Goal: Book appointment/travel/reservation

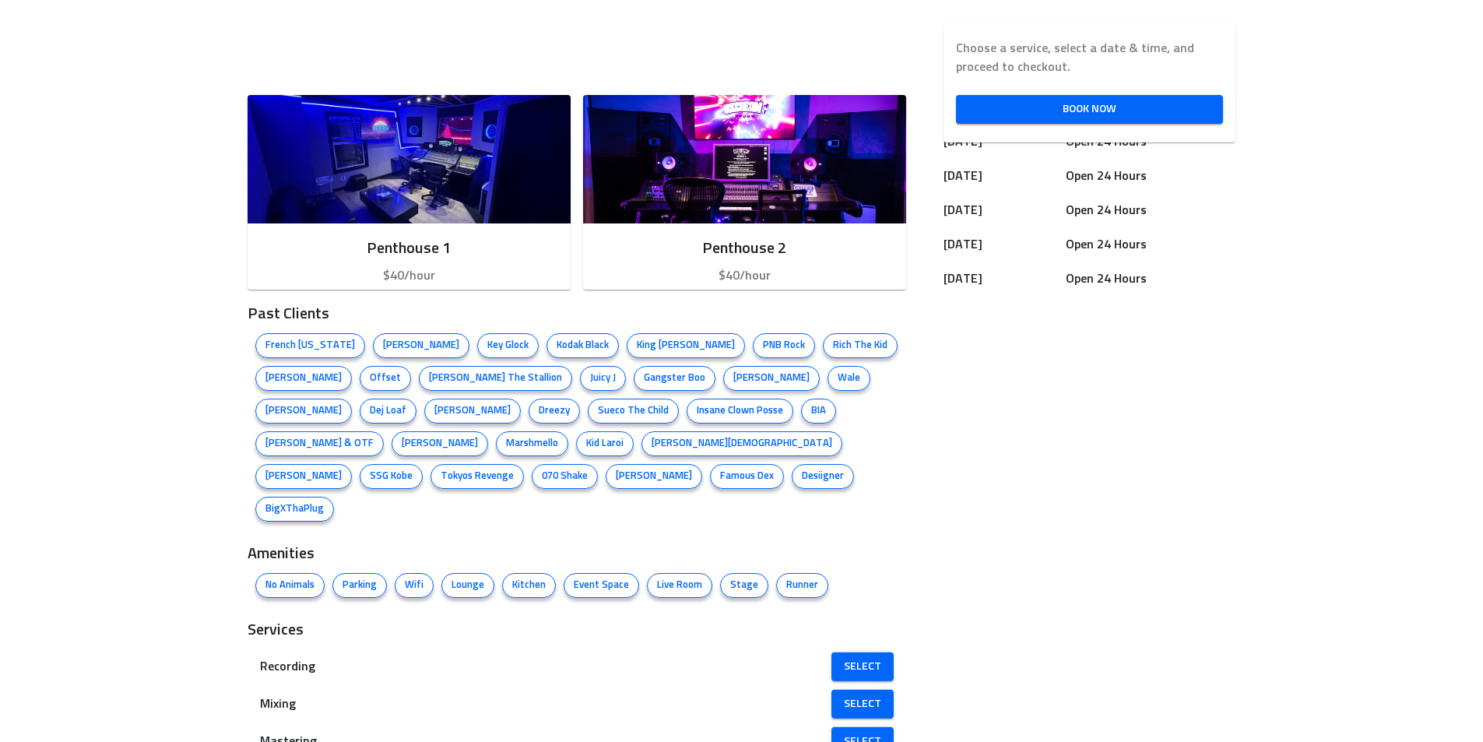
scroll to position [401, 0]
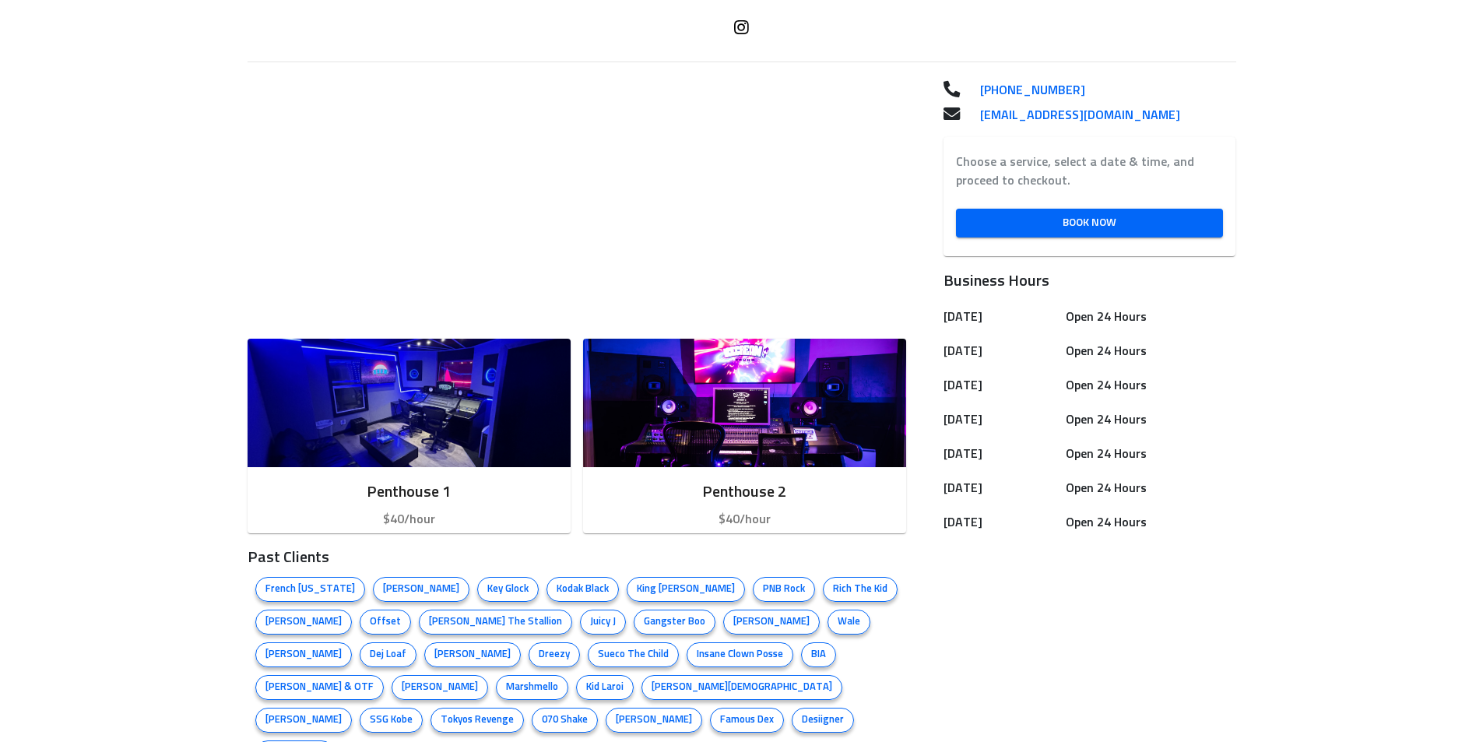
click at [997, 243] on div "Choose a service, select a date & time, and proceed to checkout. Book Now" at bounding box center [1089, 196] width 292 height 119
click at [993, 227] on span "Book Now" at bounding box center [1089, 222] width 242 height 19
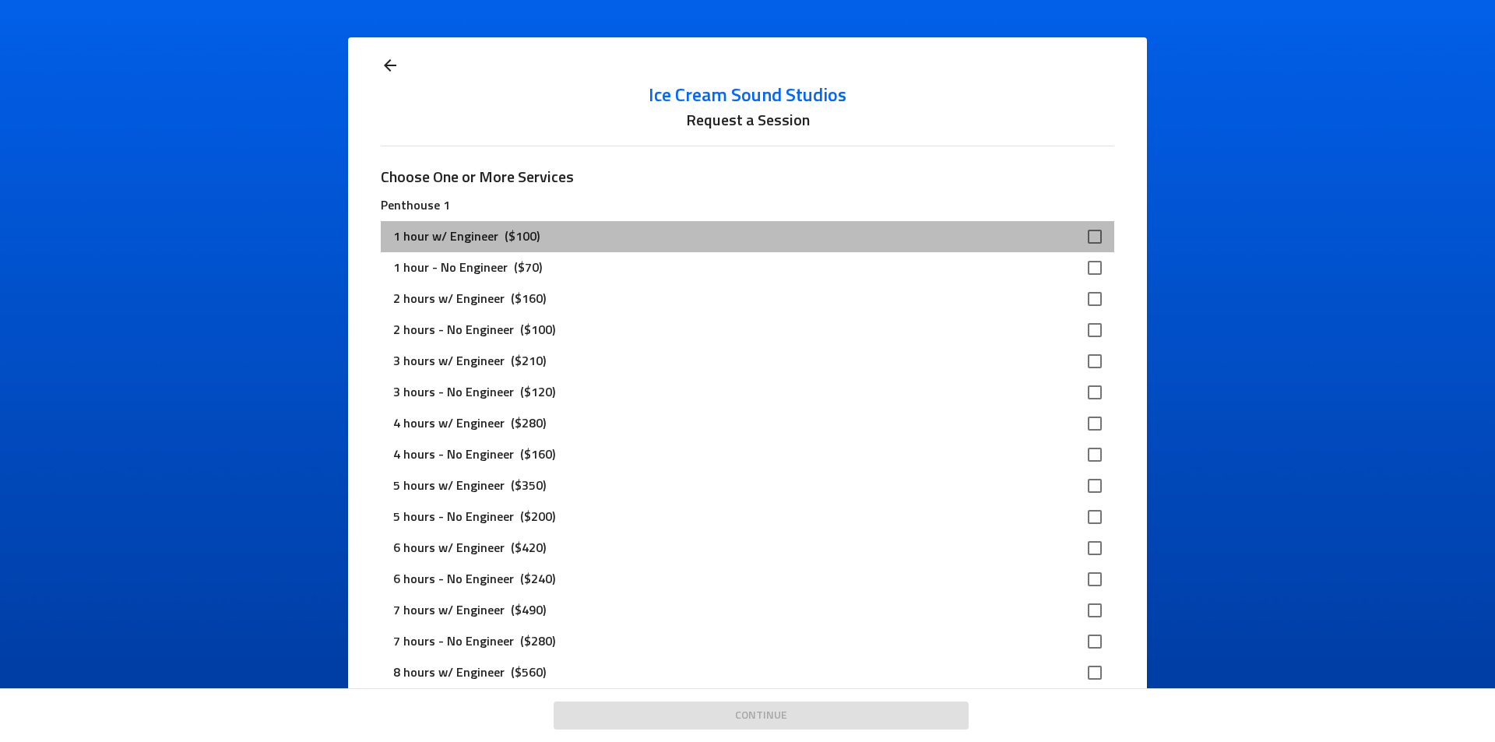
click at [597, 241] on div "1 hour w/ Engineer ($100)" at bounding box center [734, 236] width 683 height 19
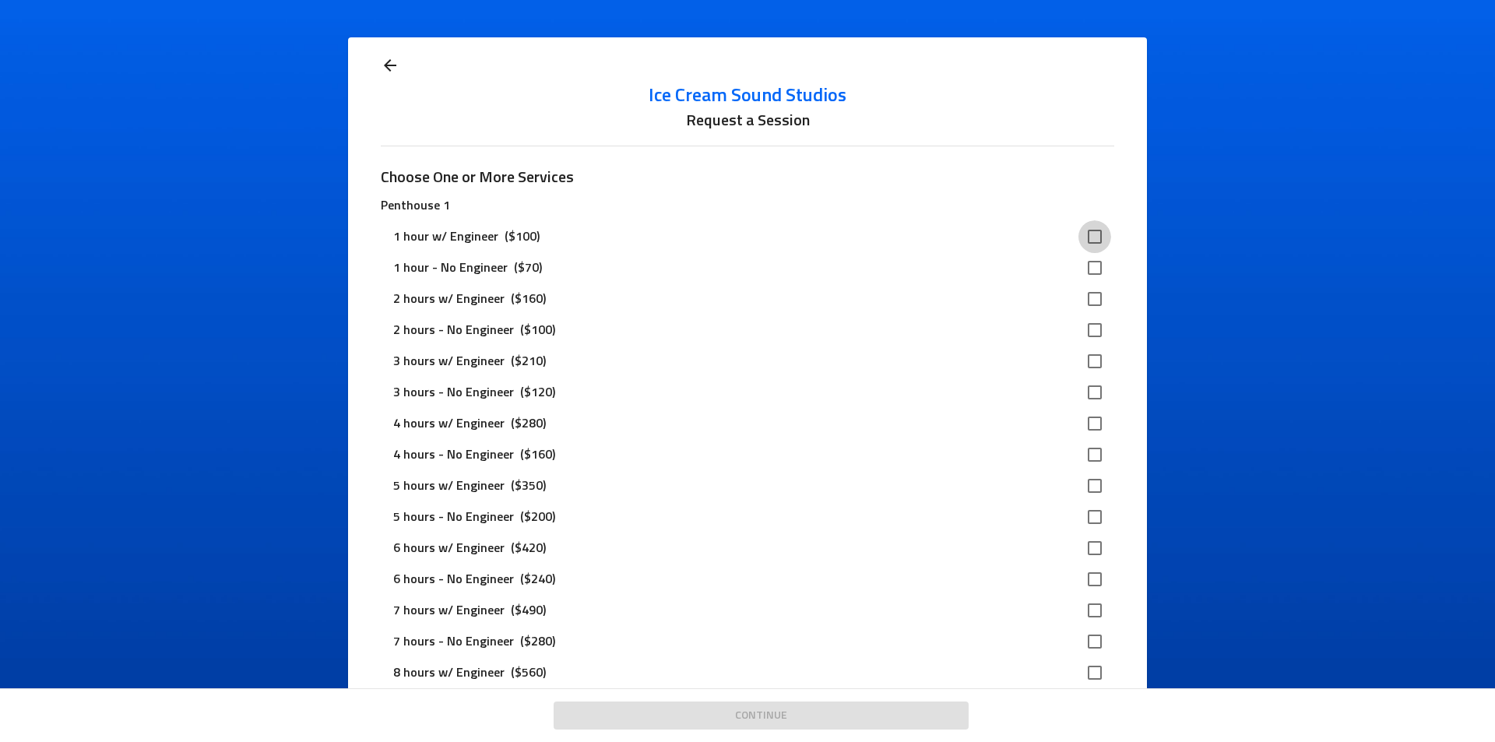
click at [1093, 237] on input "checkbox" at bounding box center [1094, 236] width 33 height 33
checkbox input "true"
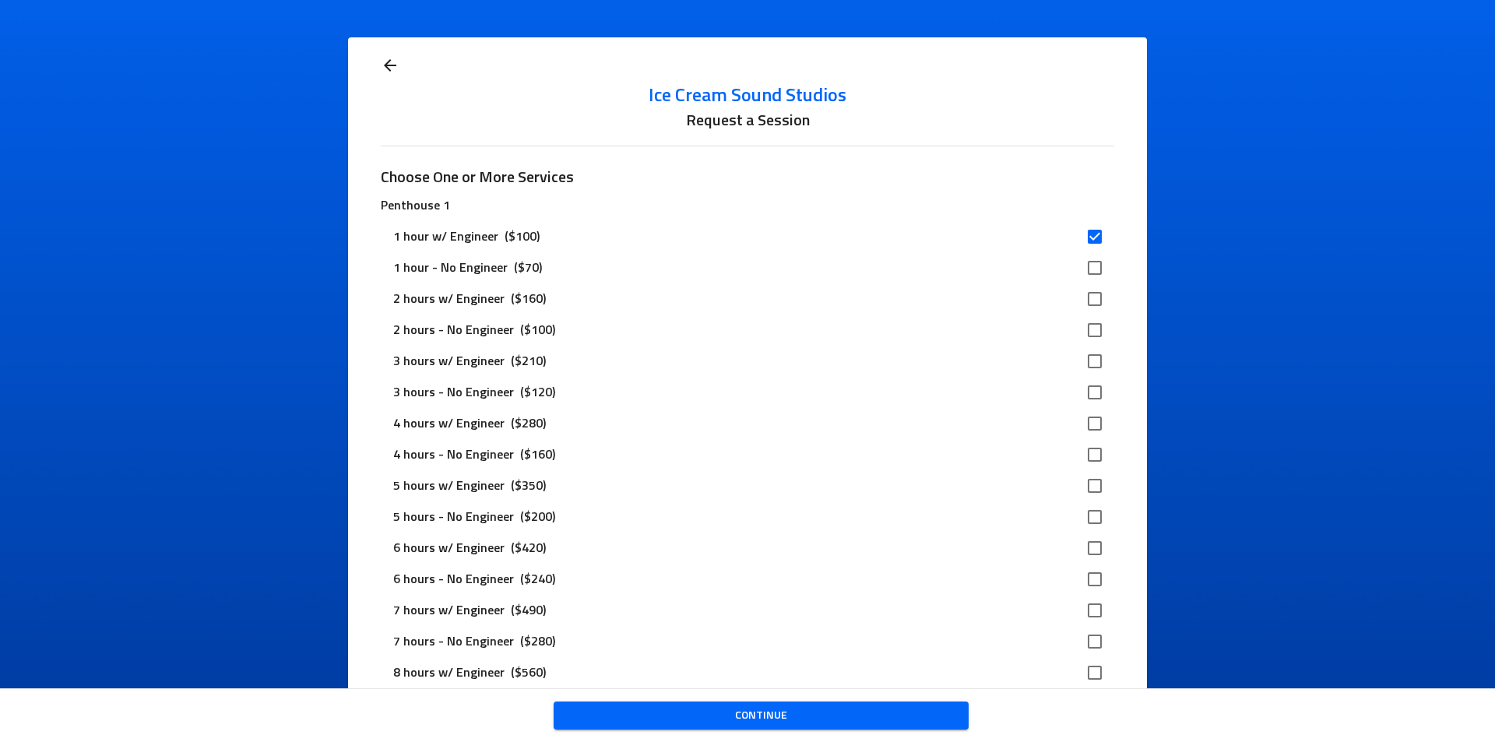
click at [755, 722] on span "Continue" at bounding box center [761, 715] width 390 height 19
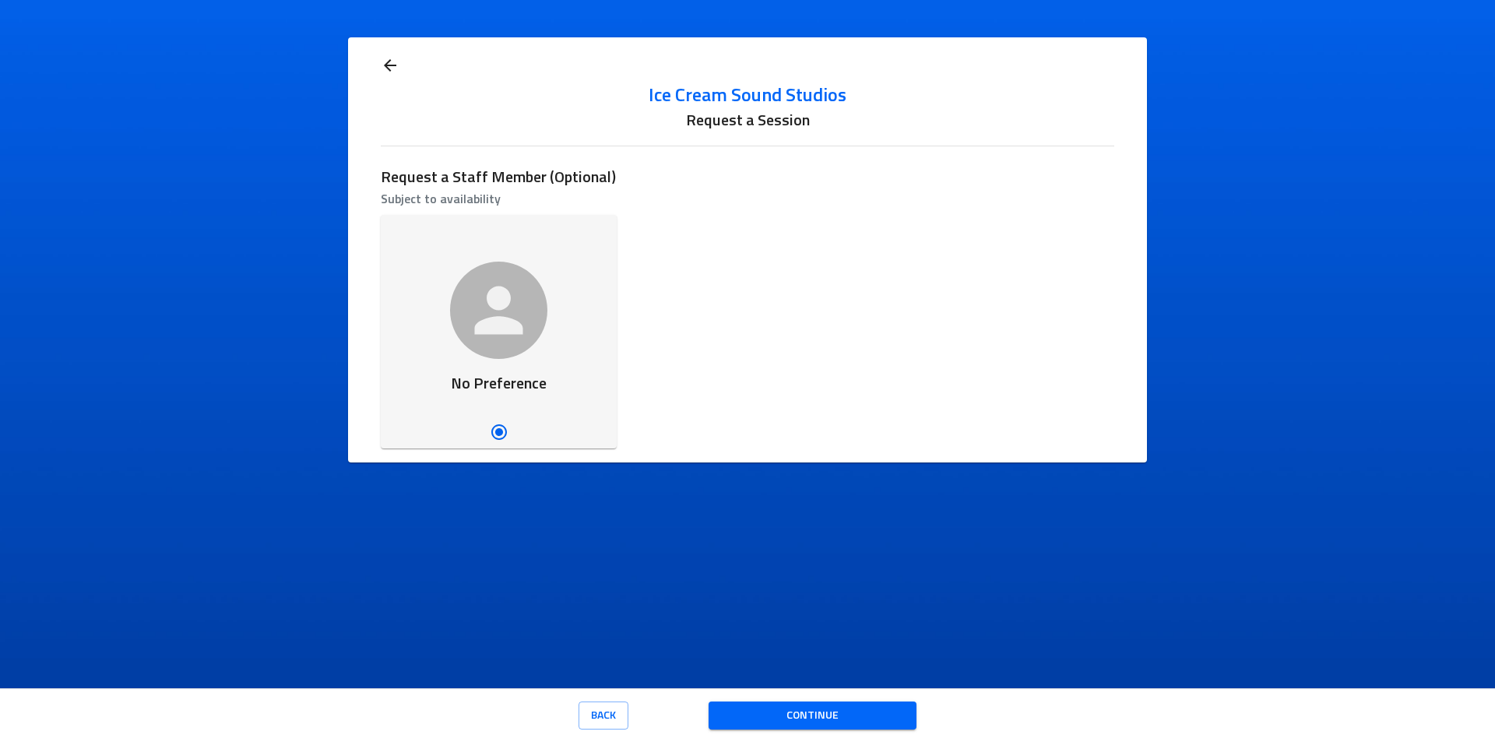
click at [524, 338] on icon "button" at bounding box center [498, 310] width 73 height 73
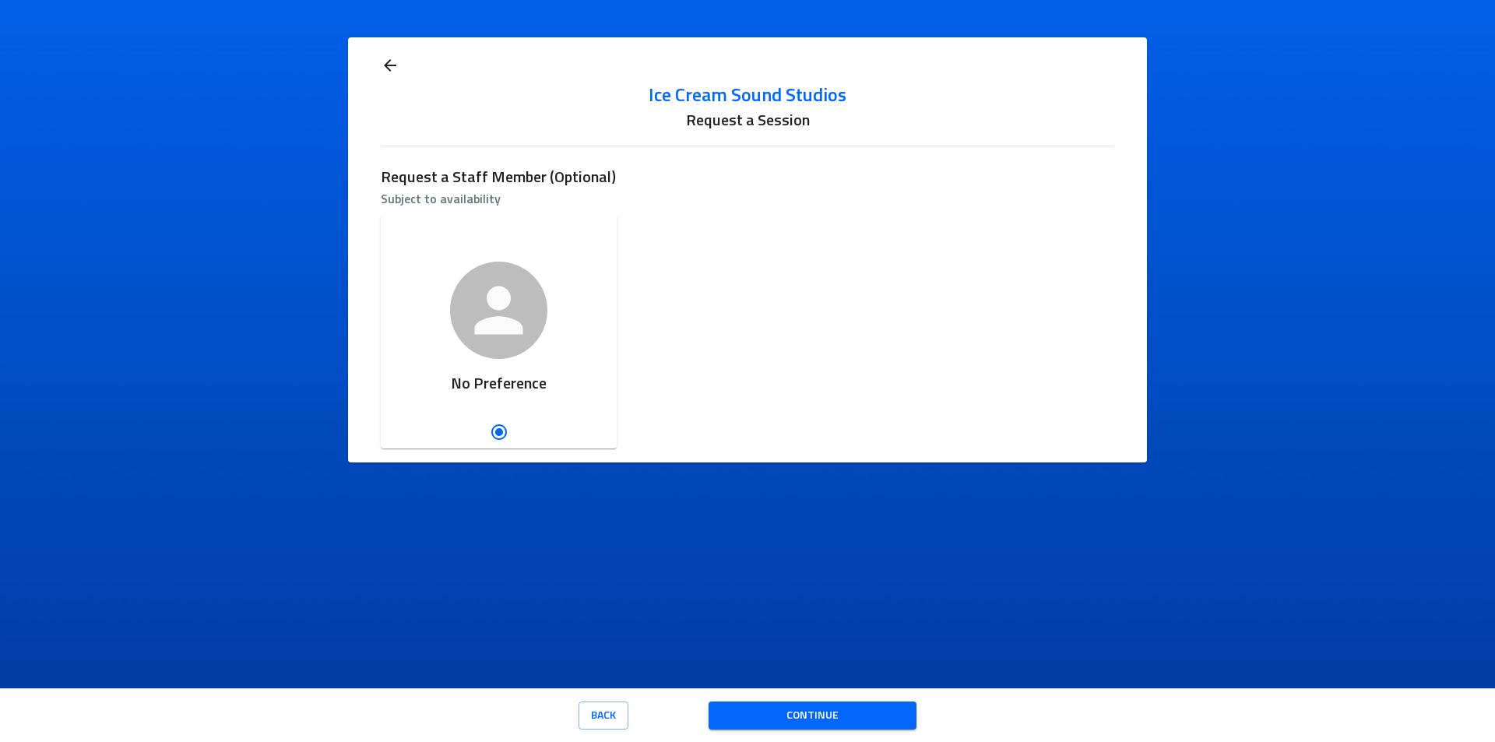
click at [708, 285] on div "Ice Cream Sound Studios Studio Manager ADHD Recording Engineer No Preference" at bounding box center [746, 332] width 745 height 246
drag, startPoint x: 818, startPoint y: 137, endPoint x: 764, endPoint y: 82, distance: 77.6
click at [817, 137] on div "Ice Cream Sound Studios Request a Session Request a Staff Member (Optional) Sub…" at bounding box center [747, 249] width 733 height 425
click at [763, 82] on div "Ice Cream Sound Studios Request a Session Request a Staff Member (Optional) Sub…" at bounding box center [747, 249] width 733 height 425
click at [525, 170] on div "Ice Cream Sound Studios Request a Session Request a Staff Member (Optional) Sub…" at bounding box center [747, 249] width 733 height 425
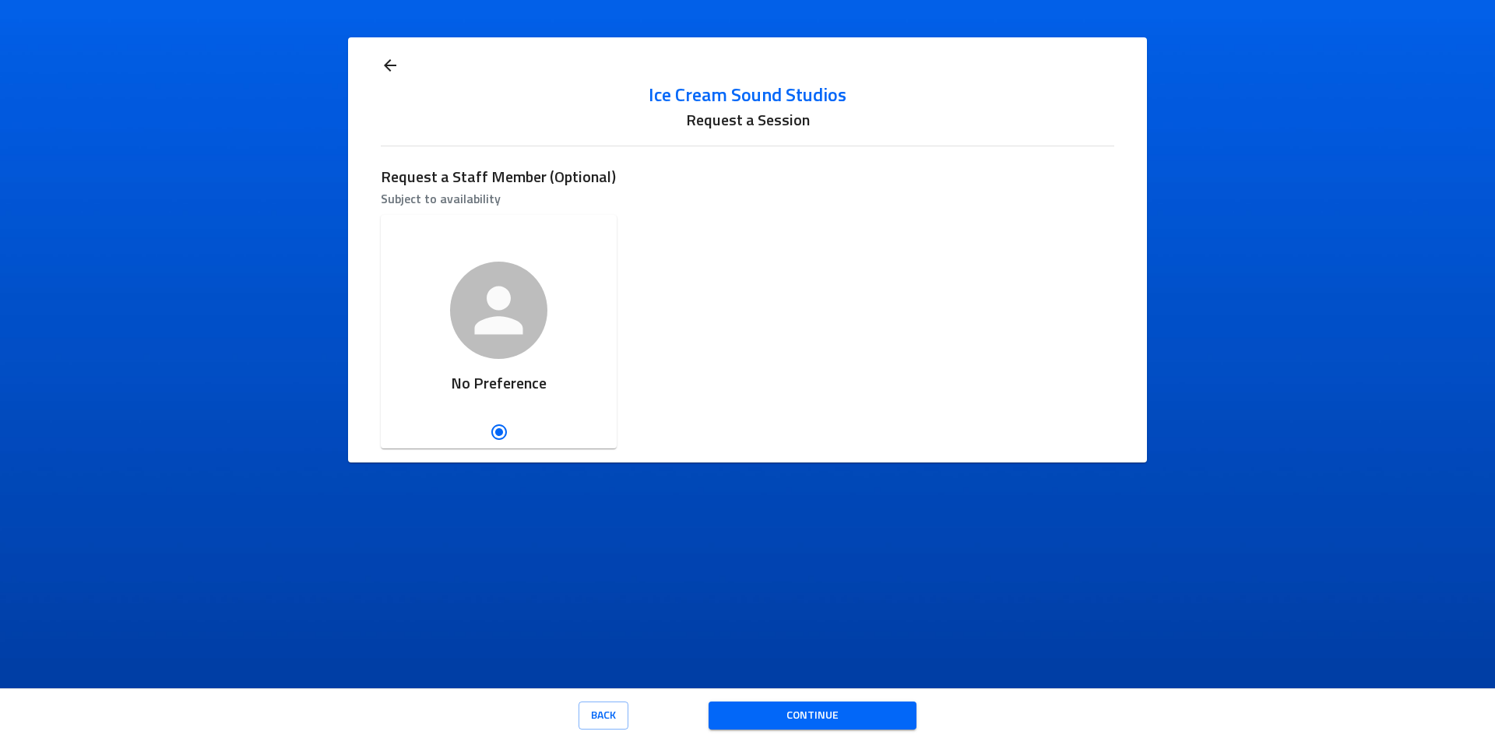
drag, startPoint x: 696, startPoint y: 110, endPoint x: 703, endPoint y: 121, distance: 13.6
click at [699, 113] on h6 "Request a Session" at bounding box center [747, 120] width 733 height 25
click at [724, 101] on h5 "Ice Cream Sound Studios" at bounding box center [747, 95] width 733 height 25
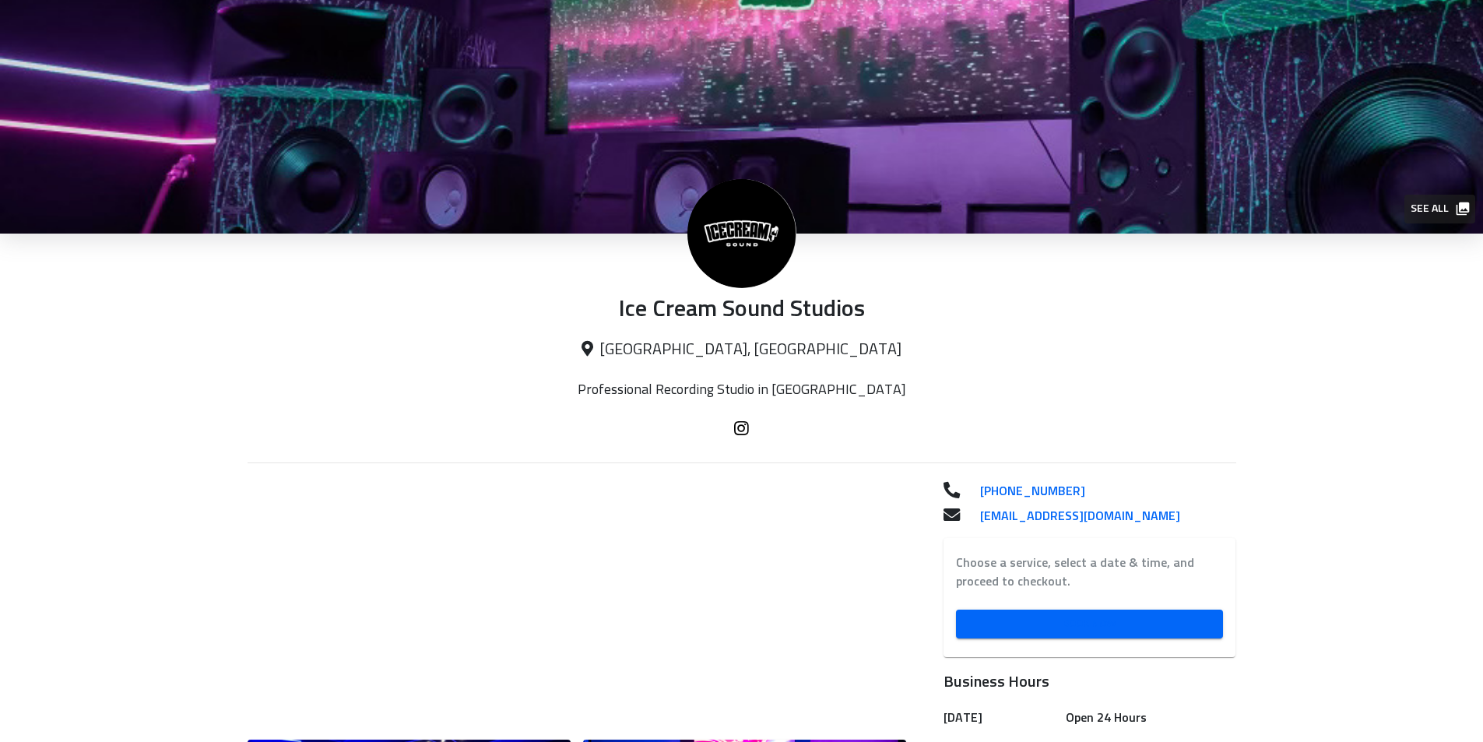
click at [1021, 617] on span "Book Now" at bounding box center [1089, 623] width 242 height 19
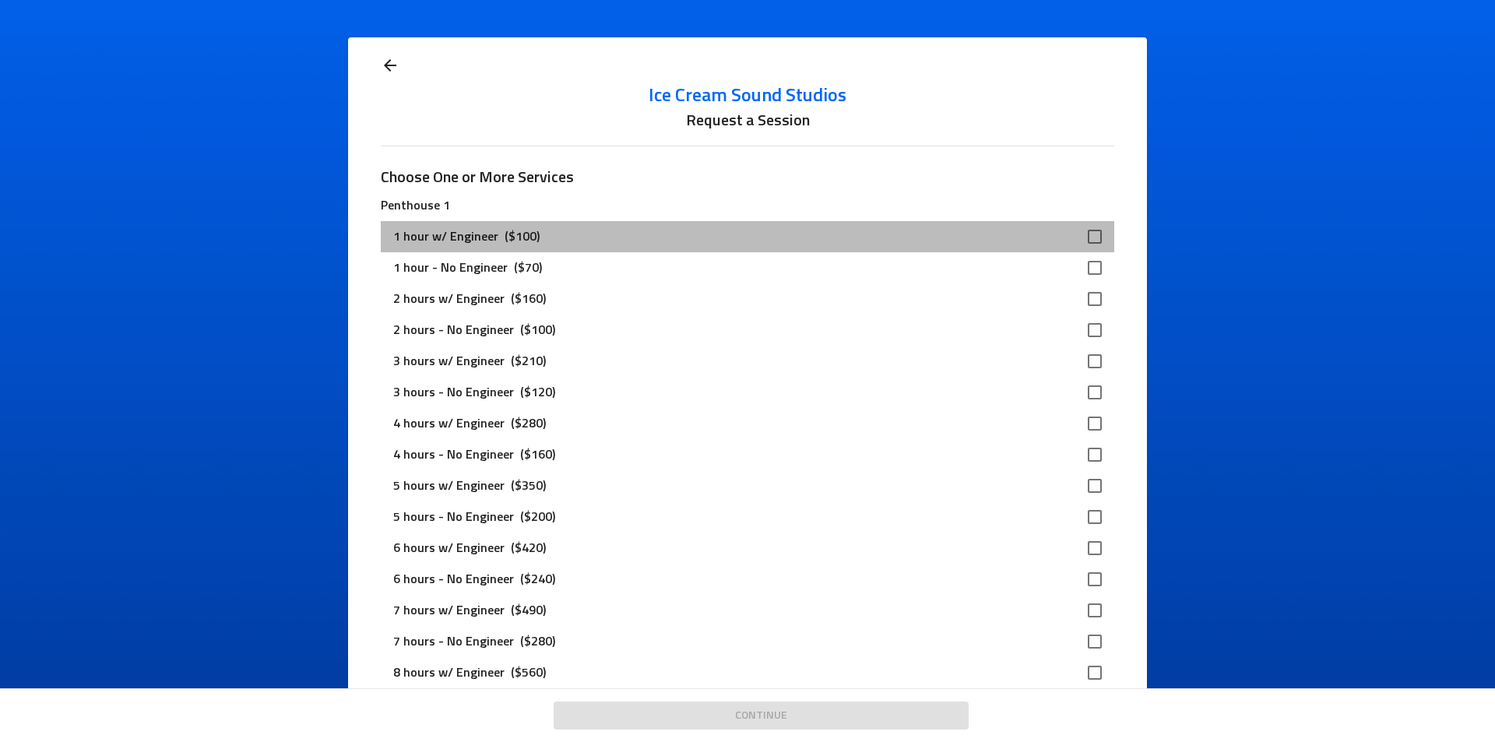
click at [680, 246] on div "1 hour w/ Engineer ($100)" at bounding box center [734, 236] width 683 height 19
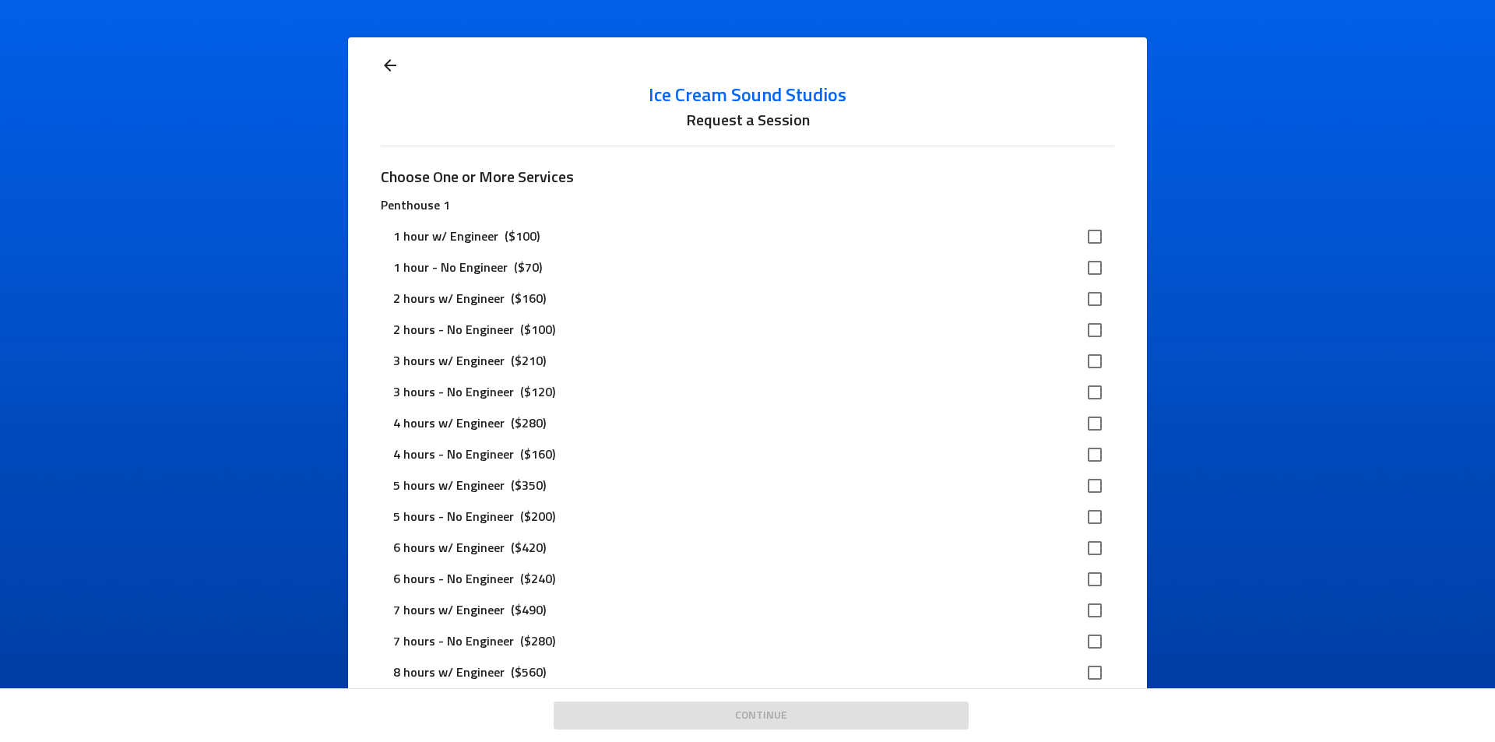
click at [1080, 234] on input "checkbox" at bounding box center [1094, 236] width 33 height 33
checkbox input "true"
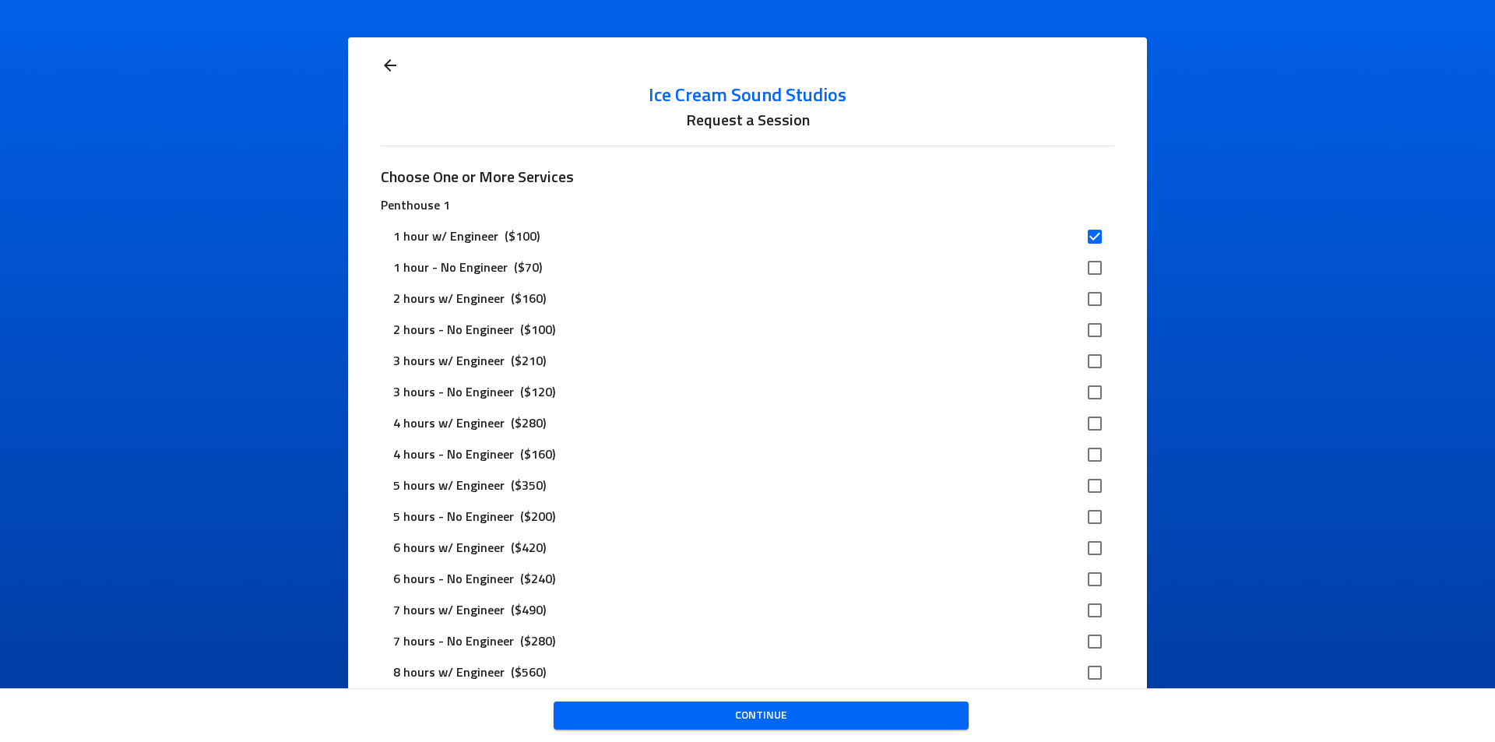
click at [809, 714] on span "Continue" at bounding box center [761, 715] width 390 height 19
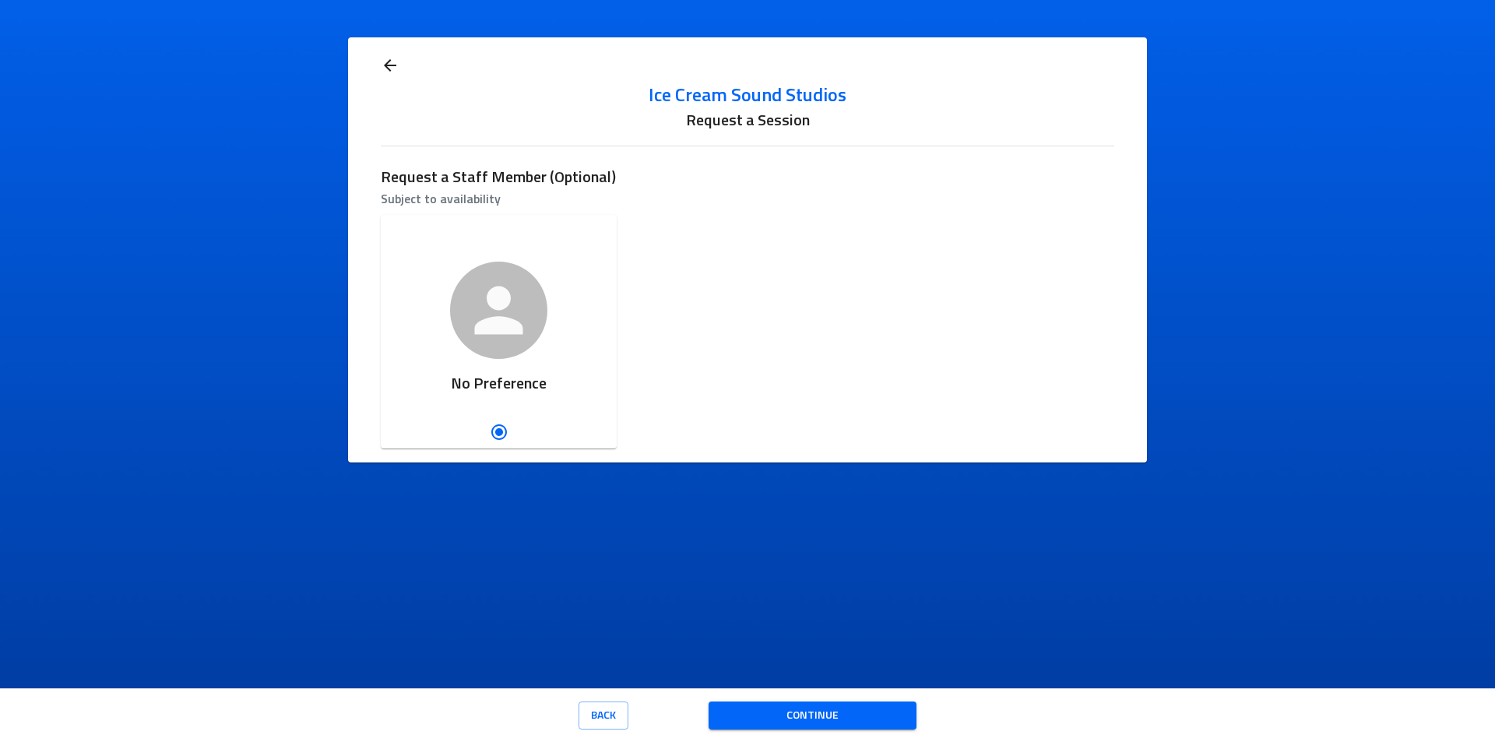
click at [750, 714] on span "Continue" at bounding box center [812, 715] width 183 height 19
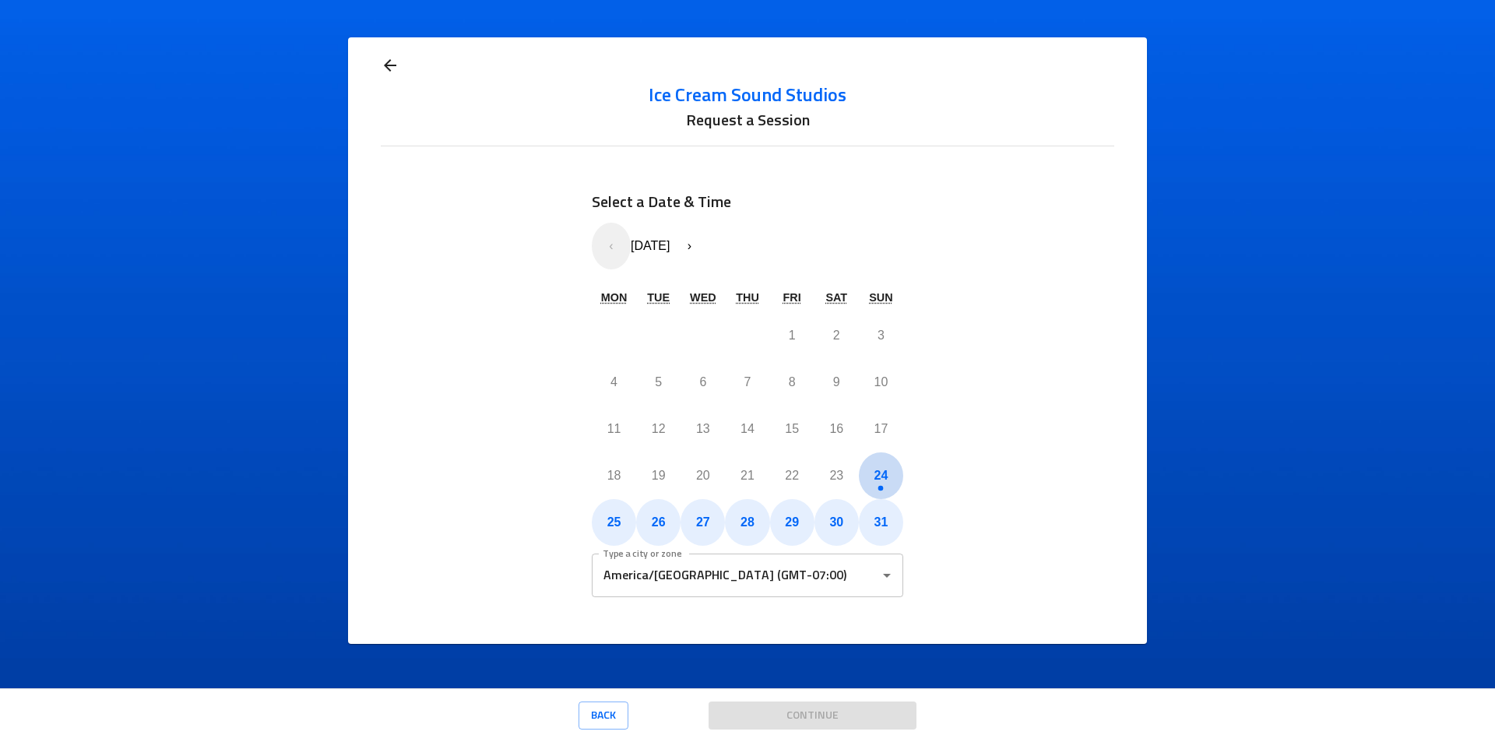
click at [883, 476] on abbr "24" at bounding box center [881, 475] width 14 height 13
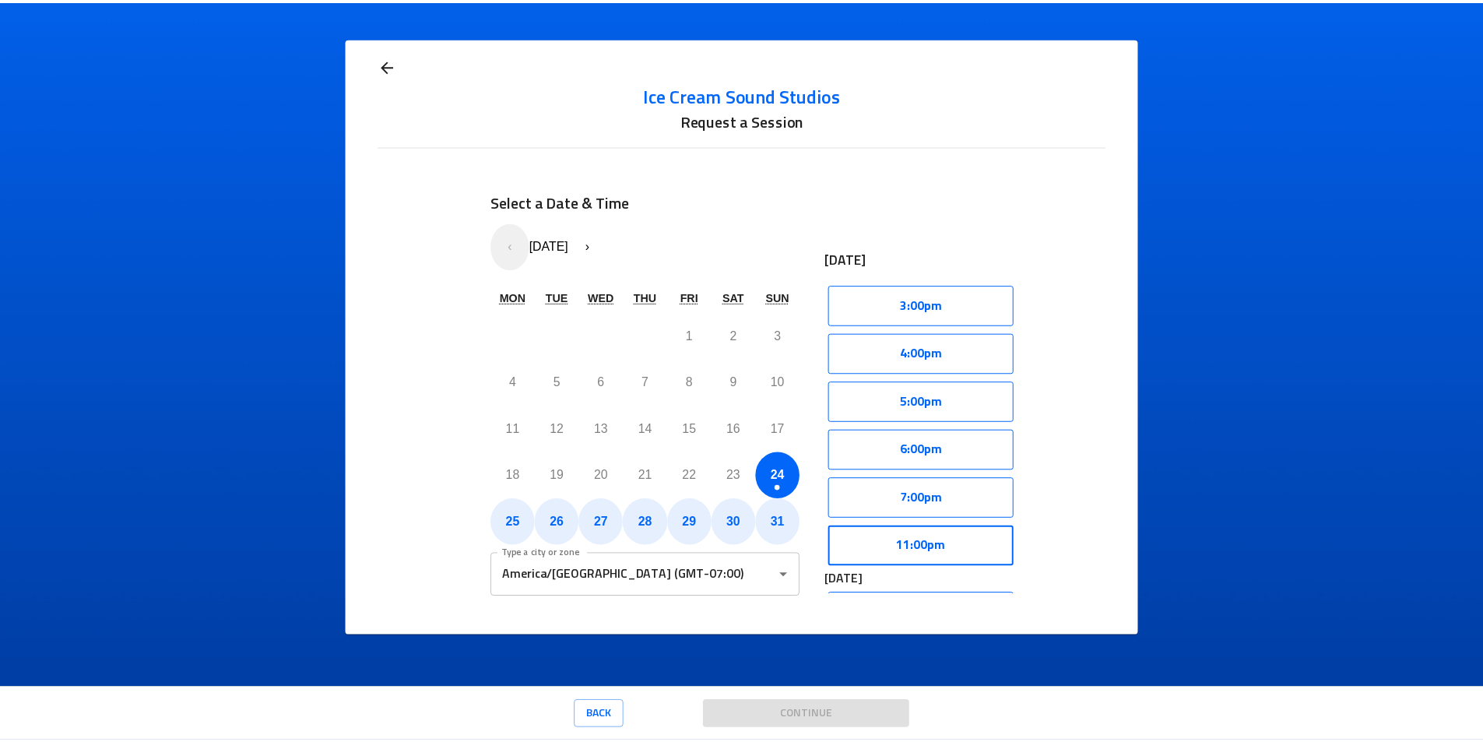
scroll to position [78, 0]
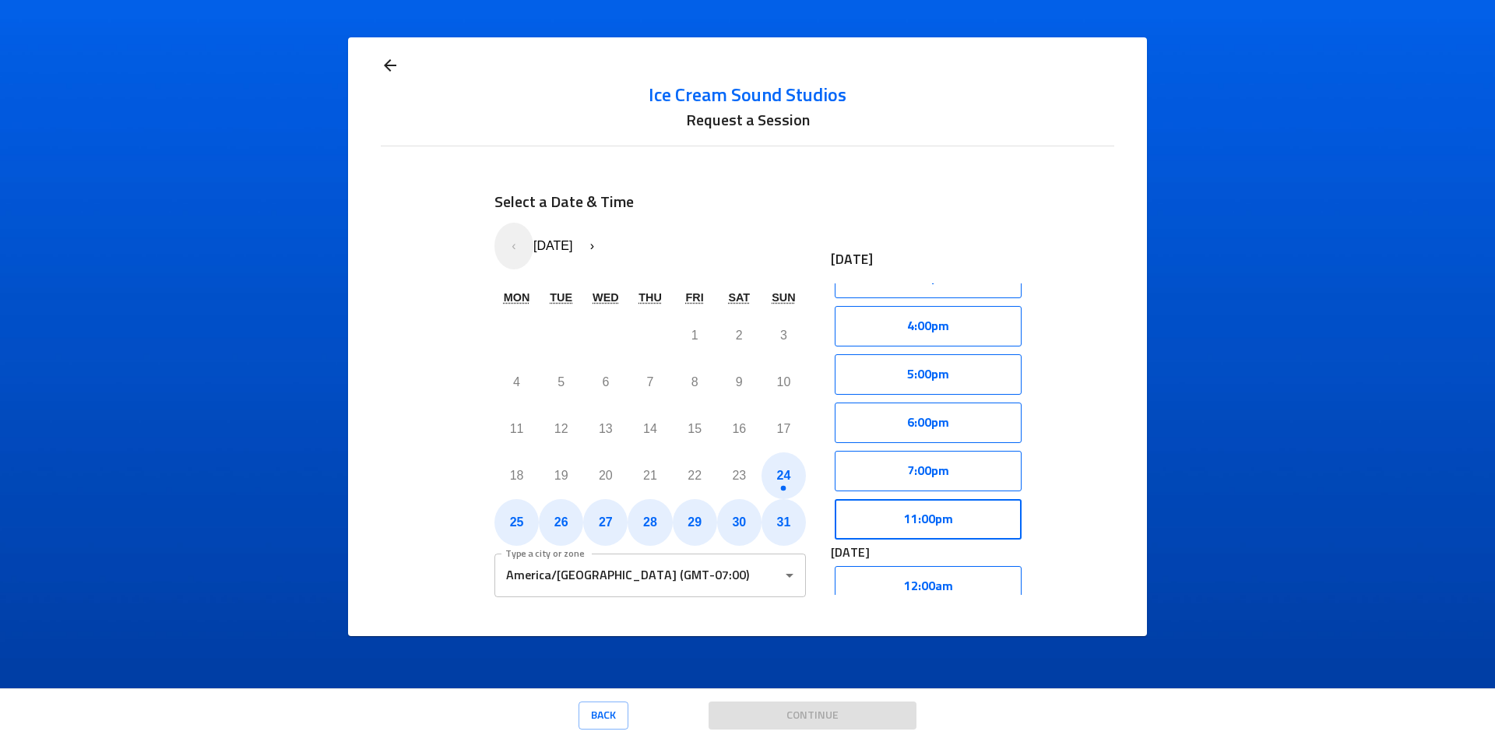
click at [913, 518] on button "11:00pm" at bounding box center [927, 519] width 187 height 40
click at [920, 466] on button "7:00pm" at bounding box center [927, 471] width 187 height 40
click at [949, 517] on button "Select" at bounding box center [977, 519] width 89 height 40
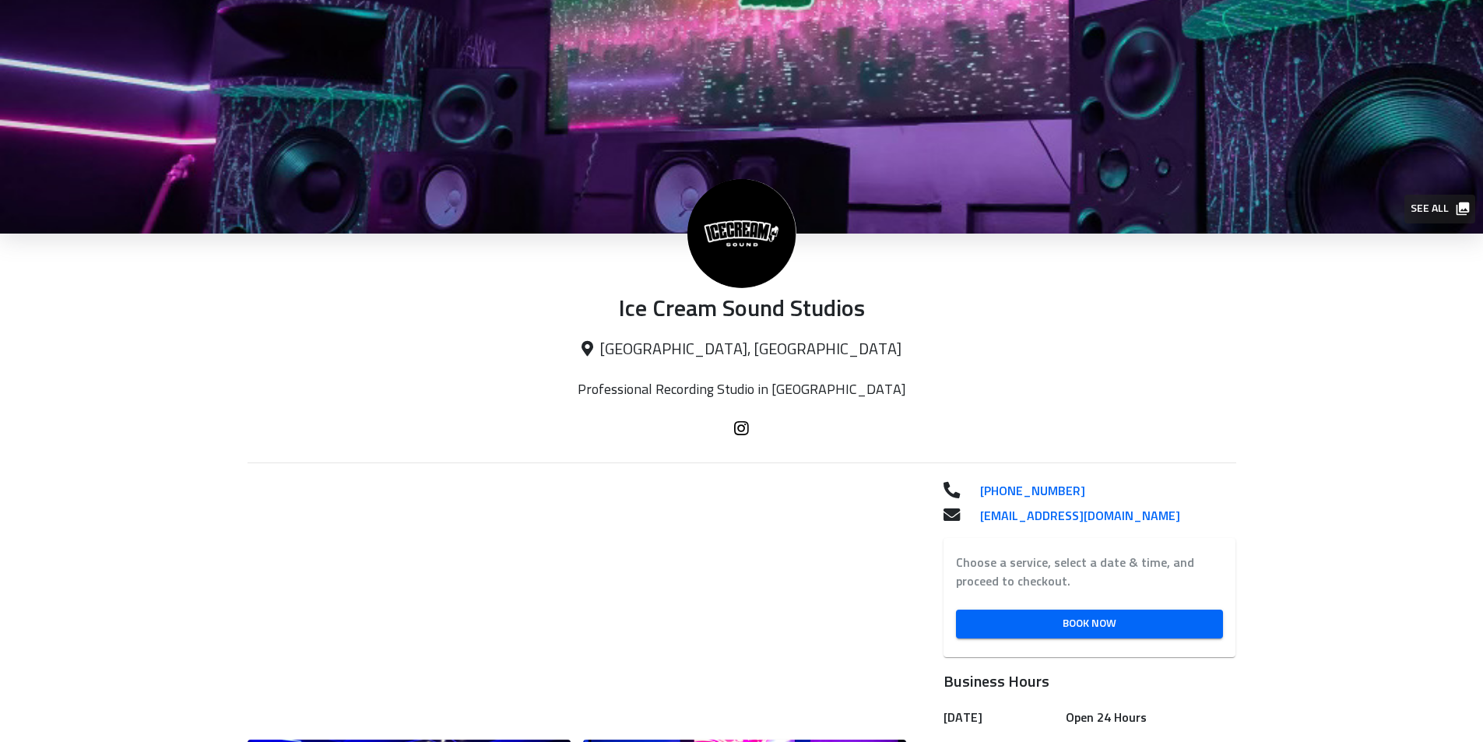
click at [724, 269] on img at bounding box center [741, 233] width 109 height 109
click at [730, 300] on p "Ice Cream Sound Studios" at bounding box center [742, 310] width 989 height 29
click at [733, 312] on p "Ice Cream Sound Studios" at bounding box center [742, 310] width 989 height 29
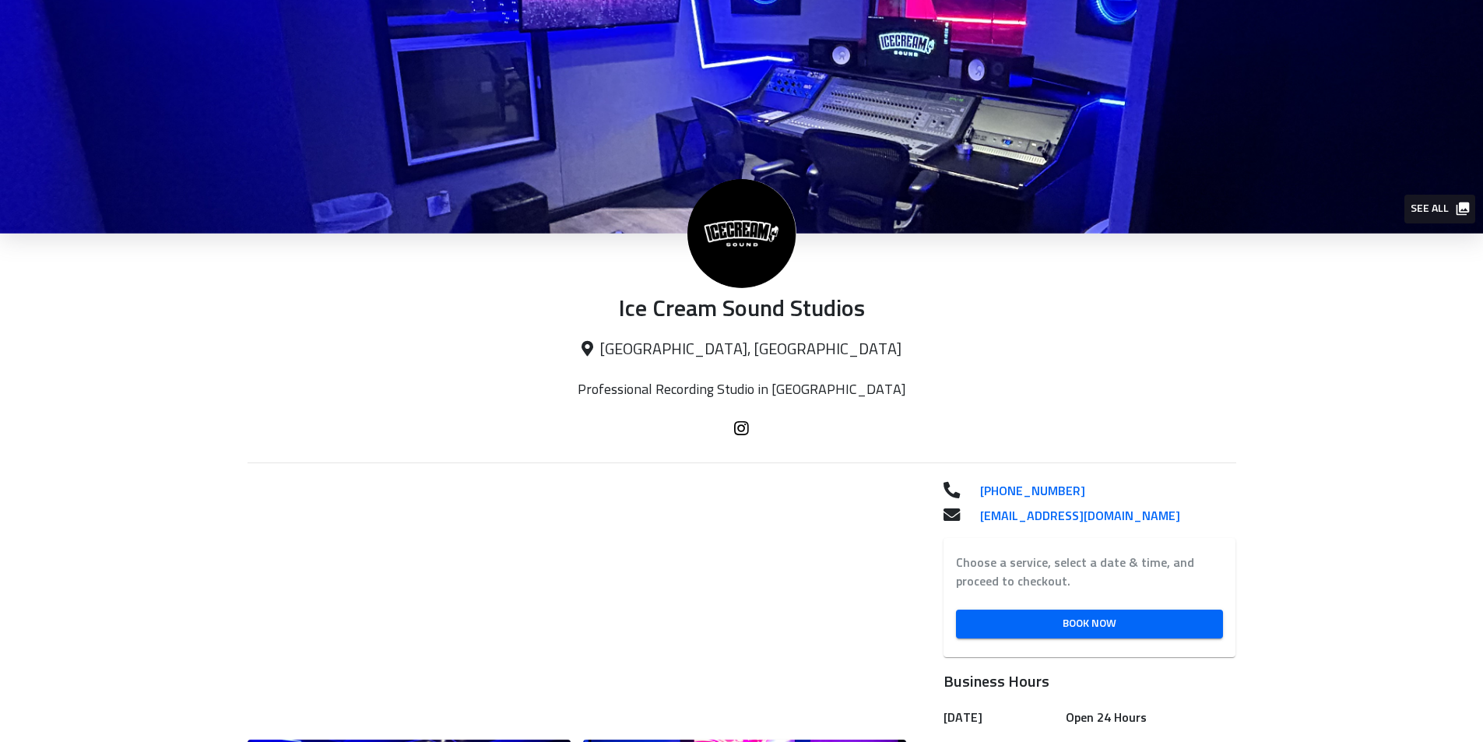
click at [743, 335] on div "Ice Cream Sound Studios Los Angeles, CA" at bounding box center [742, 308] width 989 height 148
click at [737, 343] on p "Los Angeles, CA" at bounding box center [742, 349] width 989 height 19
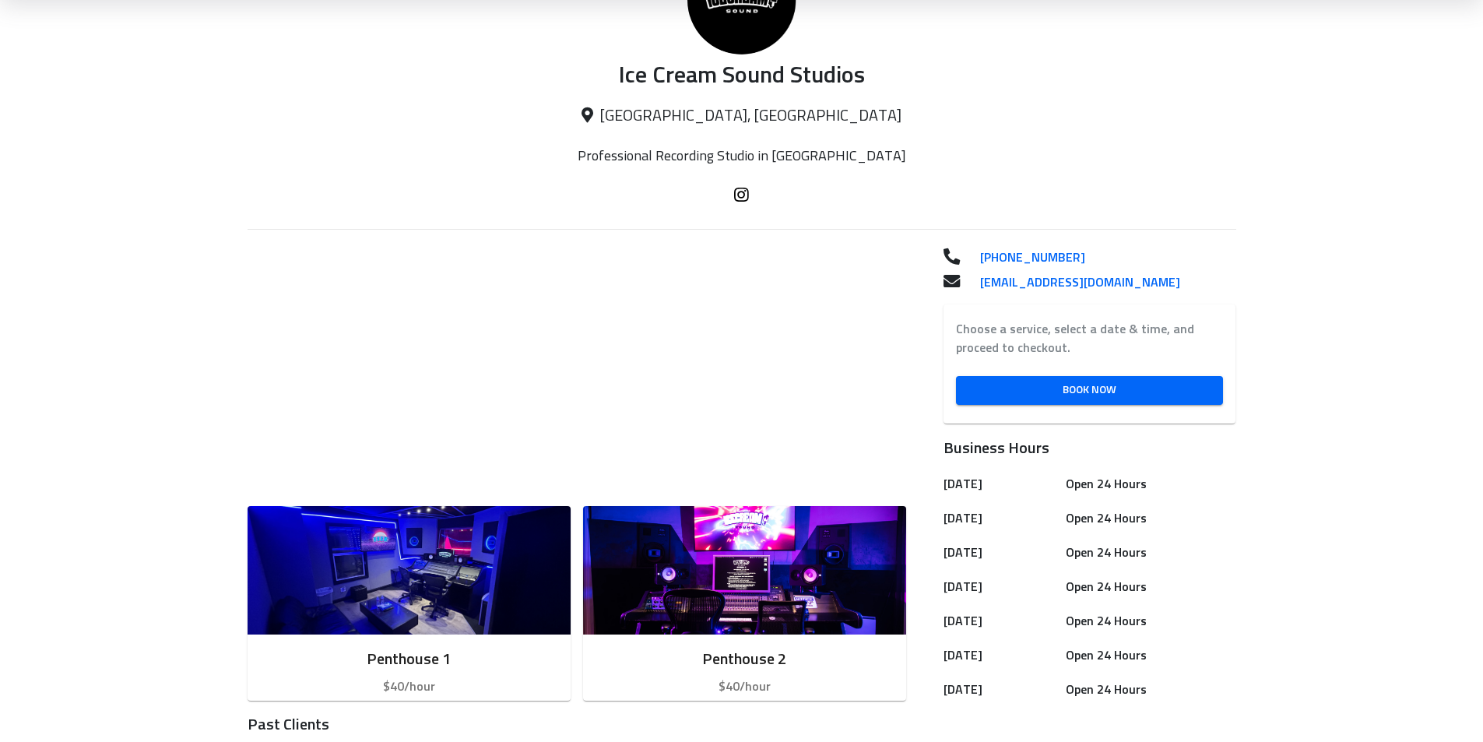
scroll to position [545, 0]
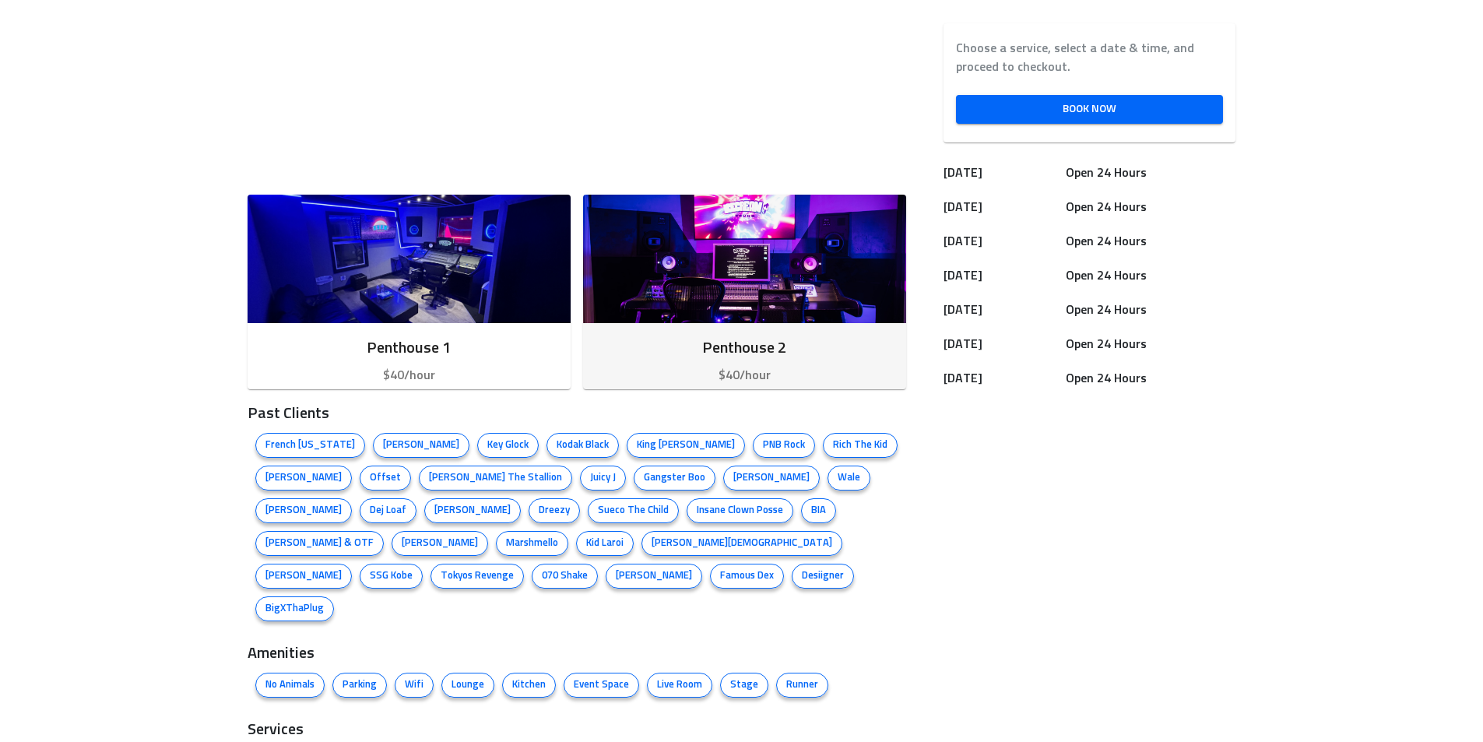
click at [695, 341] on h6 "Penthouse 2" at bounding box center [745, 348] width 298 height 25
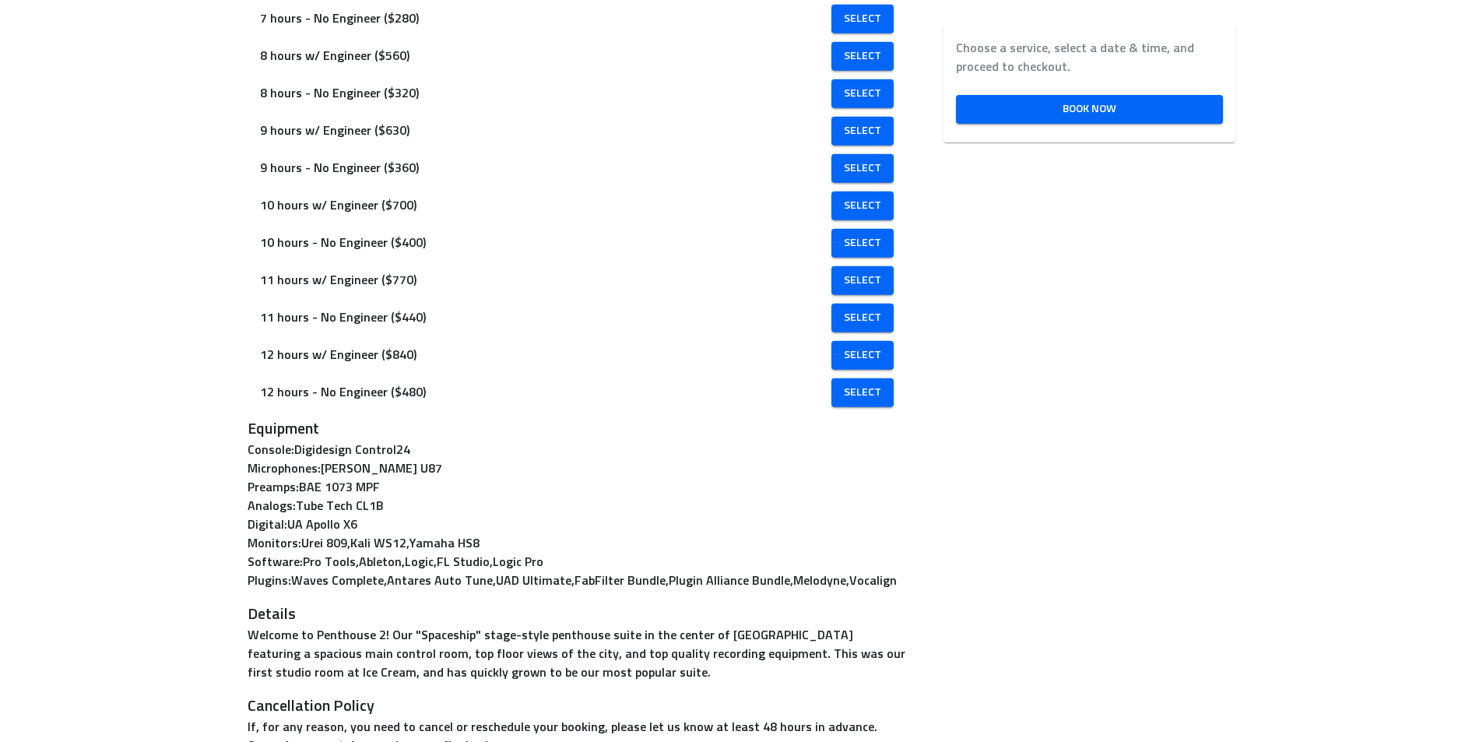
scroll to position [932, 0]
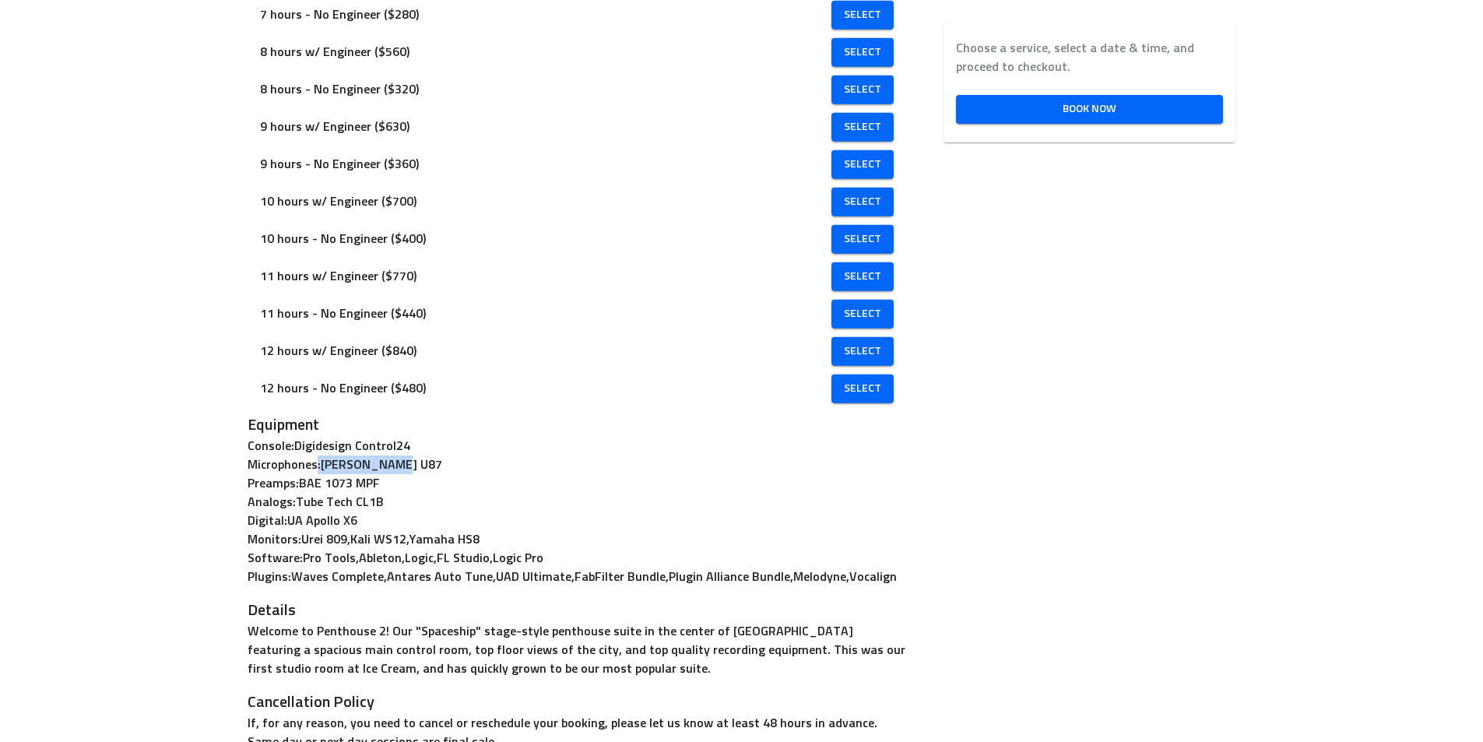
drag, startPoint x: 527, startPoint y: 469, endPoint x: 462, endPoint y: 457, distance: 66.4
click at [440, 465] on p "Microphones : Neumann U87" at bounding box center [577, 464] width 659 height 19
click at [610, 346] on span "12 hours w/ Engineer ($840)" at bounding box center [547, 351] width 574 height 19
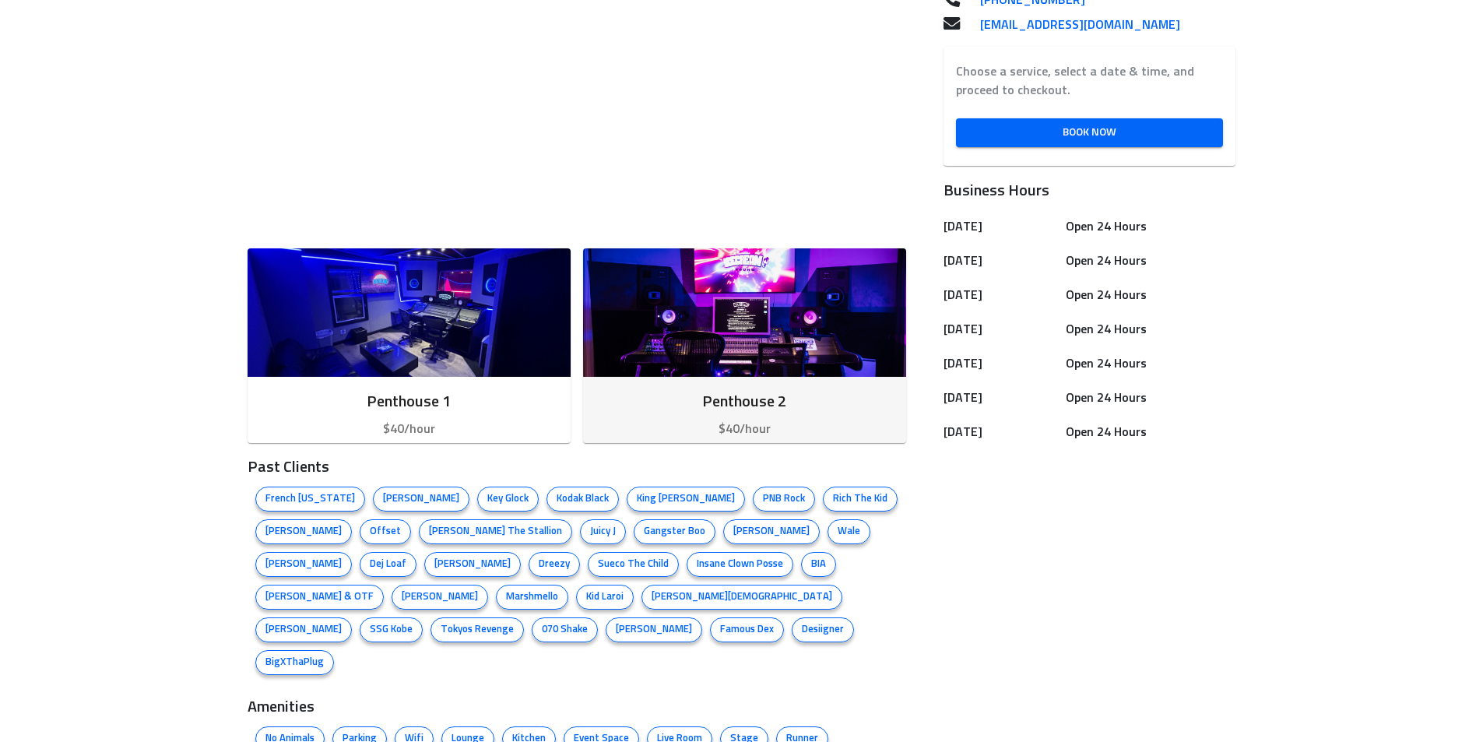
scroll to position [323, 0]
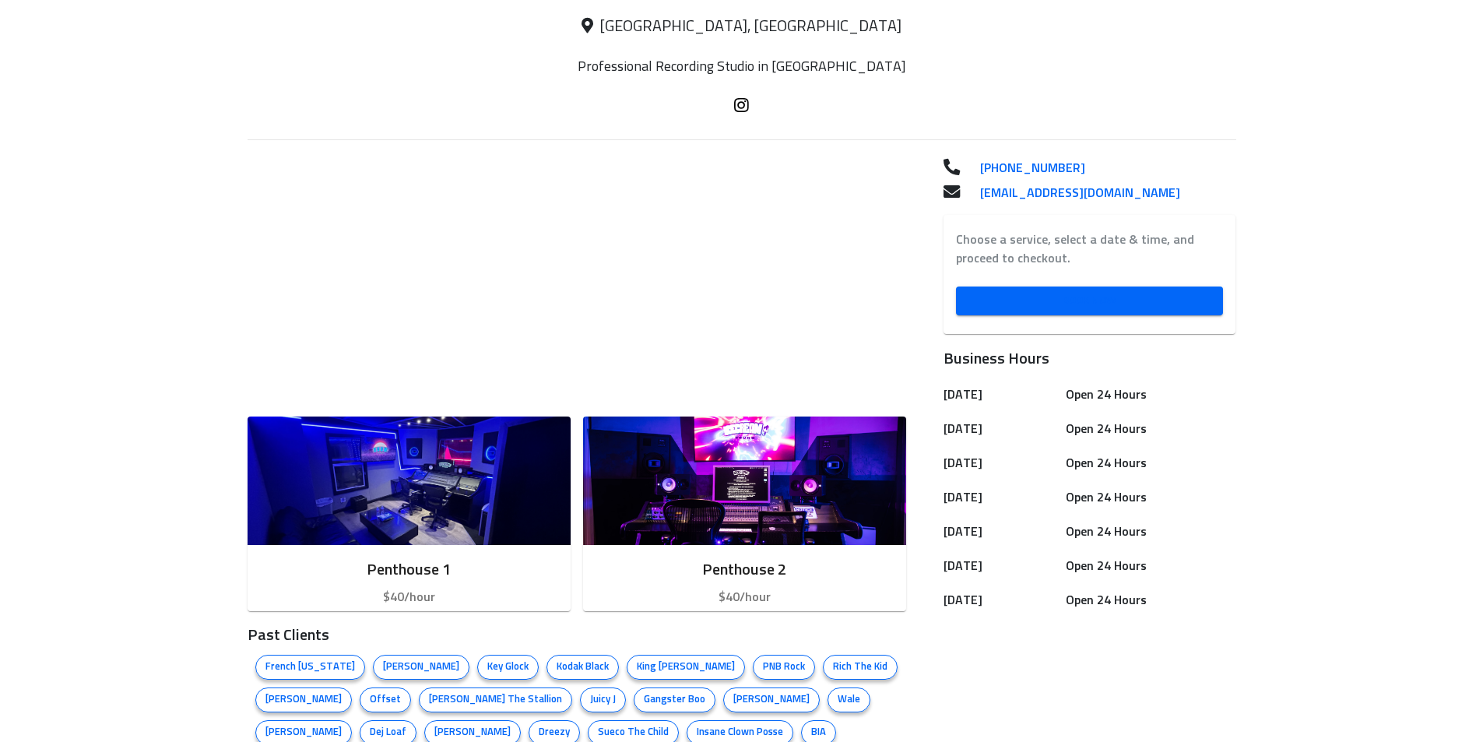
click at [1002, 314] on link "Book Now" at bounding box center [1089, 300] width 267 height 29
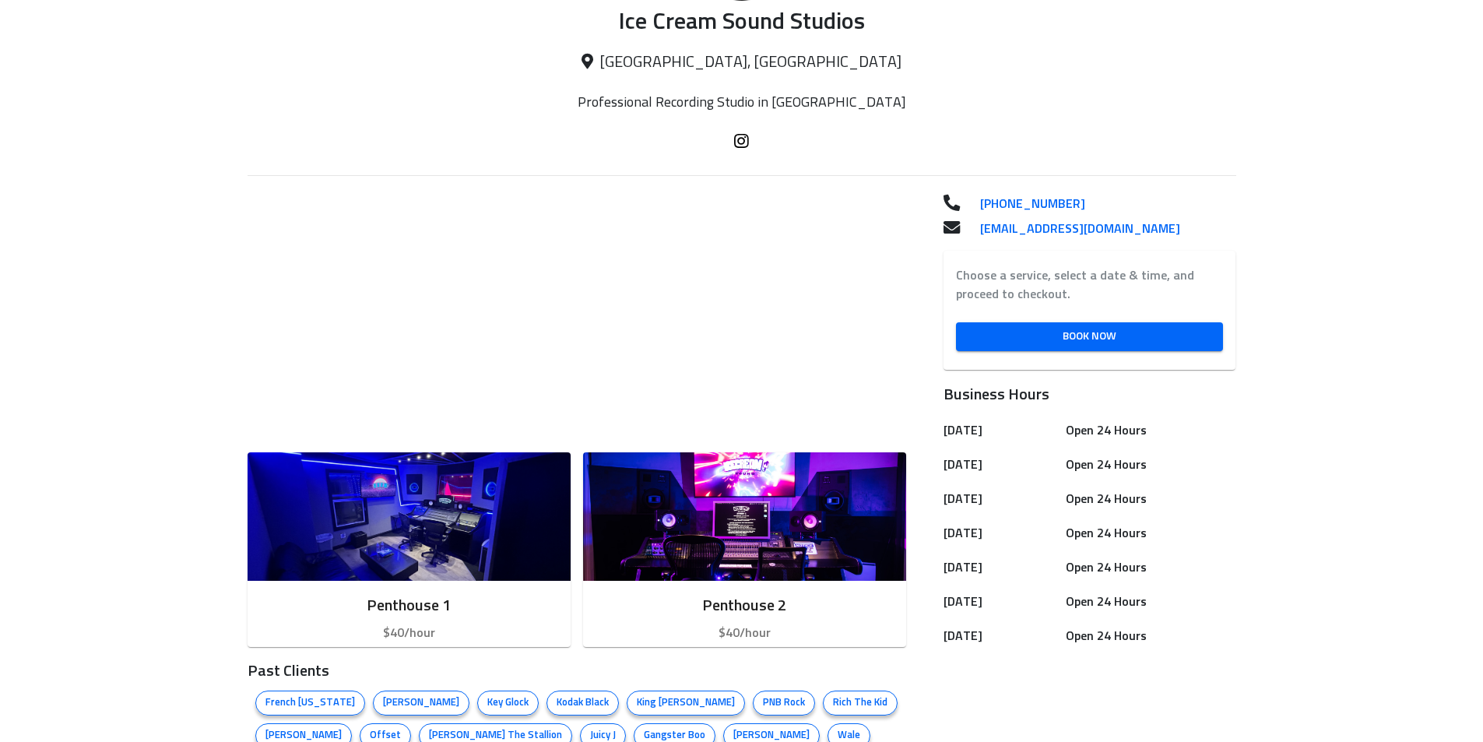
scroll to position [78, 0]
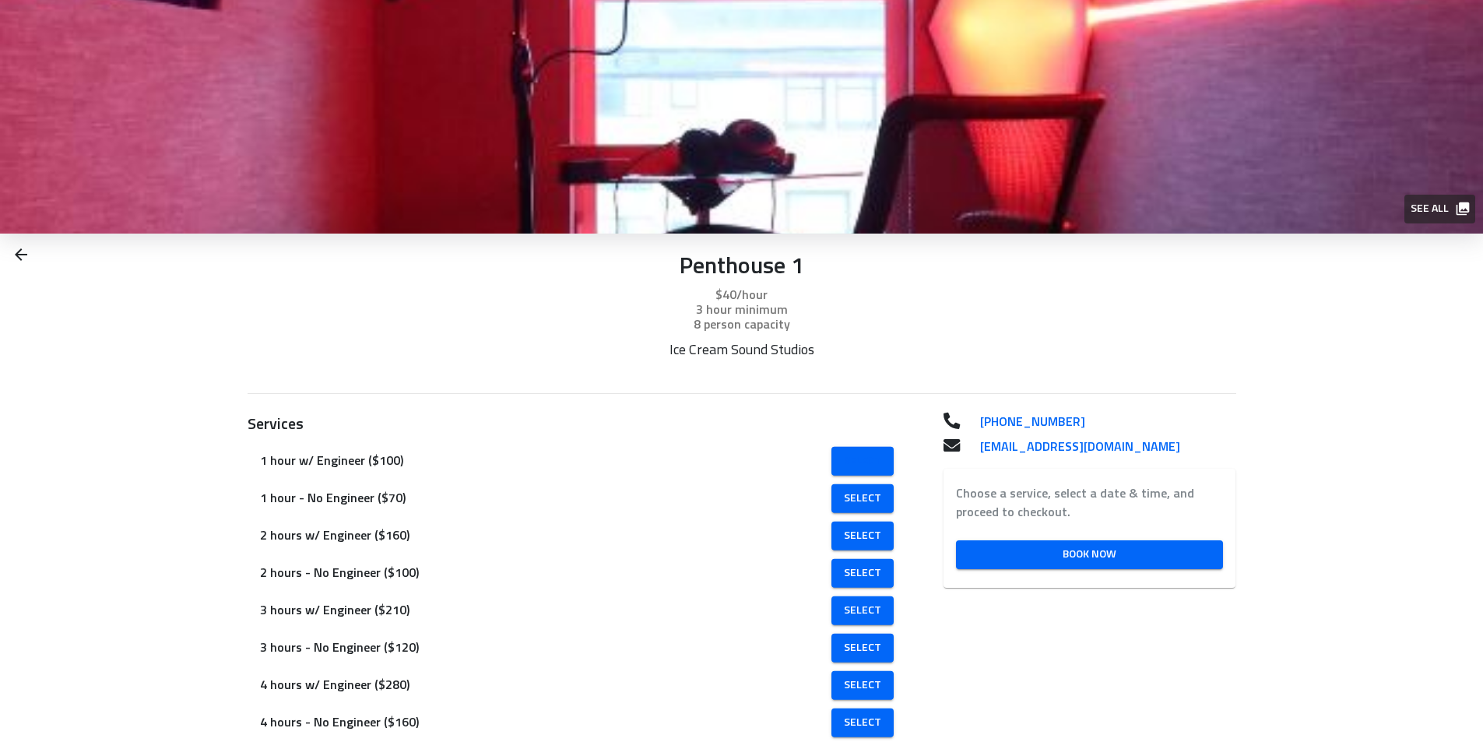
click at [844, 469] on span "Select" at bounding box center [862, 460] width 37 height 19
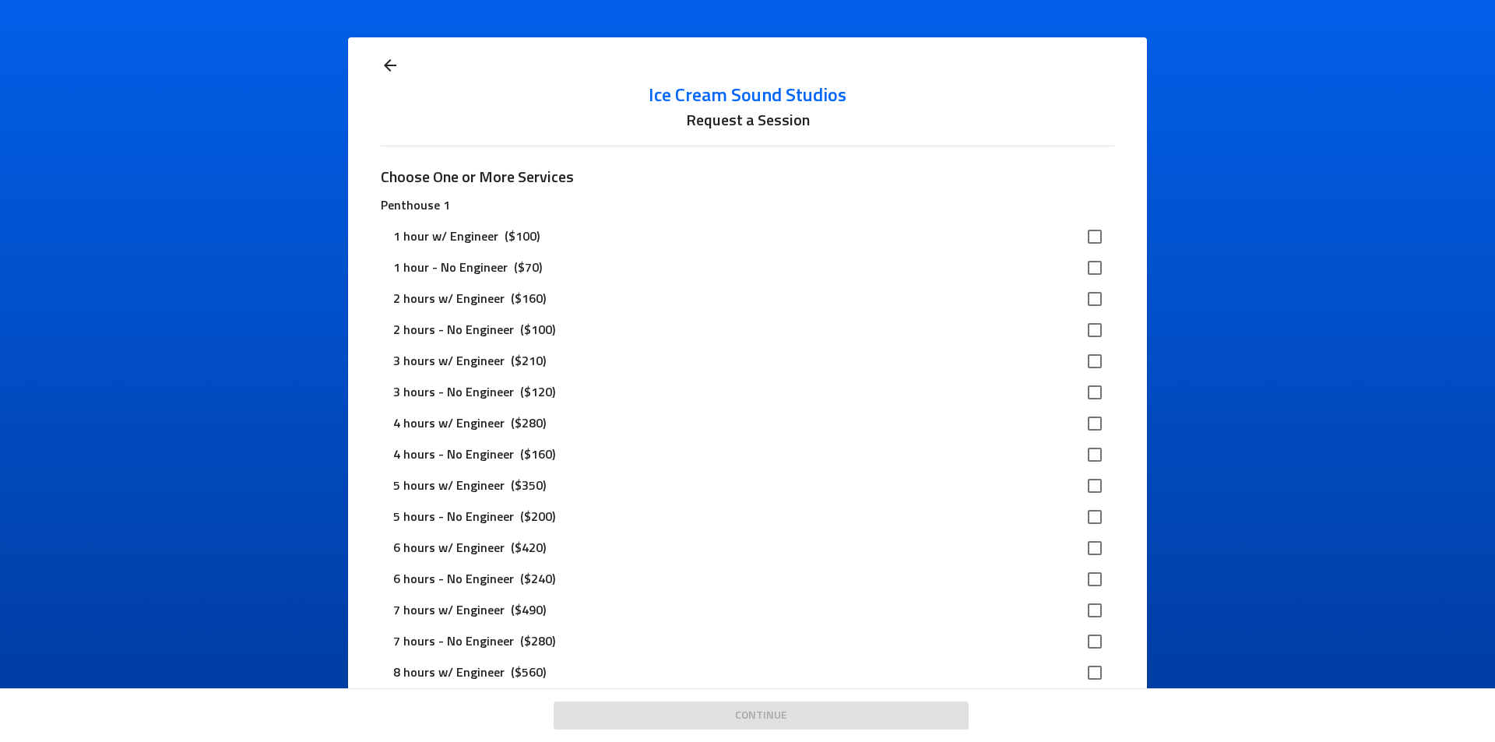
click at [1085, 237] on input "checkbox" at bounding box center [1094, 236] width 33 height 33
checkbox input "true"
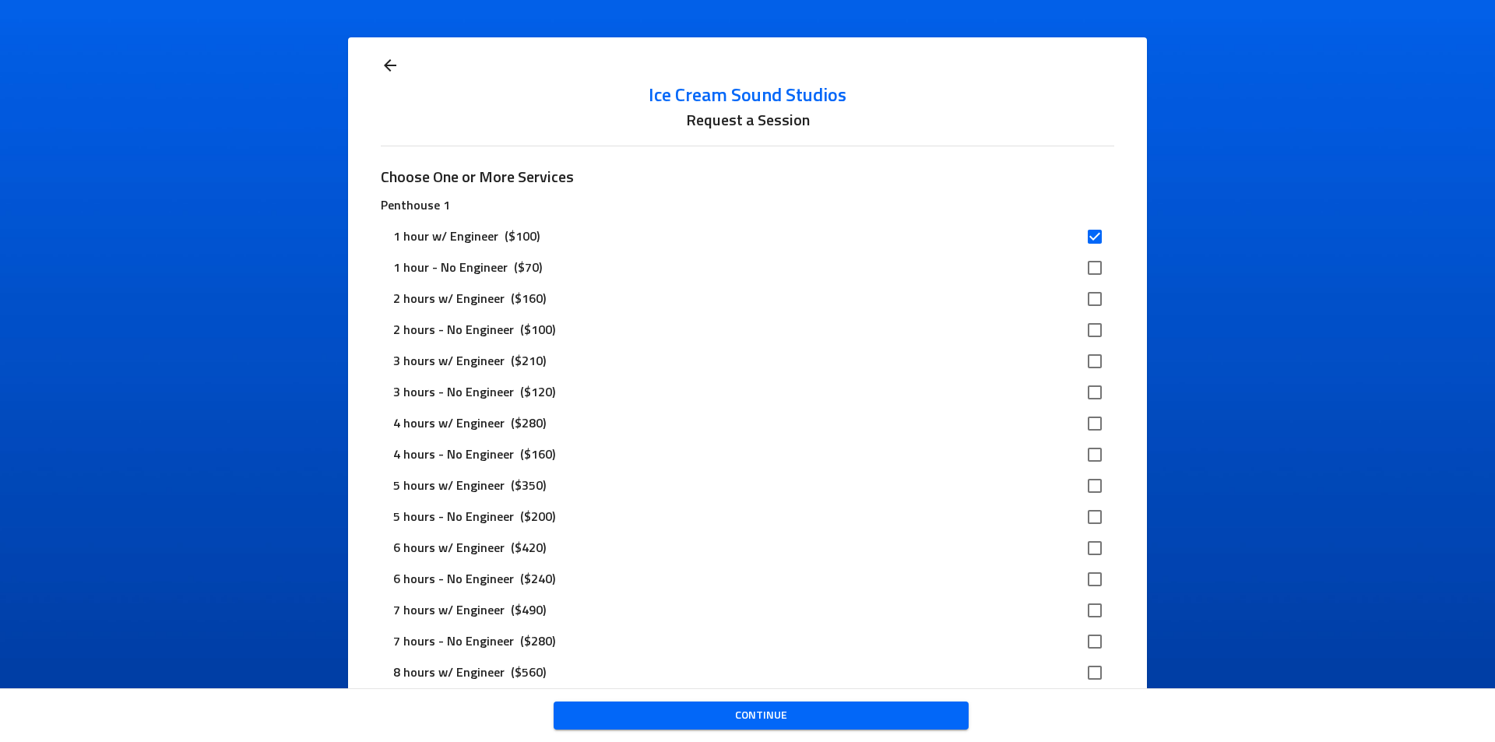
click at [774, 715] on span "Continue" at bounding box center [761, 715] width 390 height 19
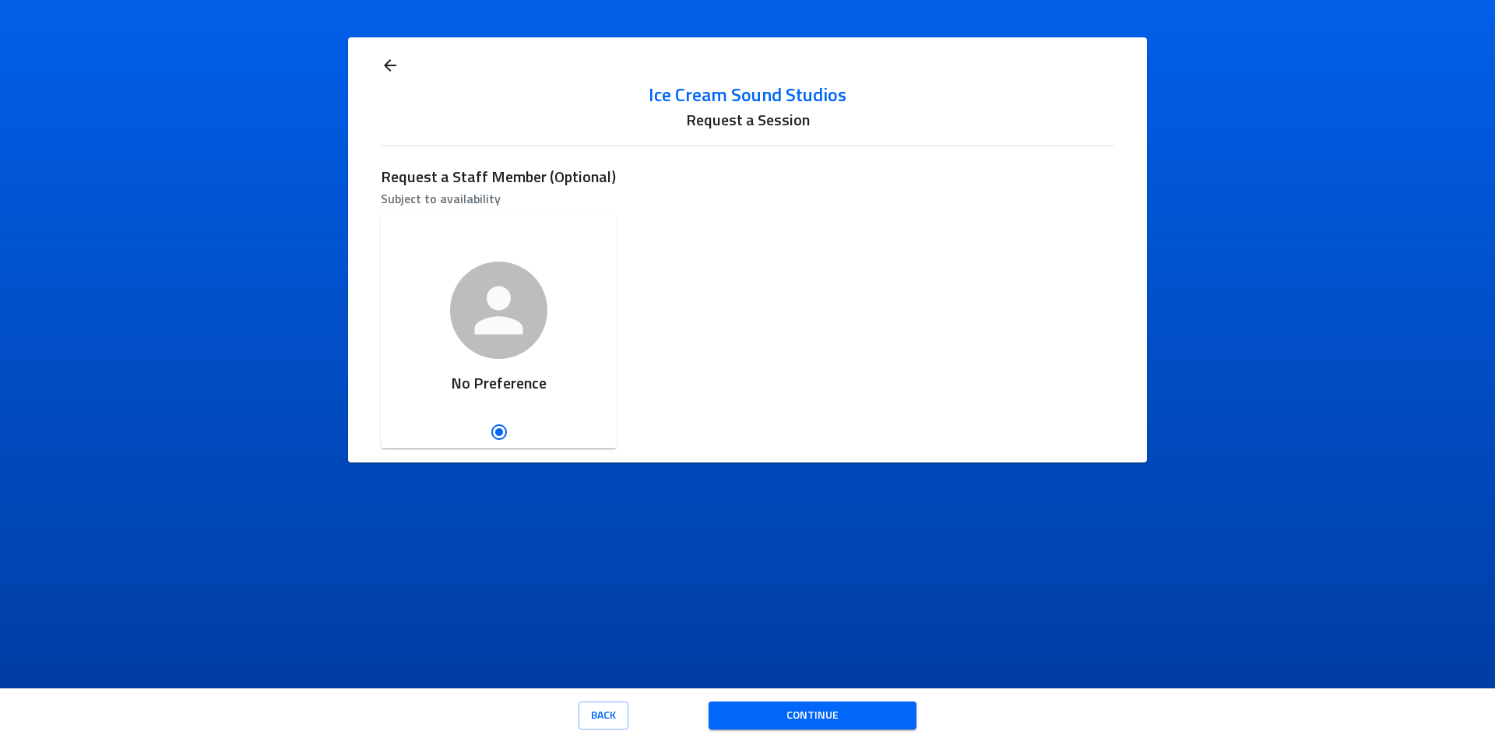
click at [874, 727] on button "Continue" at bounding box center [812, 715] width 208 height 29
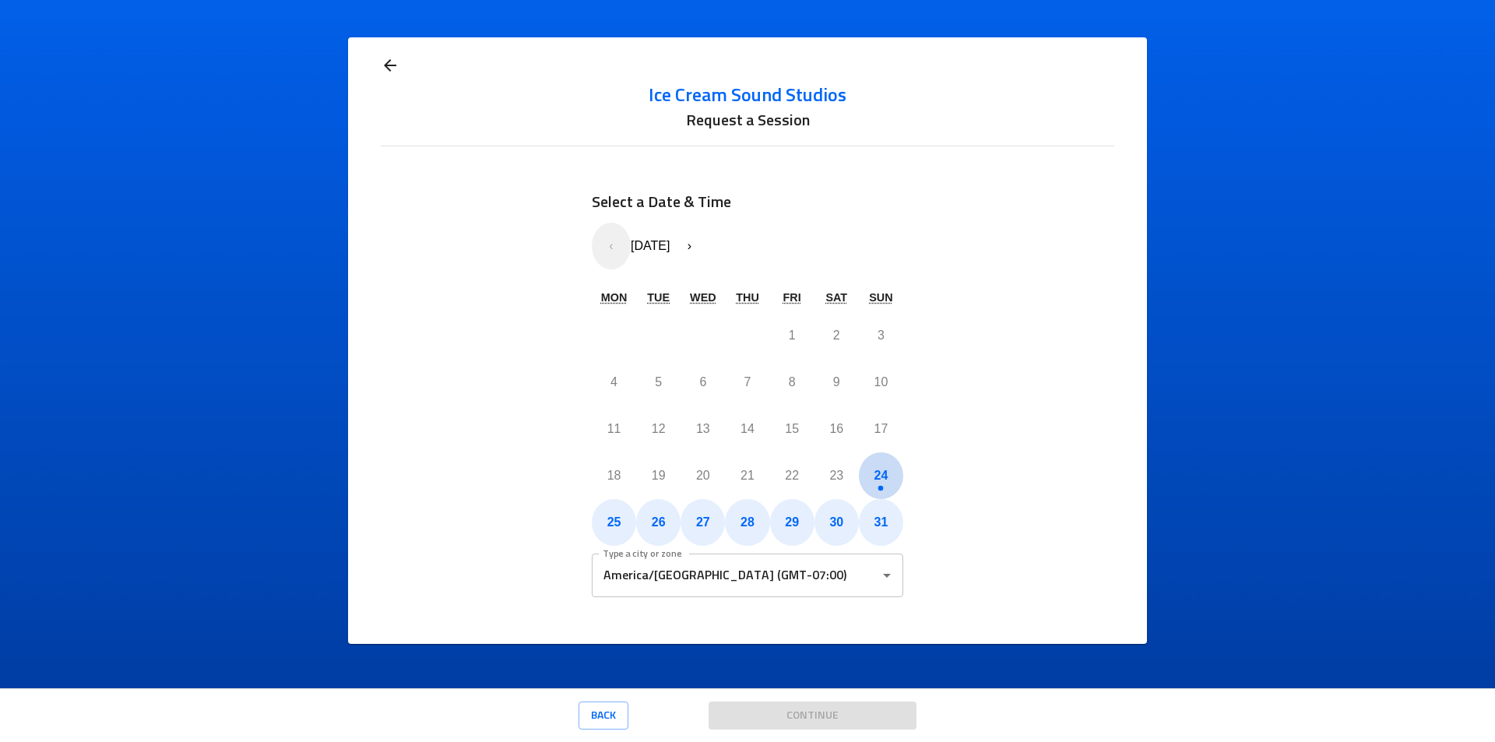
click at [881, 474] on abbr "24" at bounding box center [881, 475] width 14 height 13
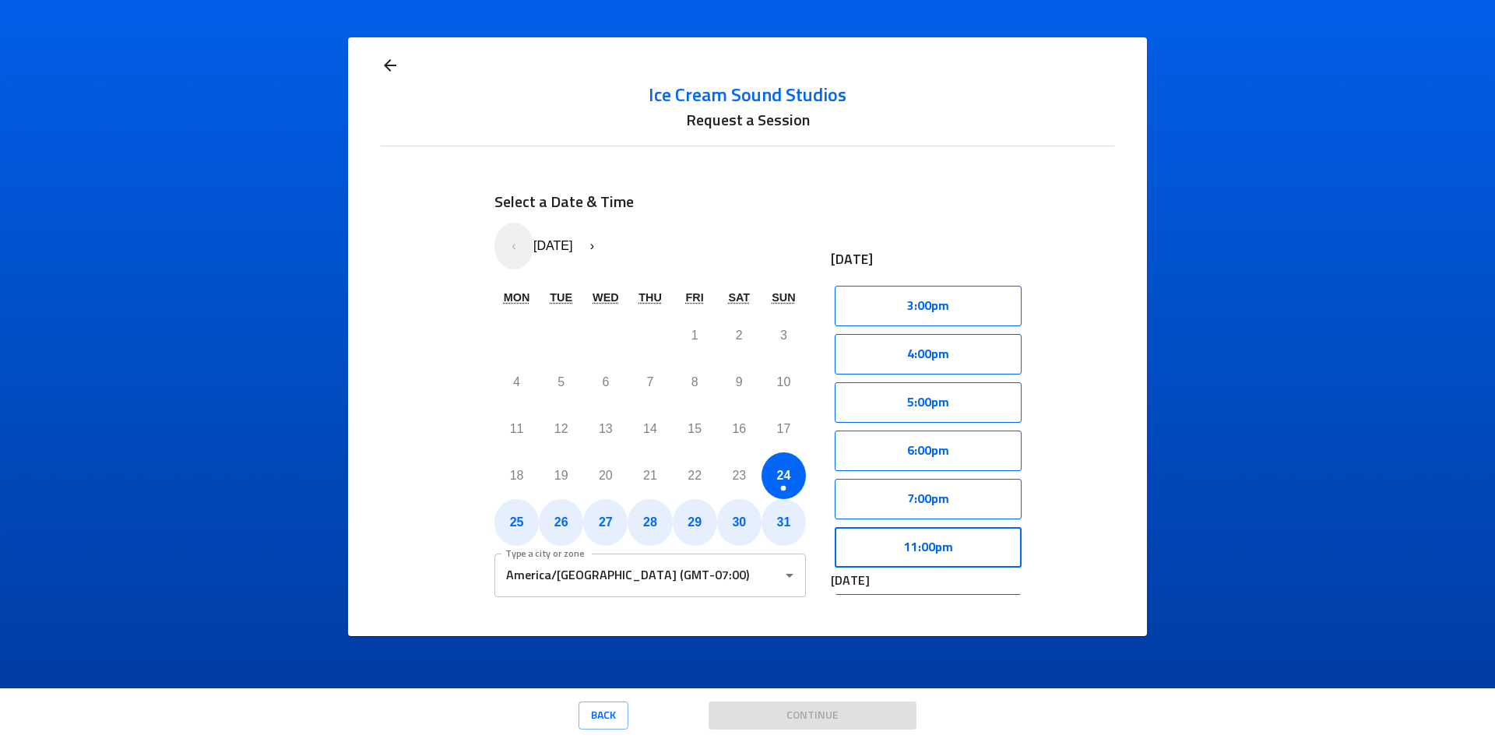
scroll to position [78, 0]
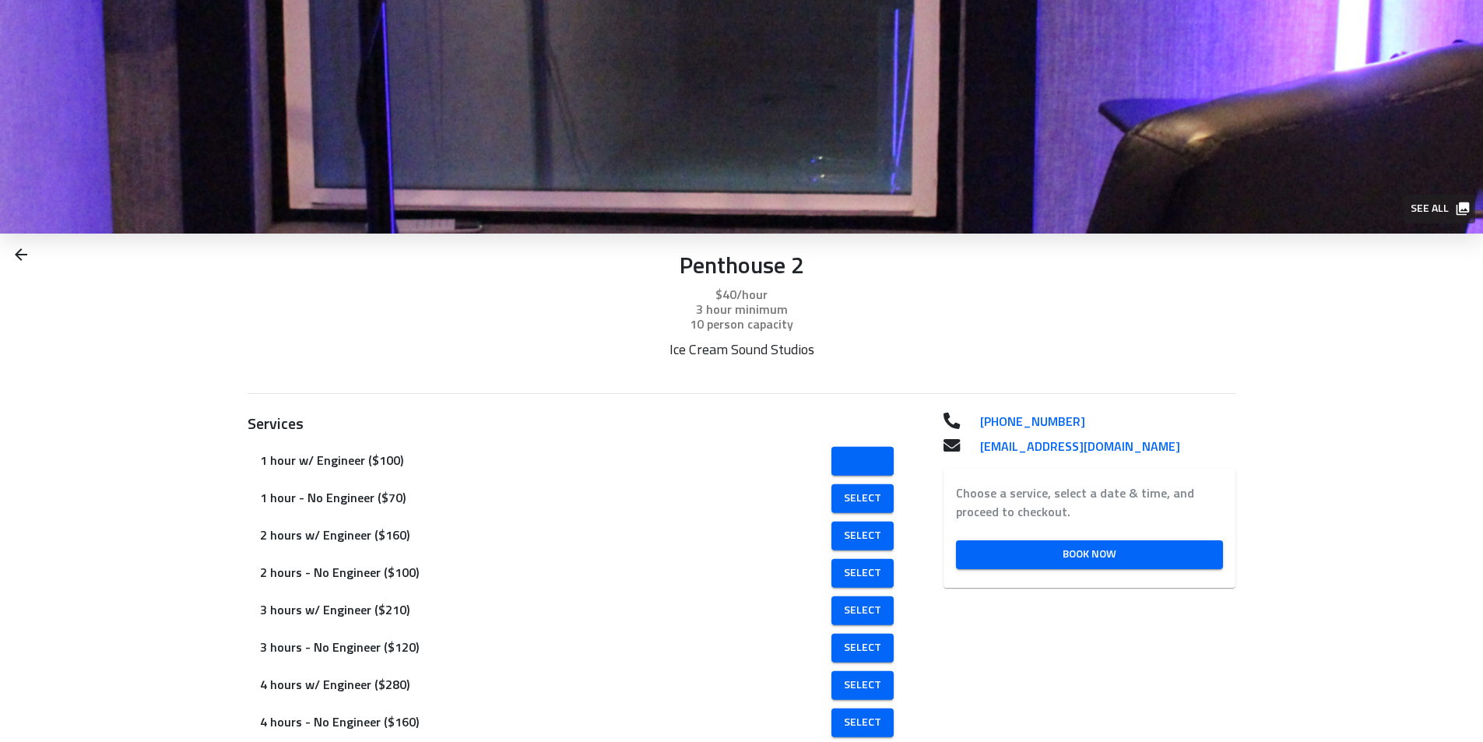
click at [844, 459] on span "Select" at bounding box center [862, 460] width 37 height 19
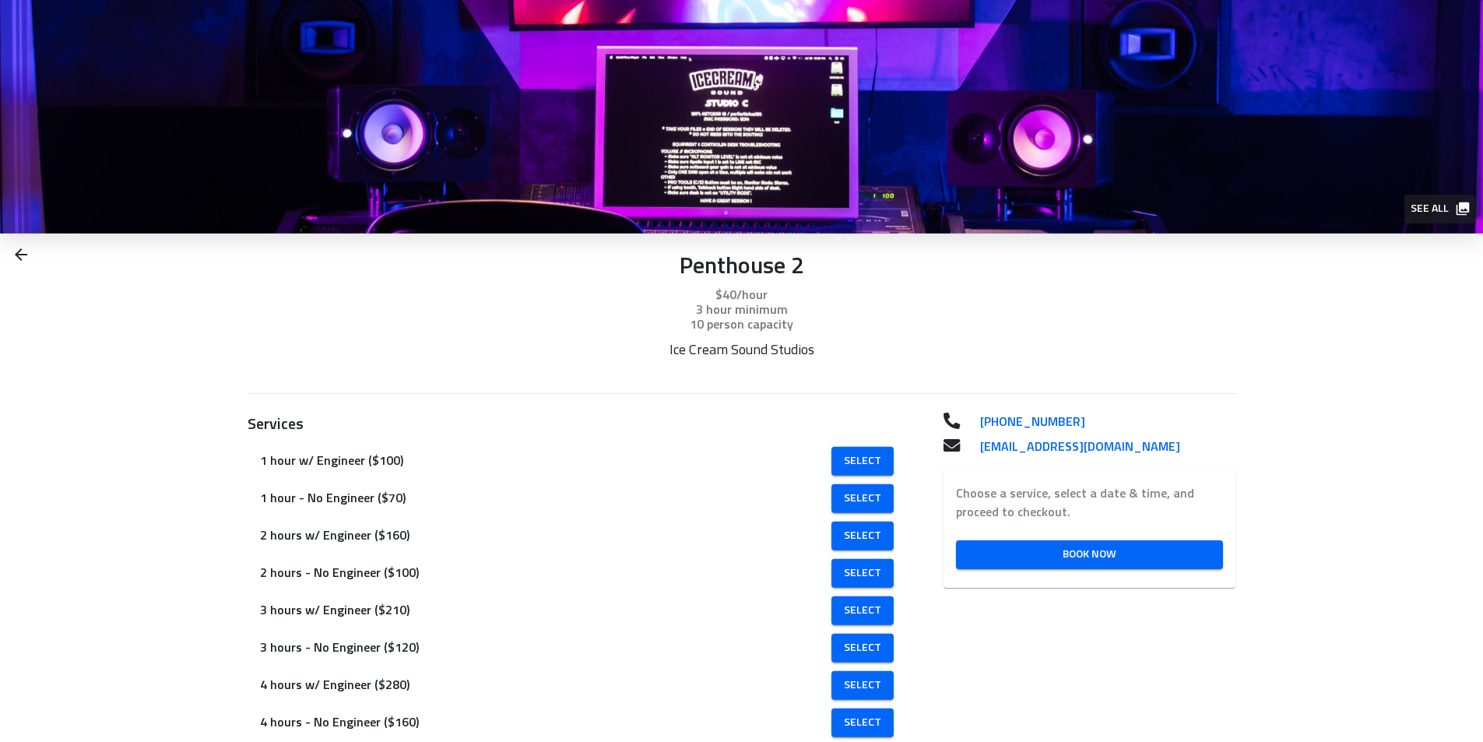
click at [475, 149] on img at bounding box center [741, 117] width 1483 height 234
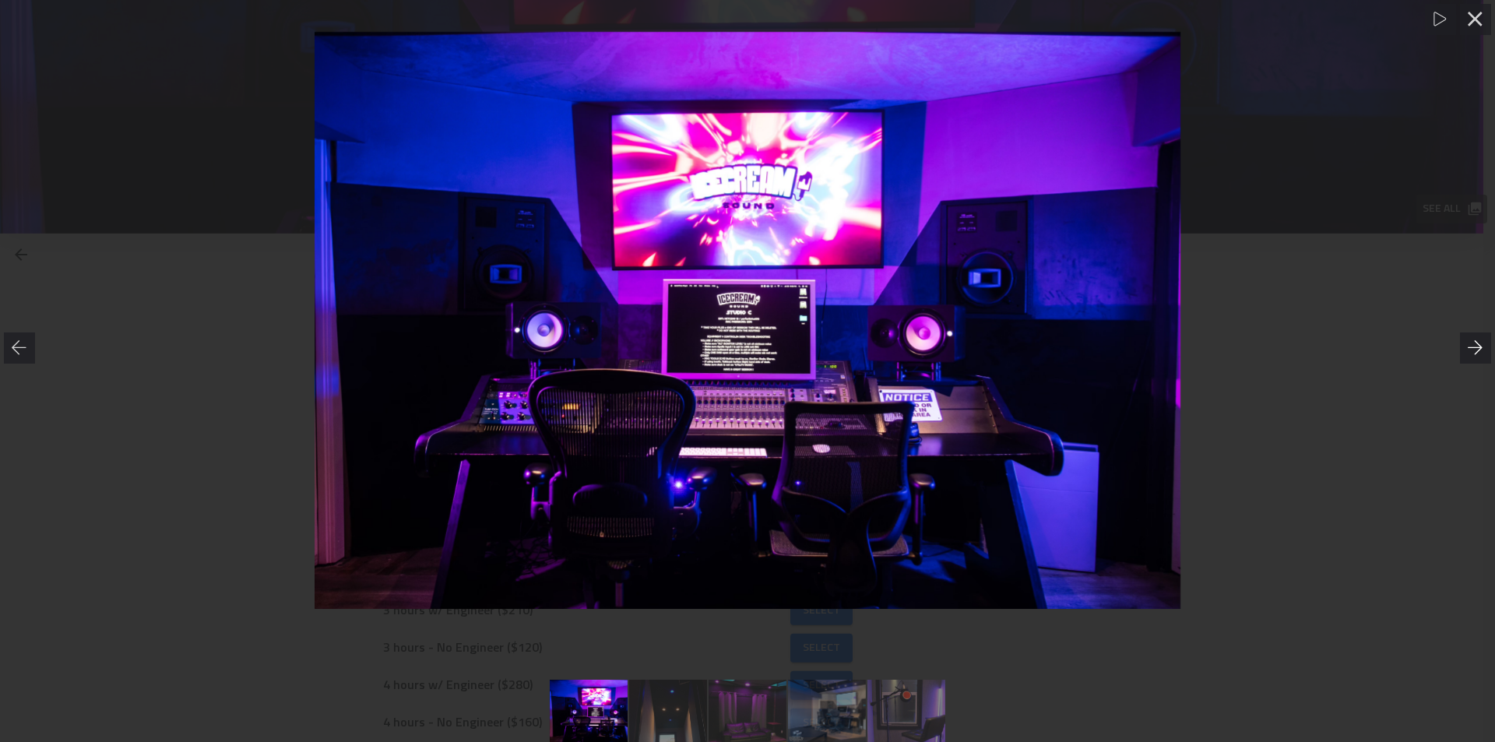
click at [1482, 343] on icon at bounding box center [1475, 348] width 16 height 16
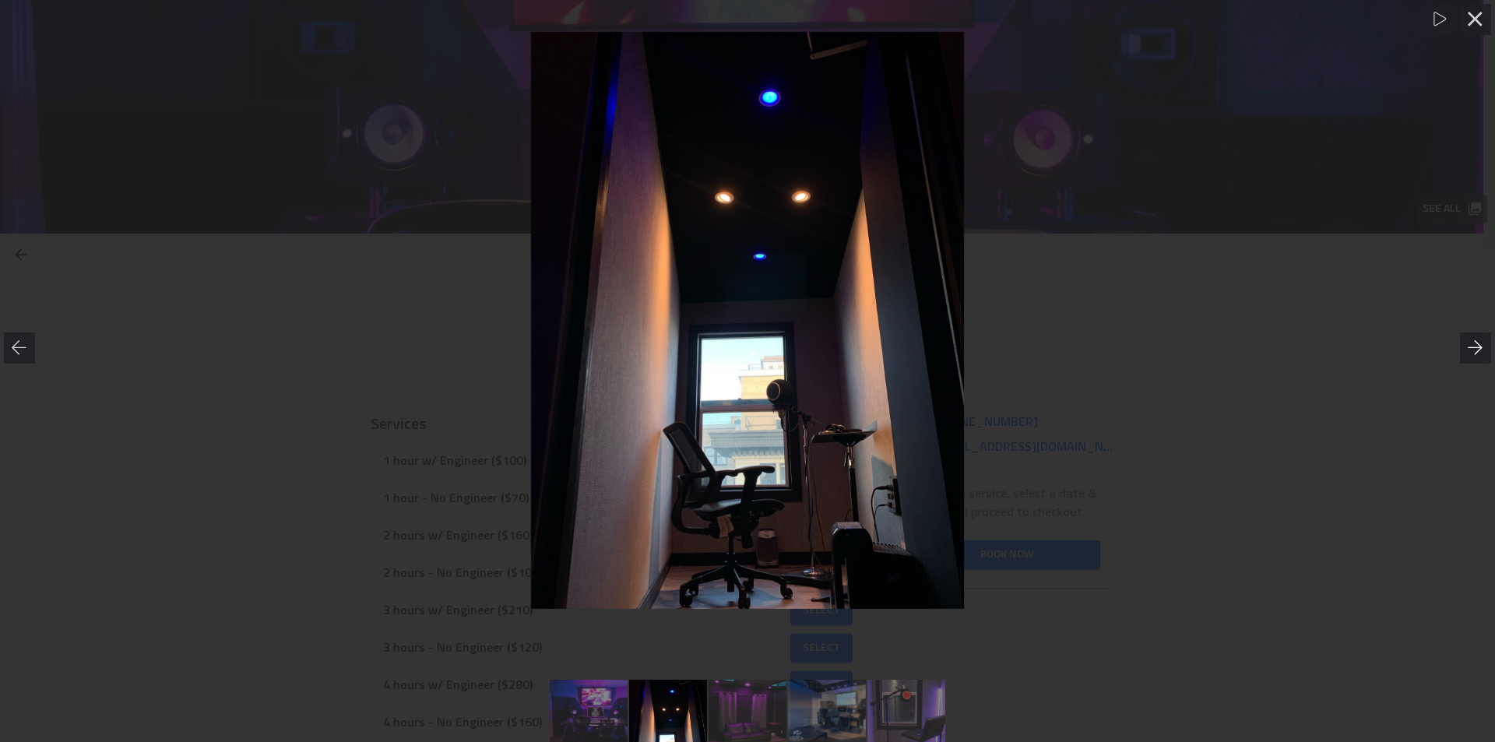
click at [1482, 343] on icon at bounding box center [1475, 348] width 16 height 16
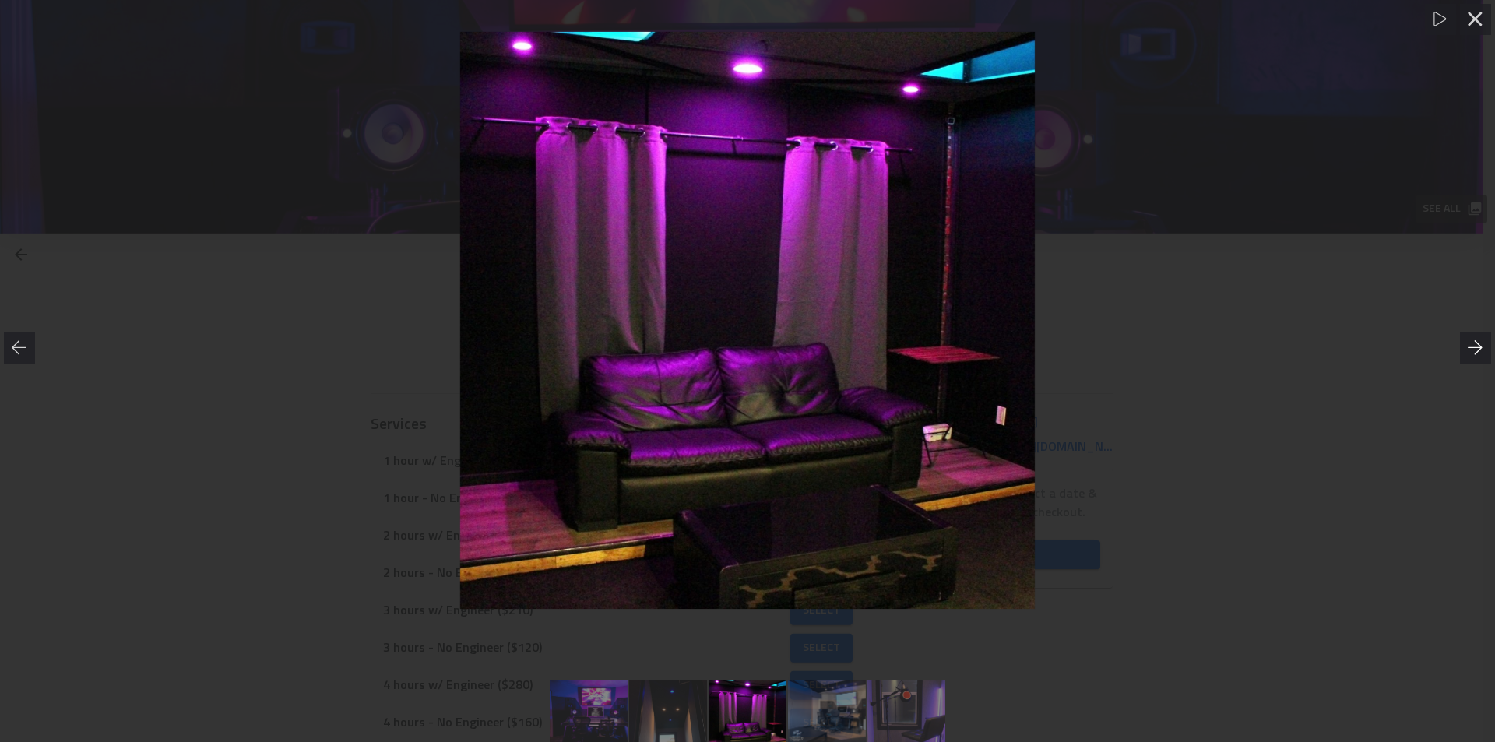
click at [1482, 343] on icon at bounding box center [1475, 348] width 16 height 16
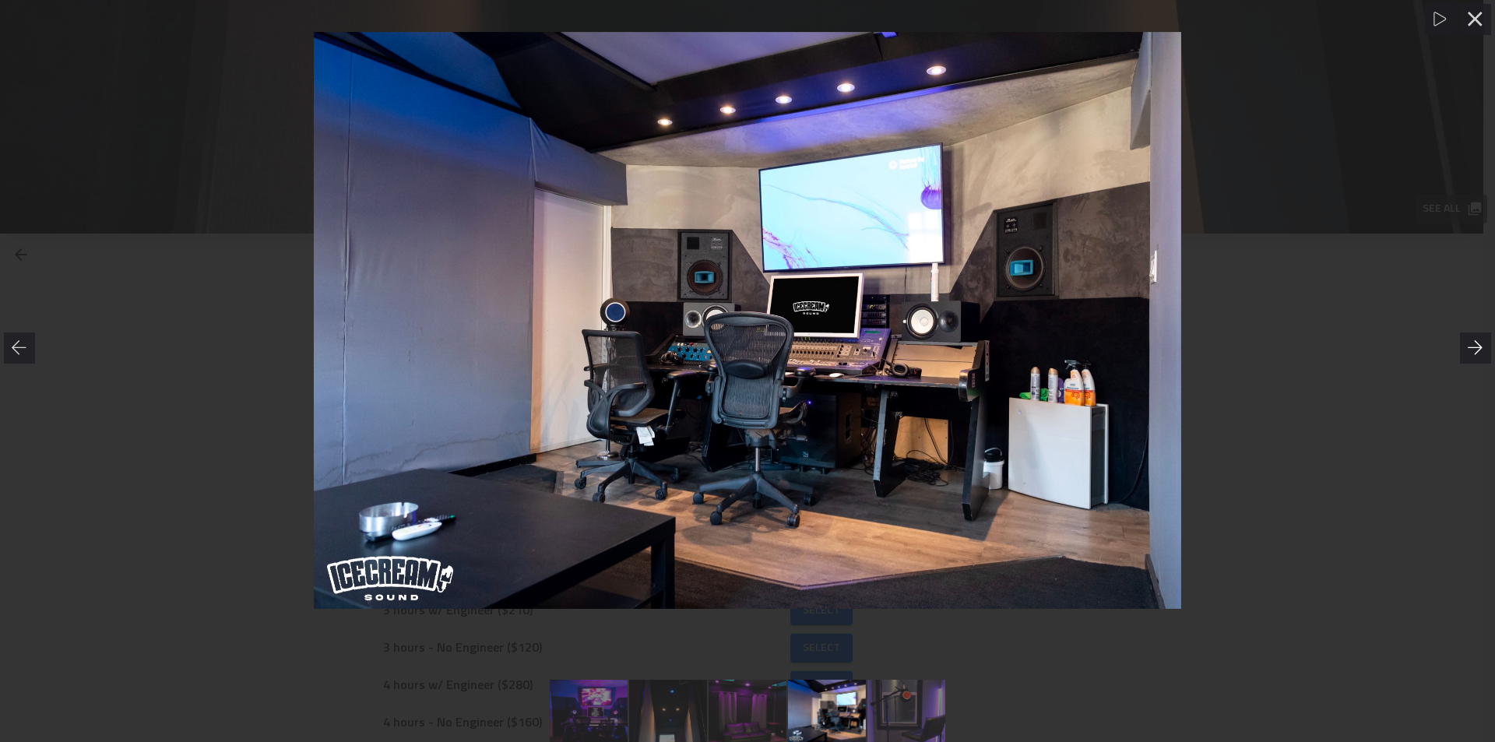
click at [1482, 343] on icon at bounding box center [1475, 348] width 16 height 16
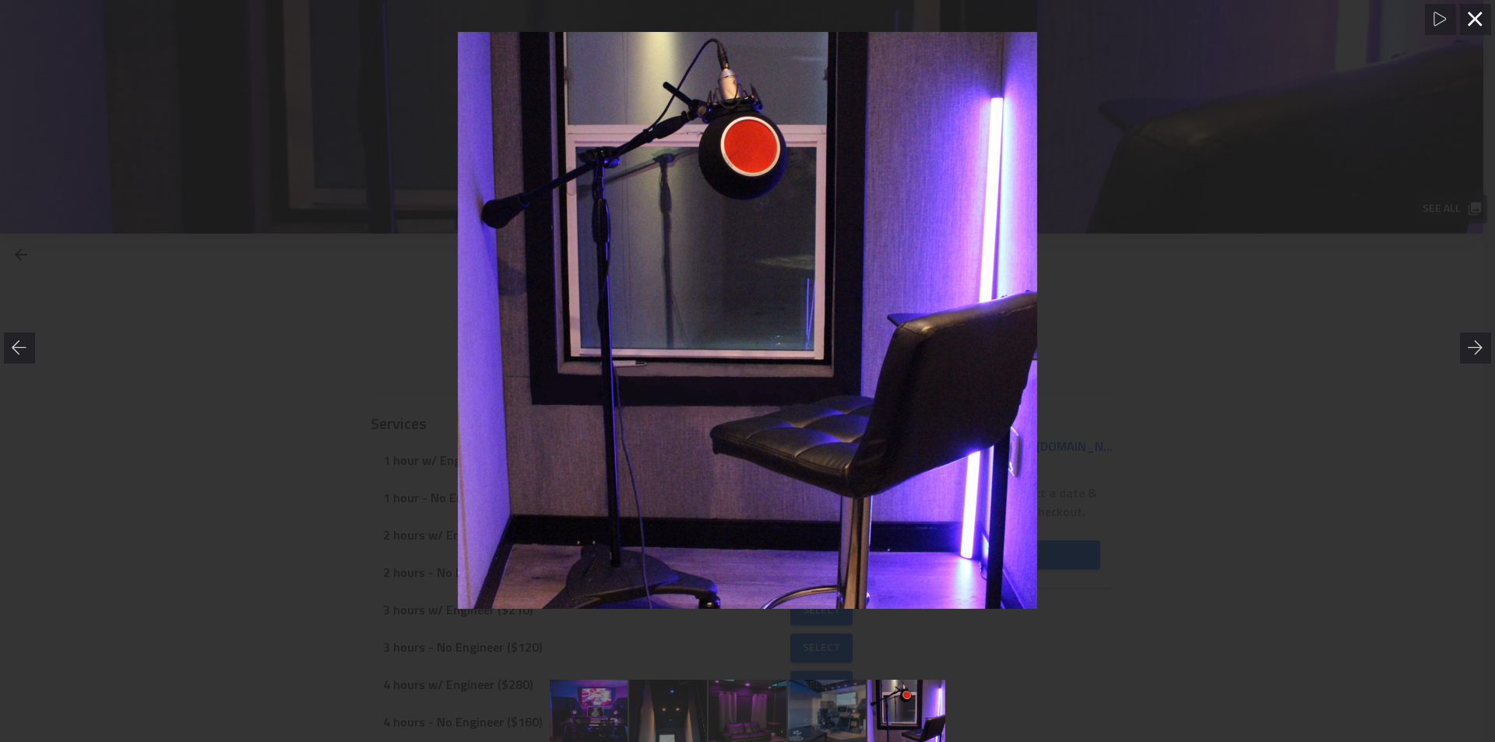
click at [1476, 22] on icon at bounding box center [1475, 20] width 16 height 16
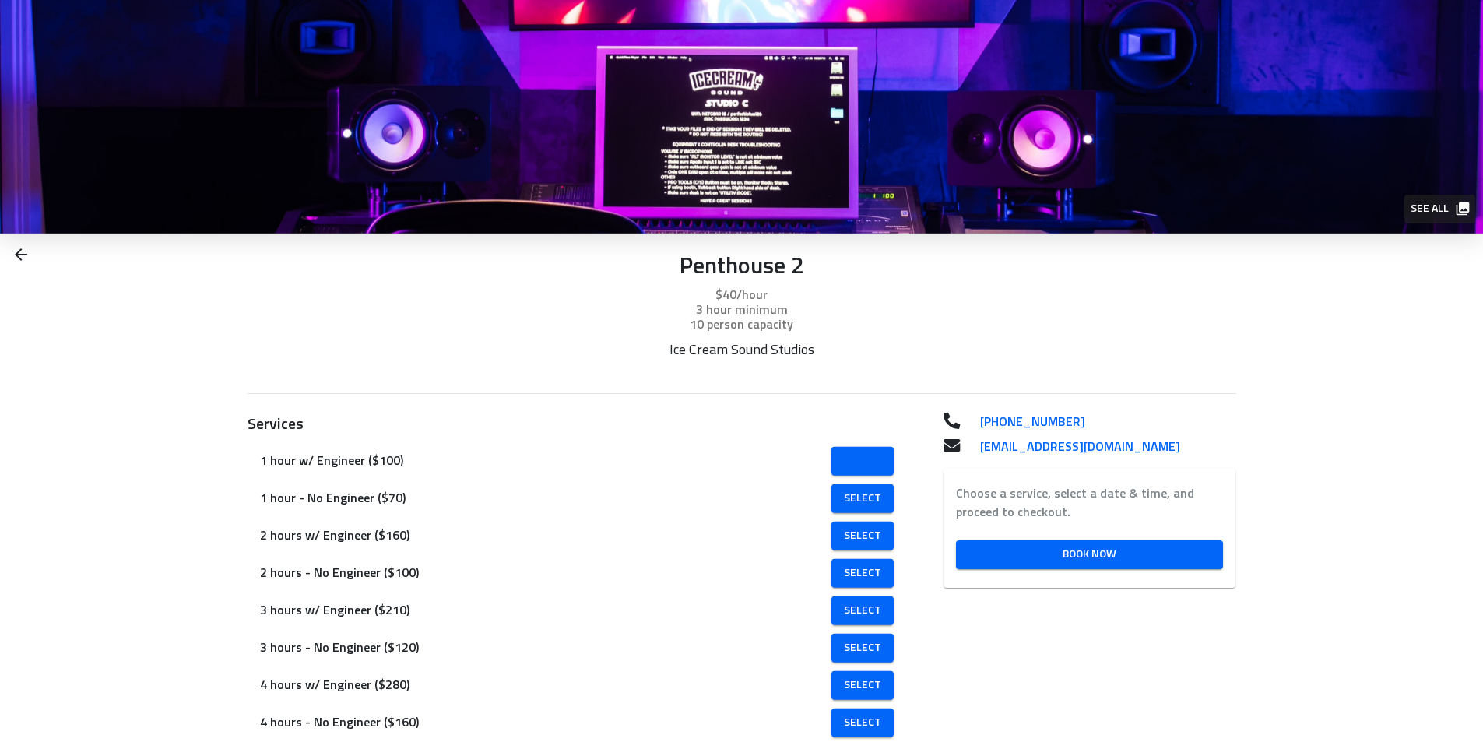
click at [844, 455] on span "Select" at bounding box center [862, 460] width 37 height 19
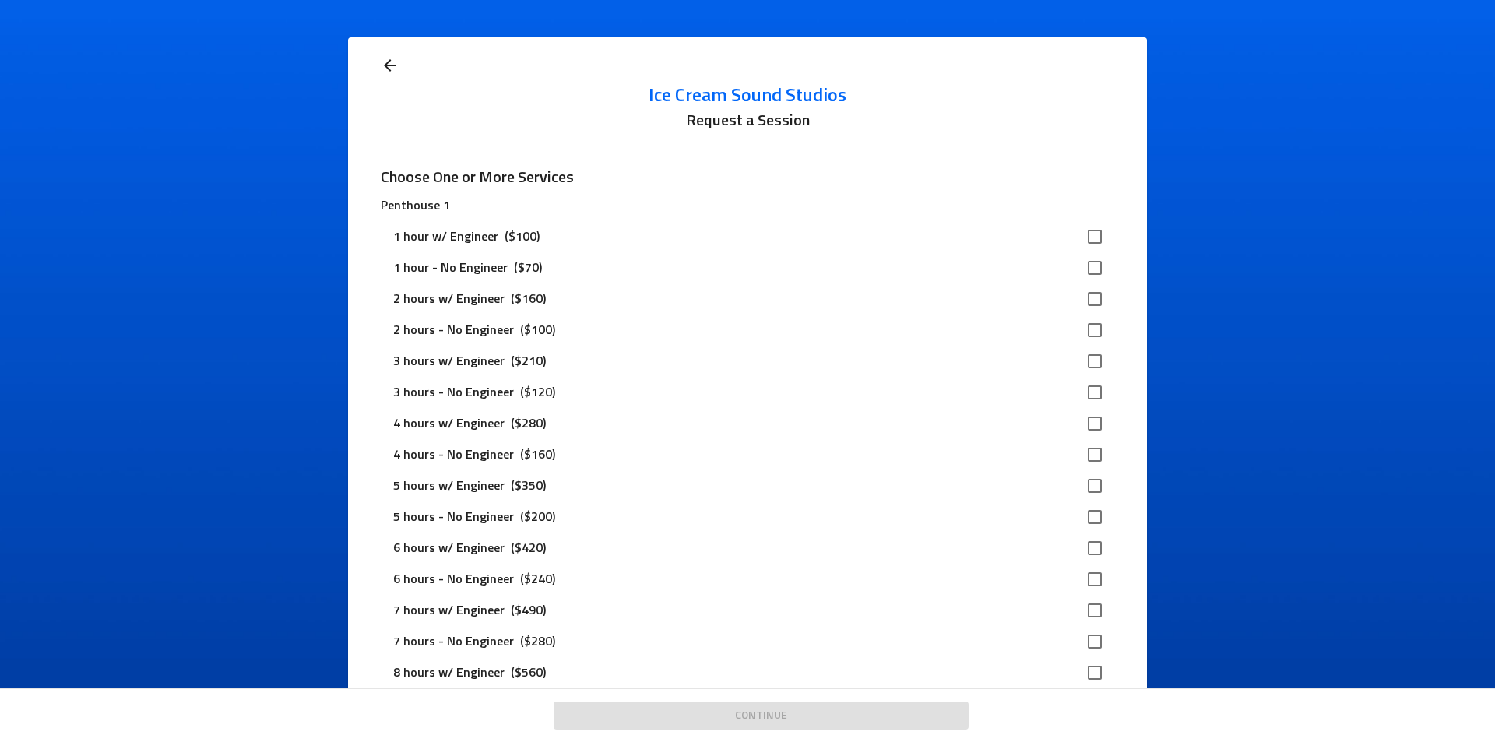
click at [1086, 234] on input "checkbox" at bounding box center [1094, 236] width 33 height 33
checkbox input "true"
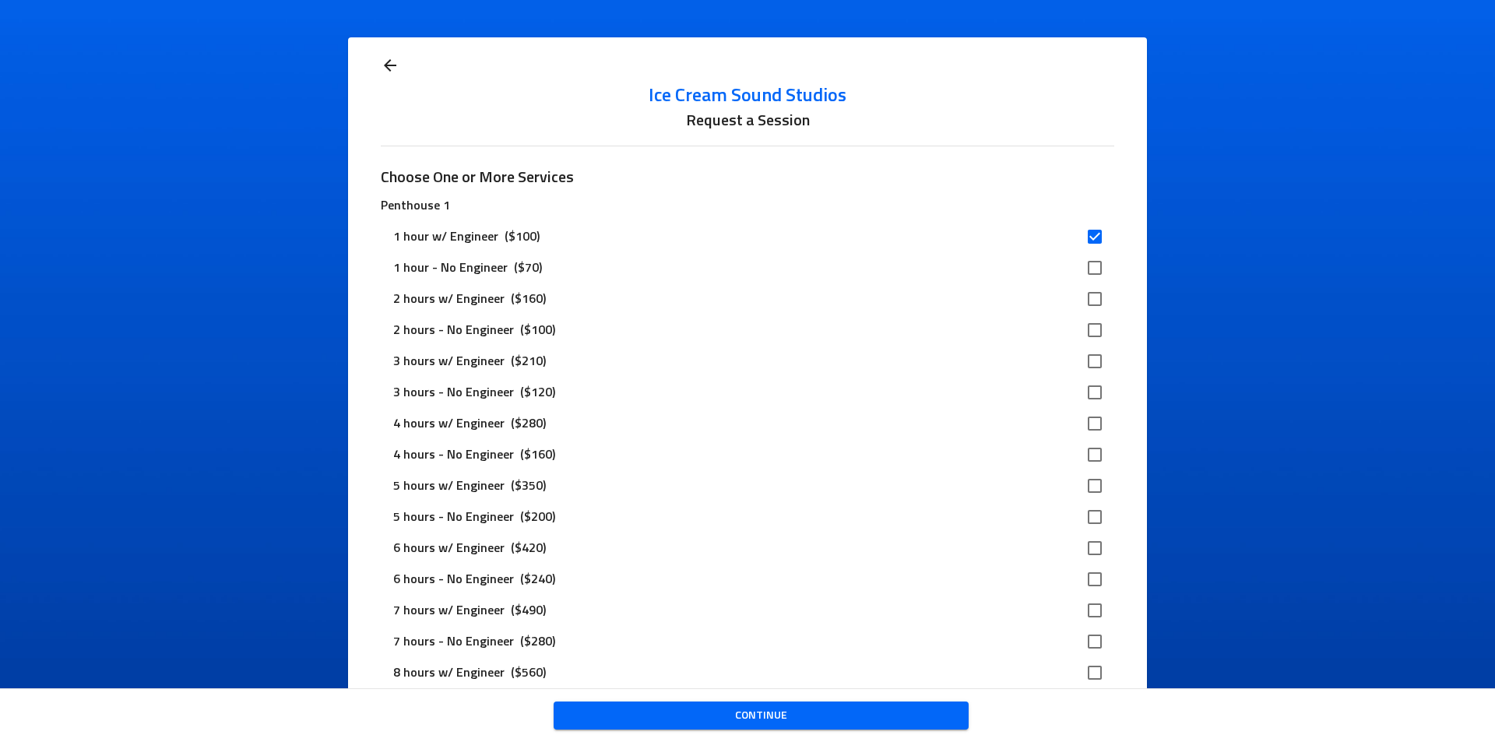
click at [856, 709] on span "Continue" at bounding box center [761, 715] width 390 height 19
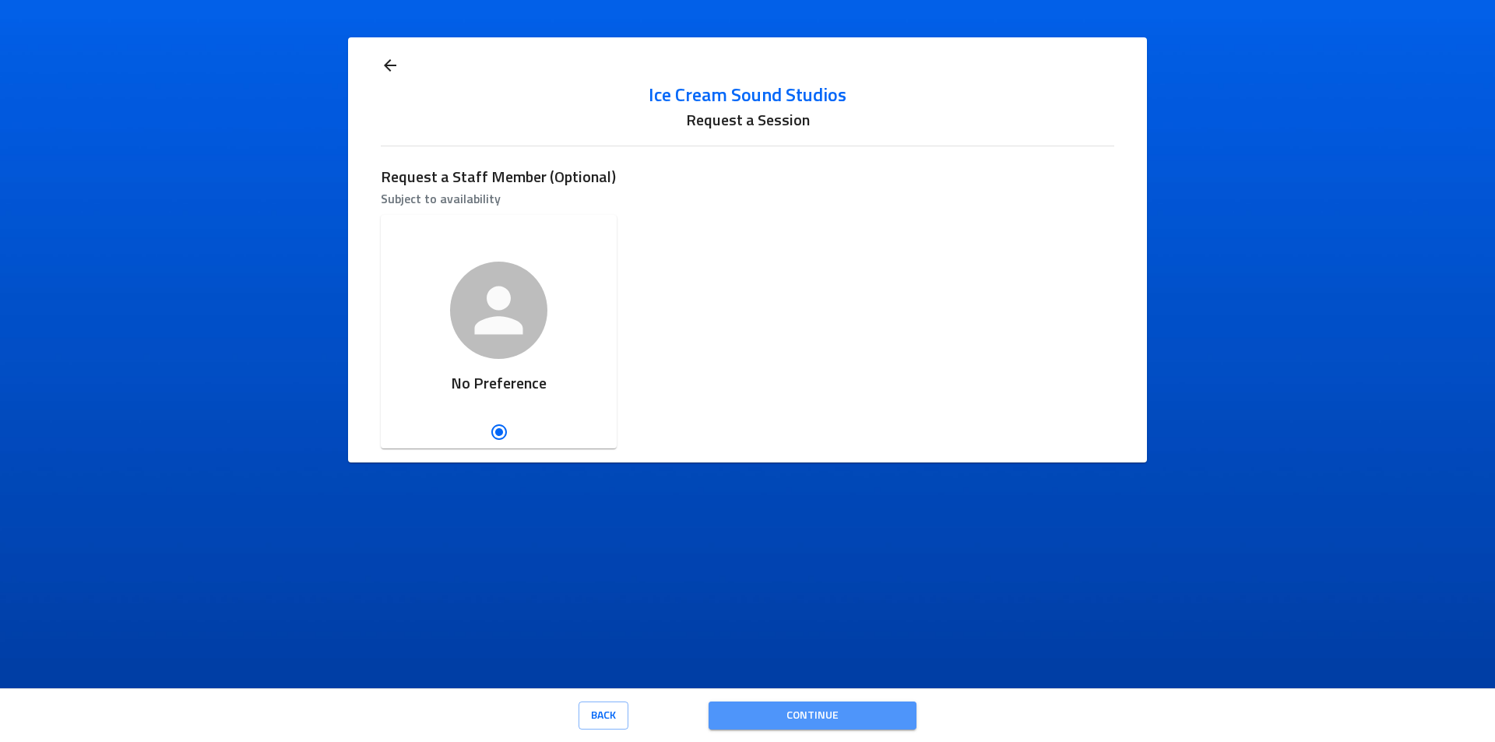
click at [785, 725] on button "Continue" at bounding box center [812, 715] width 208 height 29
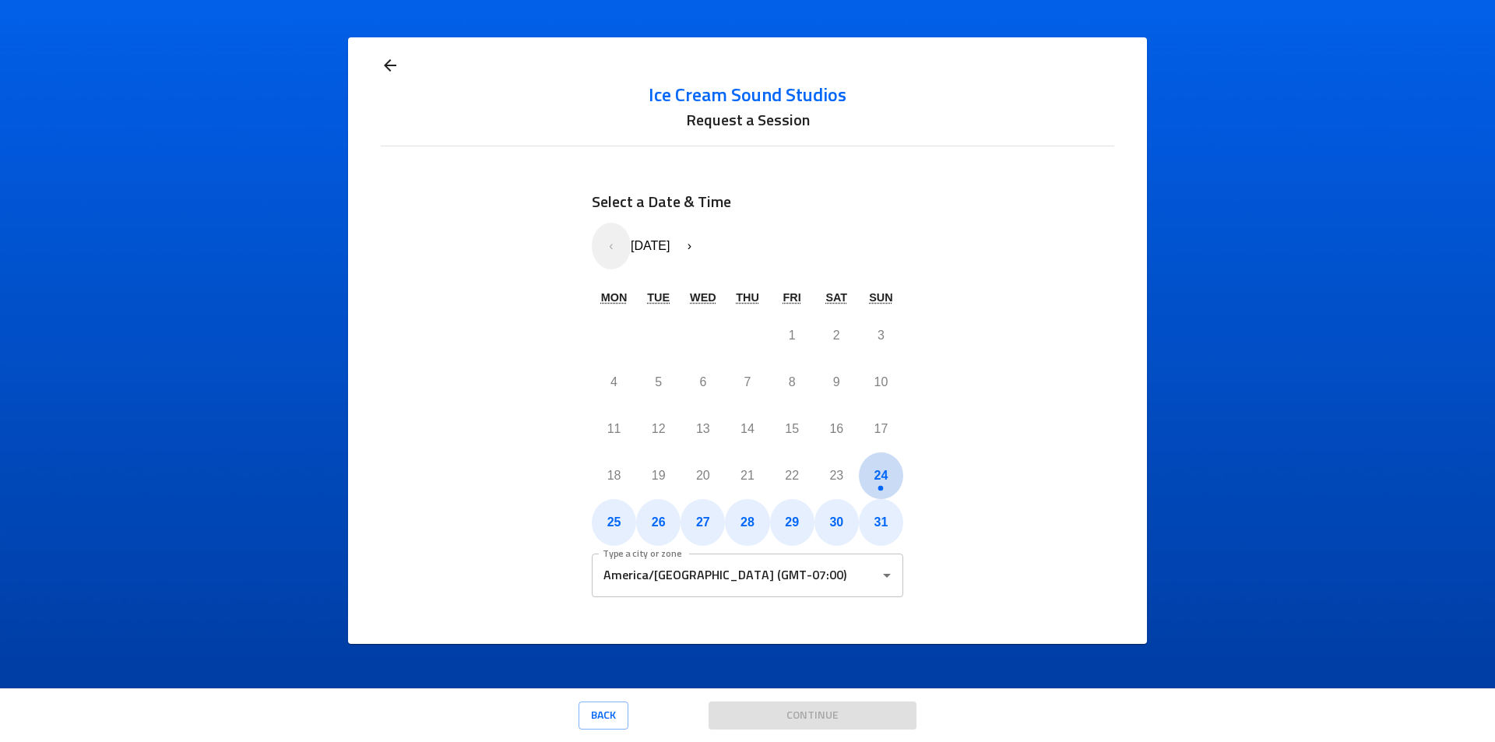
click at [887, 483] on button "24" at bounding box center [881, 475] width 44 height 47
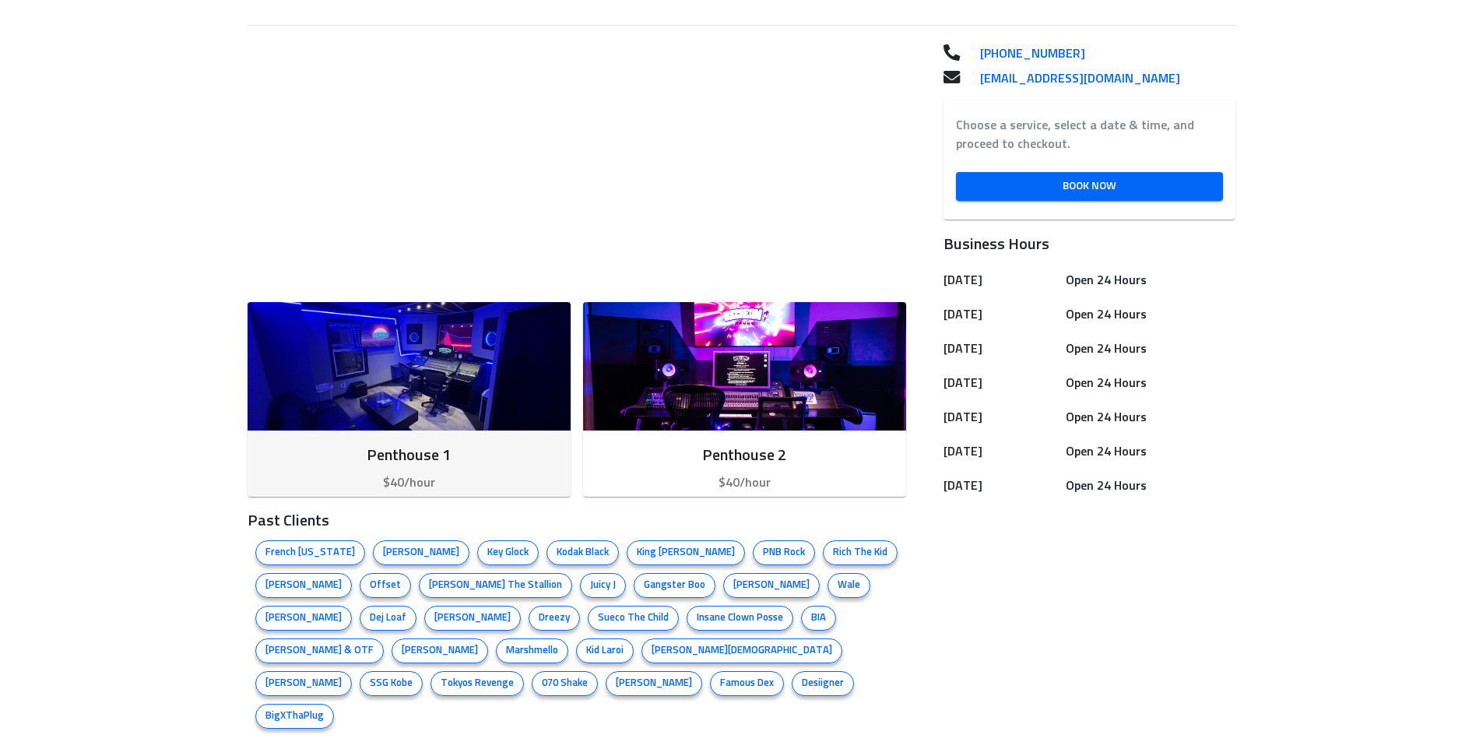
scroll to position [545, 0]
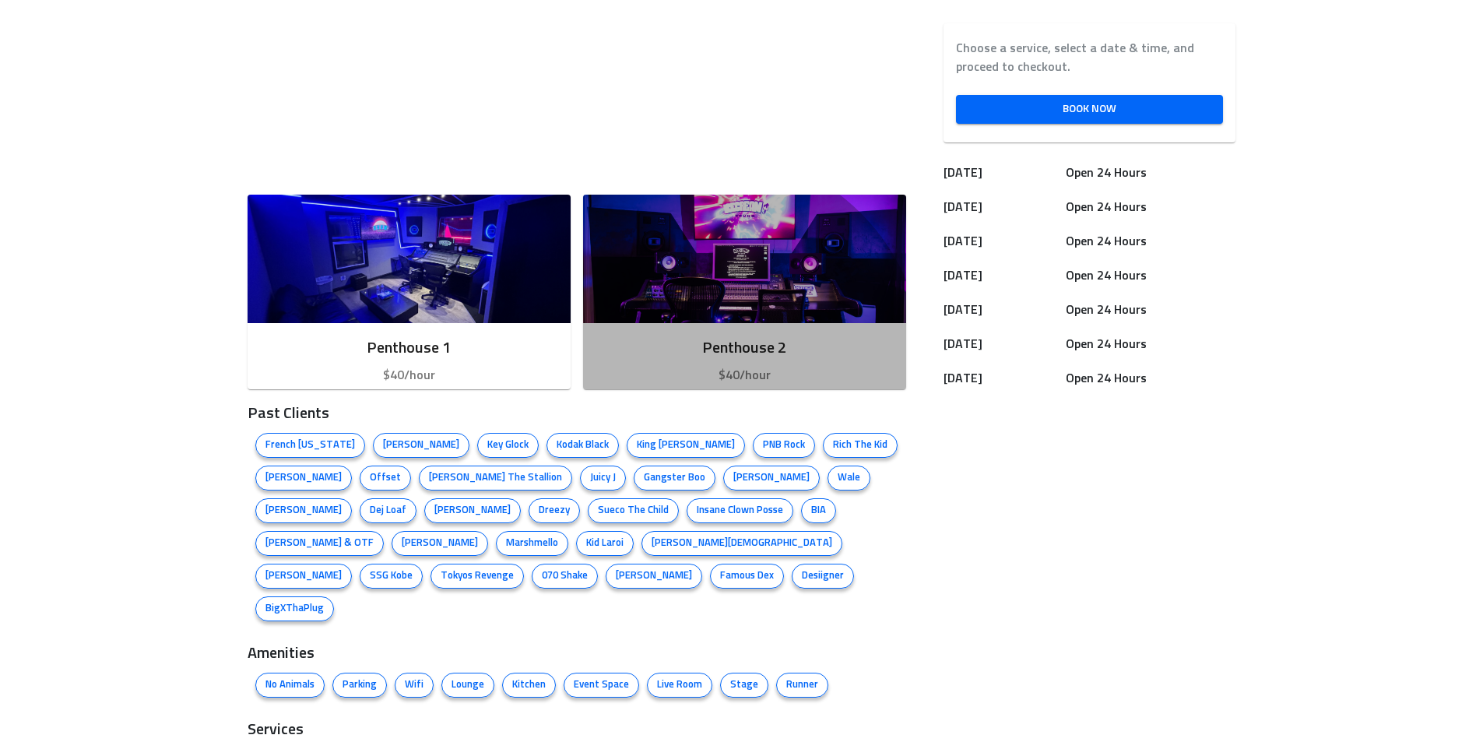
click at [752, 364] on div "Penthouse 2 $40/hour" at bounding box center [744, 360] width 323 height 74
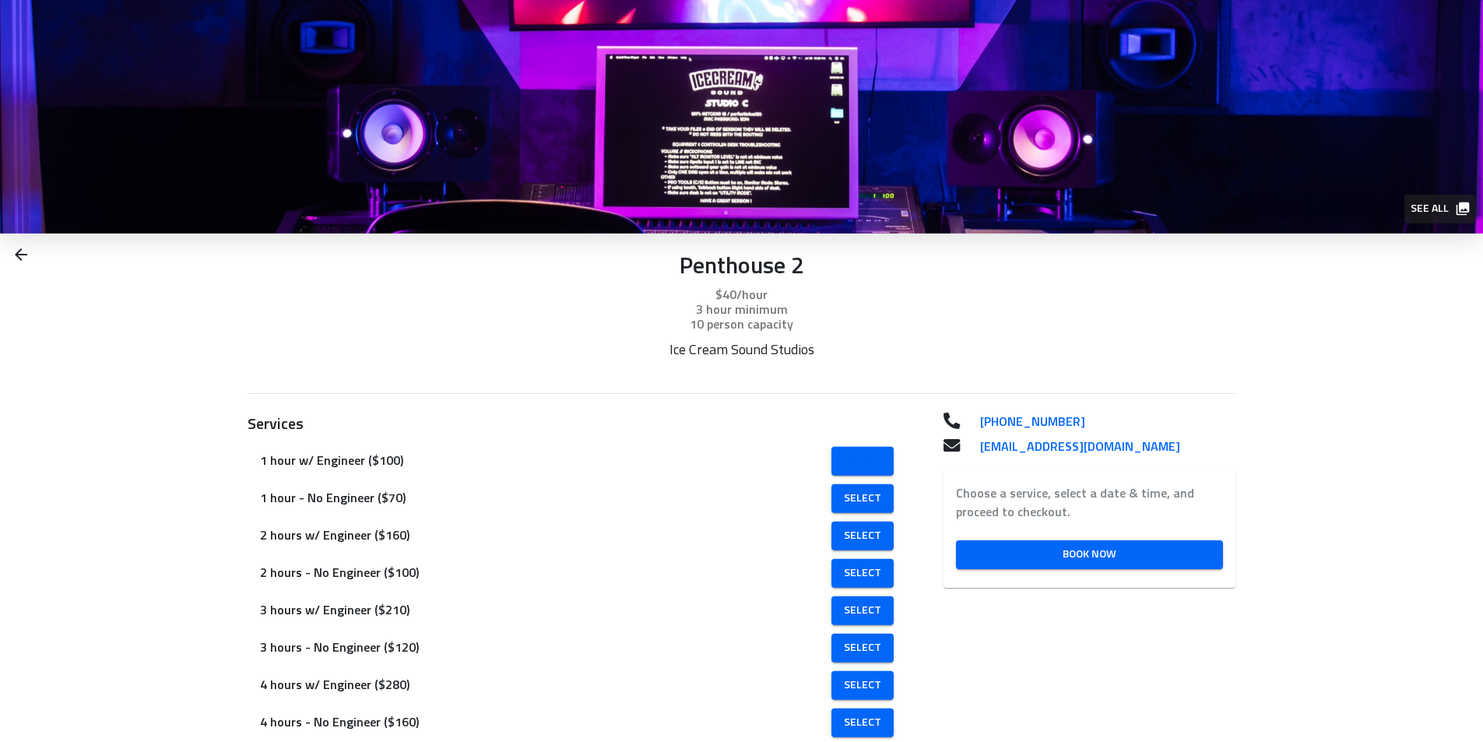
click at [844, 456] on span "Select" at bounding box center [862, 460] width 37 height 19
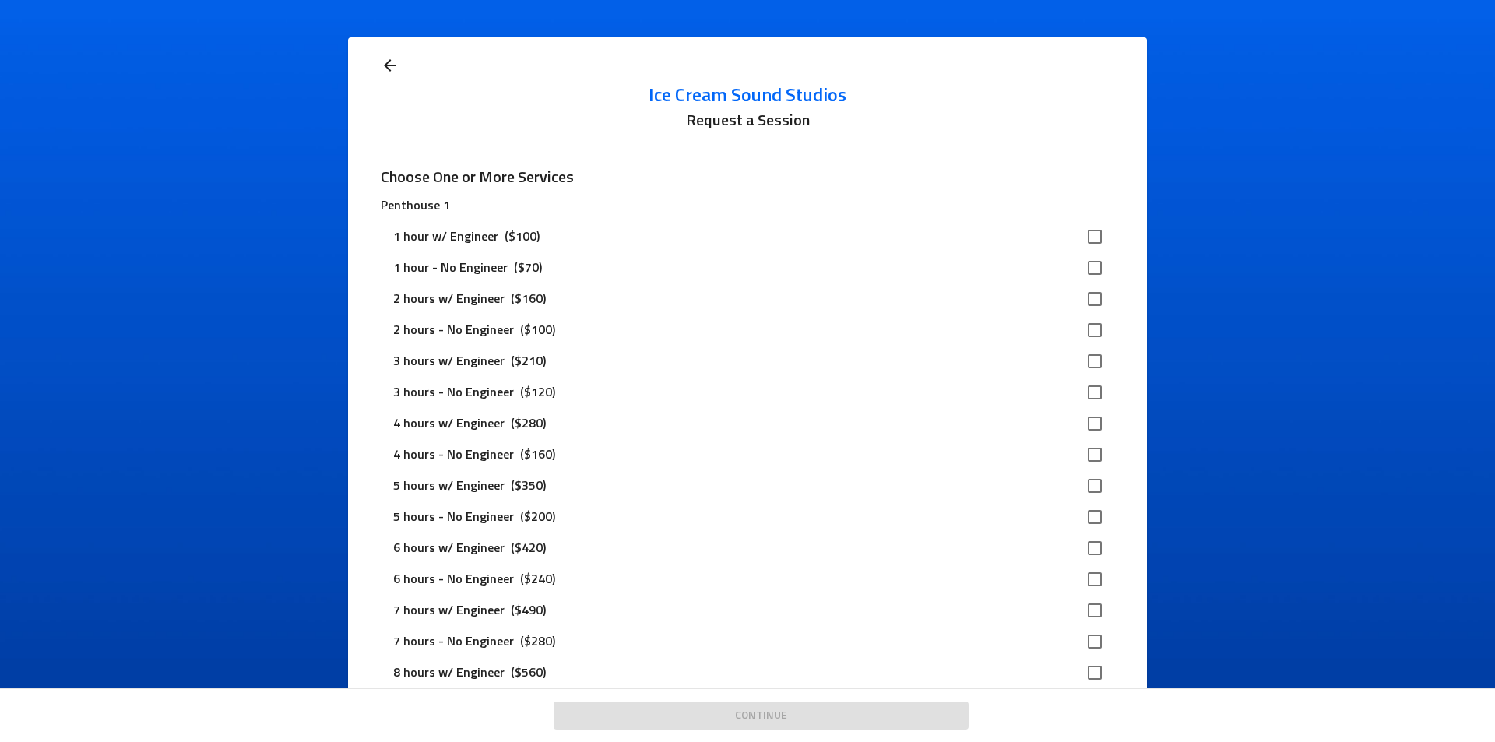
click at [1097, 232] on input "checkbox" at bounding box center [1094, 236] width 33 height 33
checkbox input "true"
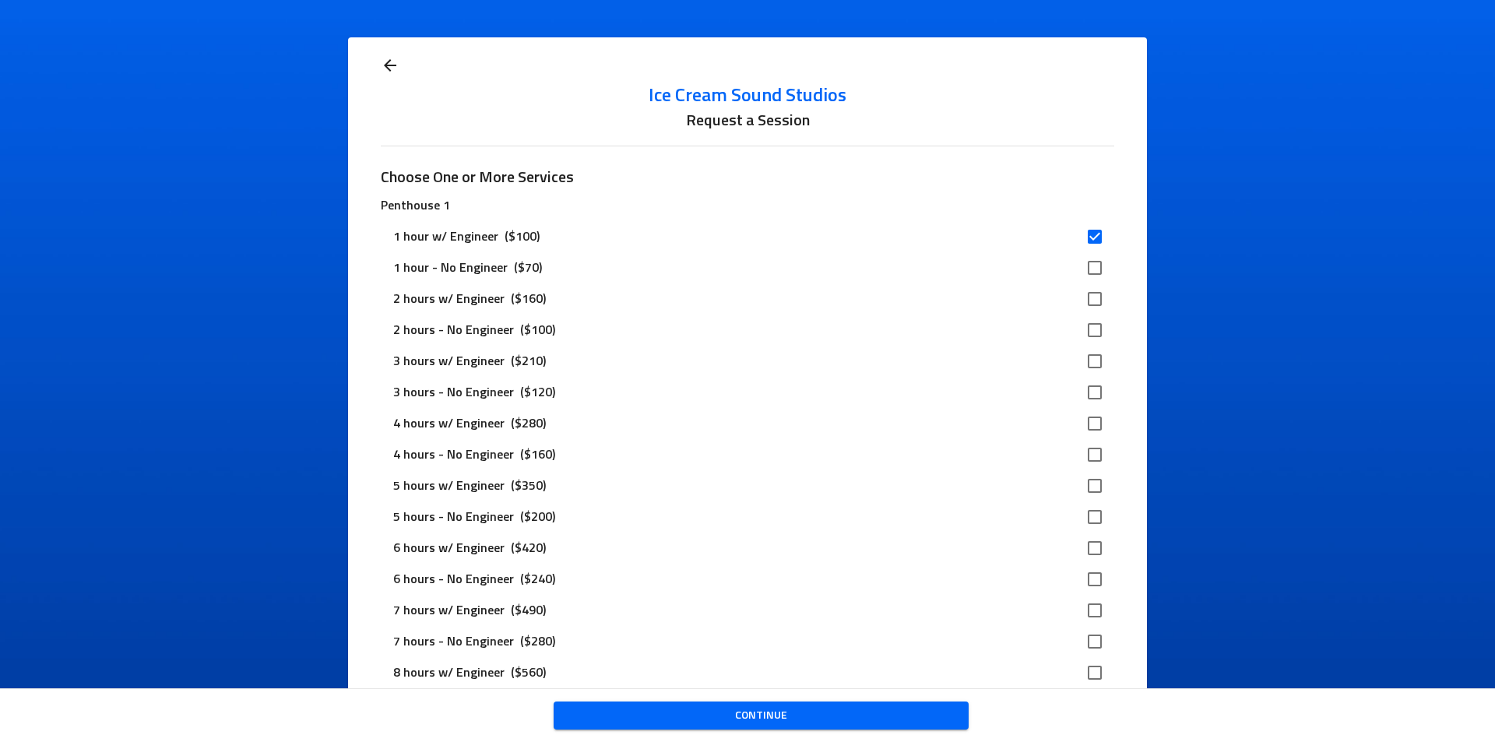
click at [877, 710] on span "Continue" at bounding box center [761, 715] width 390 height 19
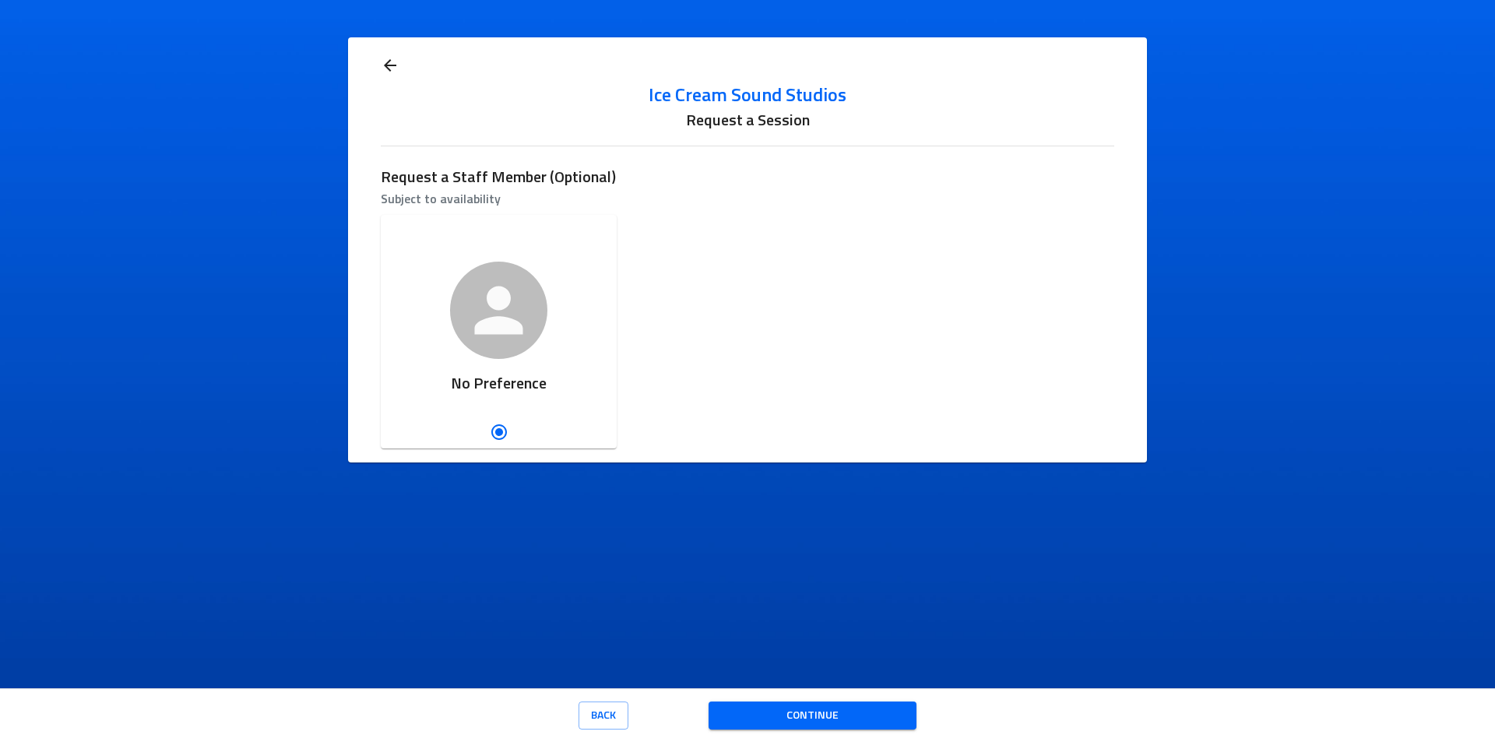
click at [846, 712] on span "Continue" at bounding box center [812, 715] width 183 height 19
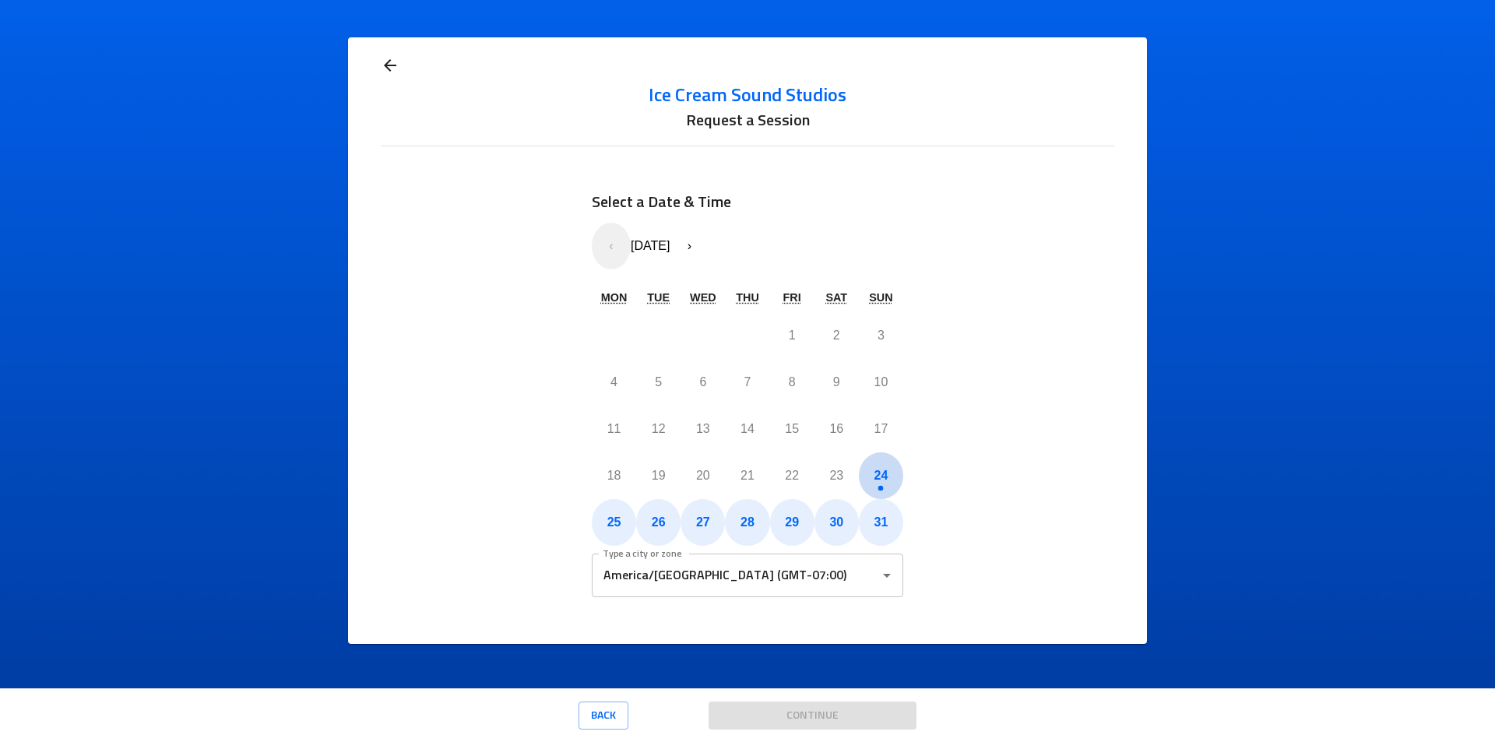
click at [877, 482] on abbr "24" at bounding box center [881, 475] width 14 height 13
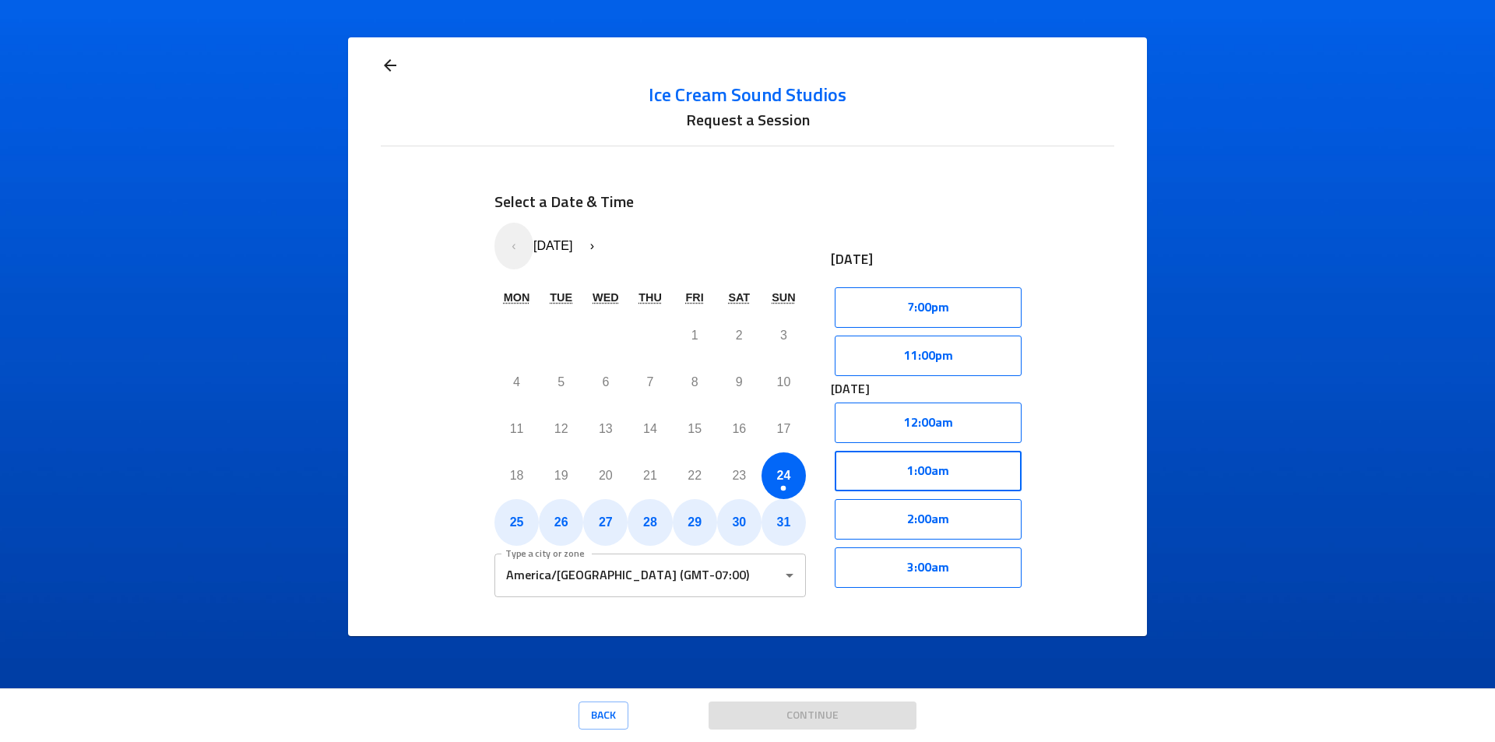
scroll to position [142, 0]
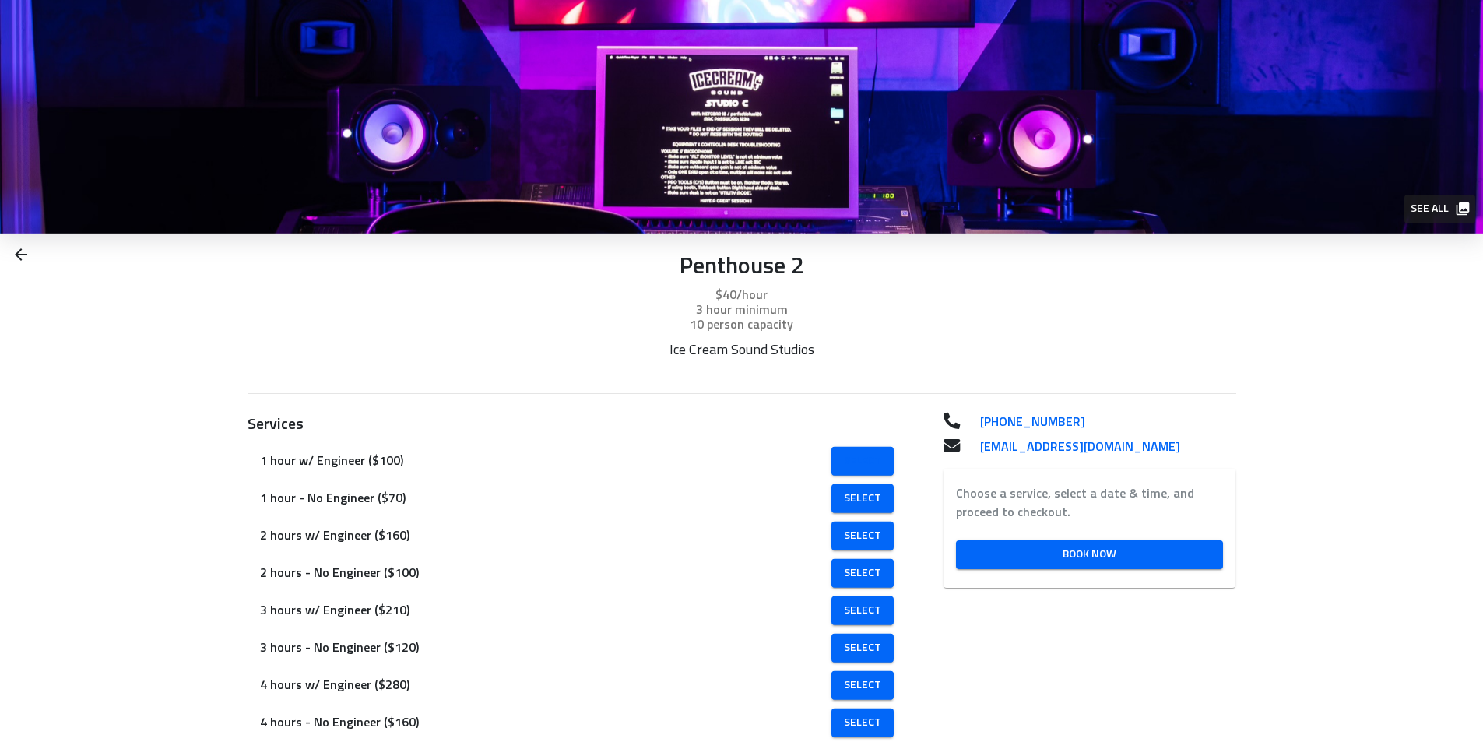
click at [844, 462] on span "Select" at bounding box center [862, 460] width 37 height 19
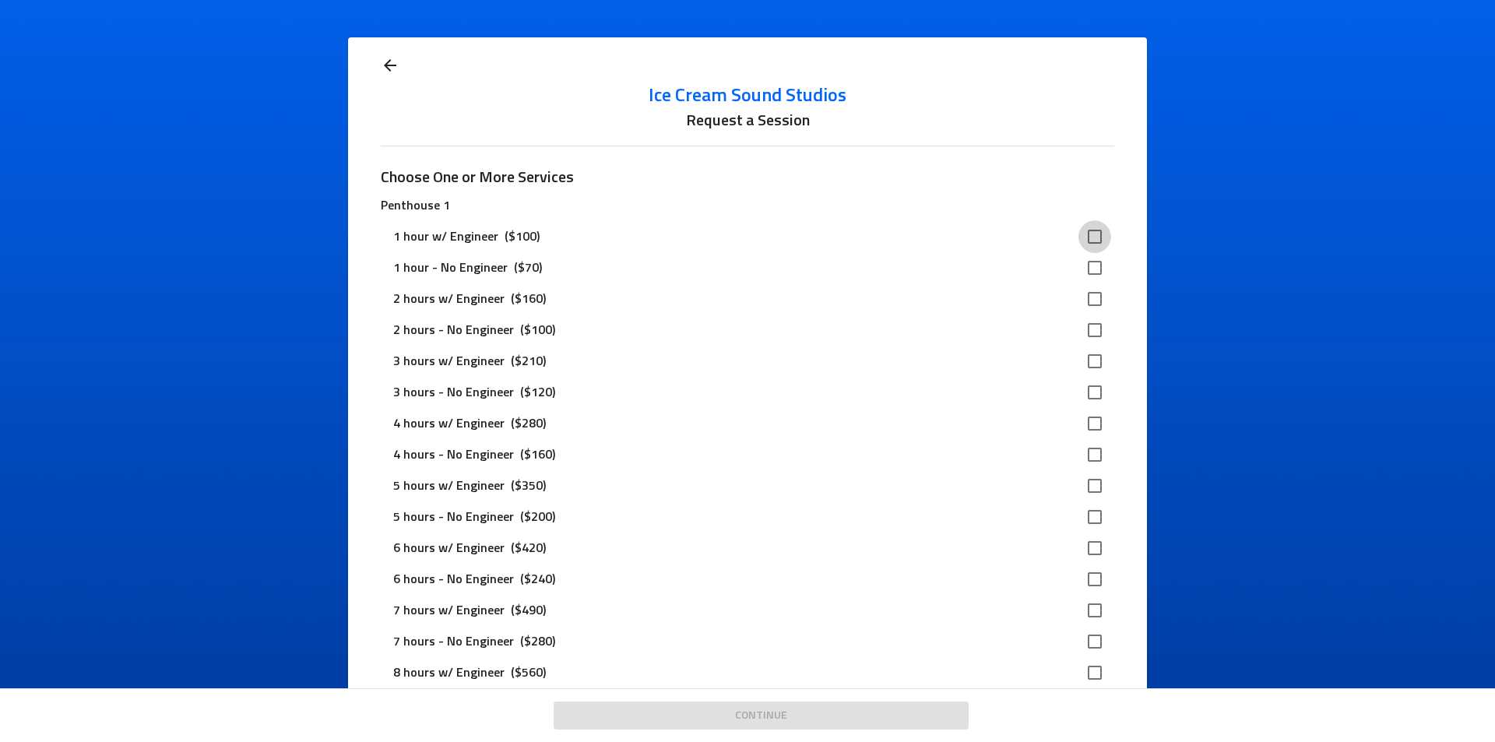
click at [1091, 237] on input "checkbox" at bounding box center [1094, 236] width 33 height 33
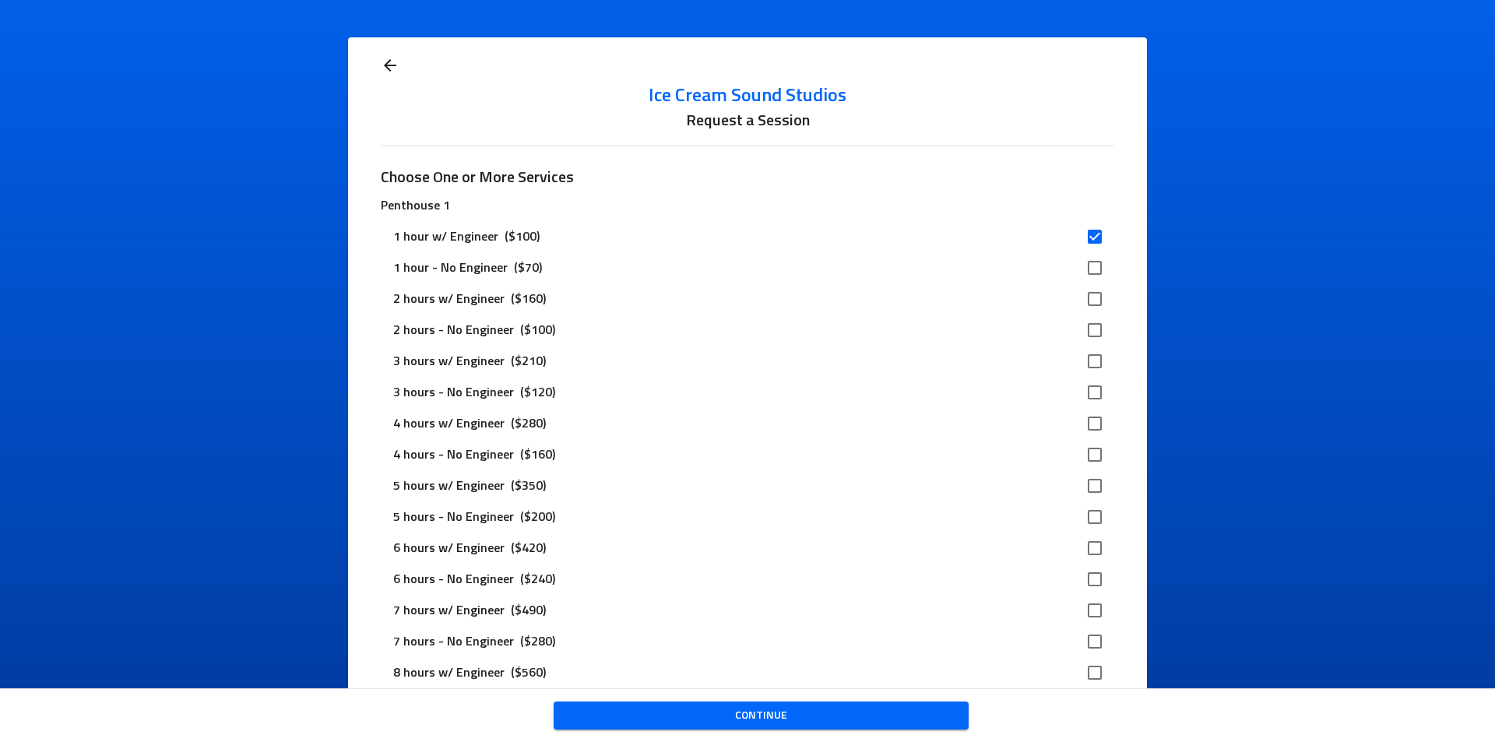
click at [1091, 235] on input "checkbox" at bounding box center [1094, 236] width 33 height 33
checkbox input "false"
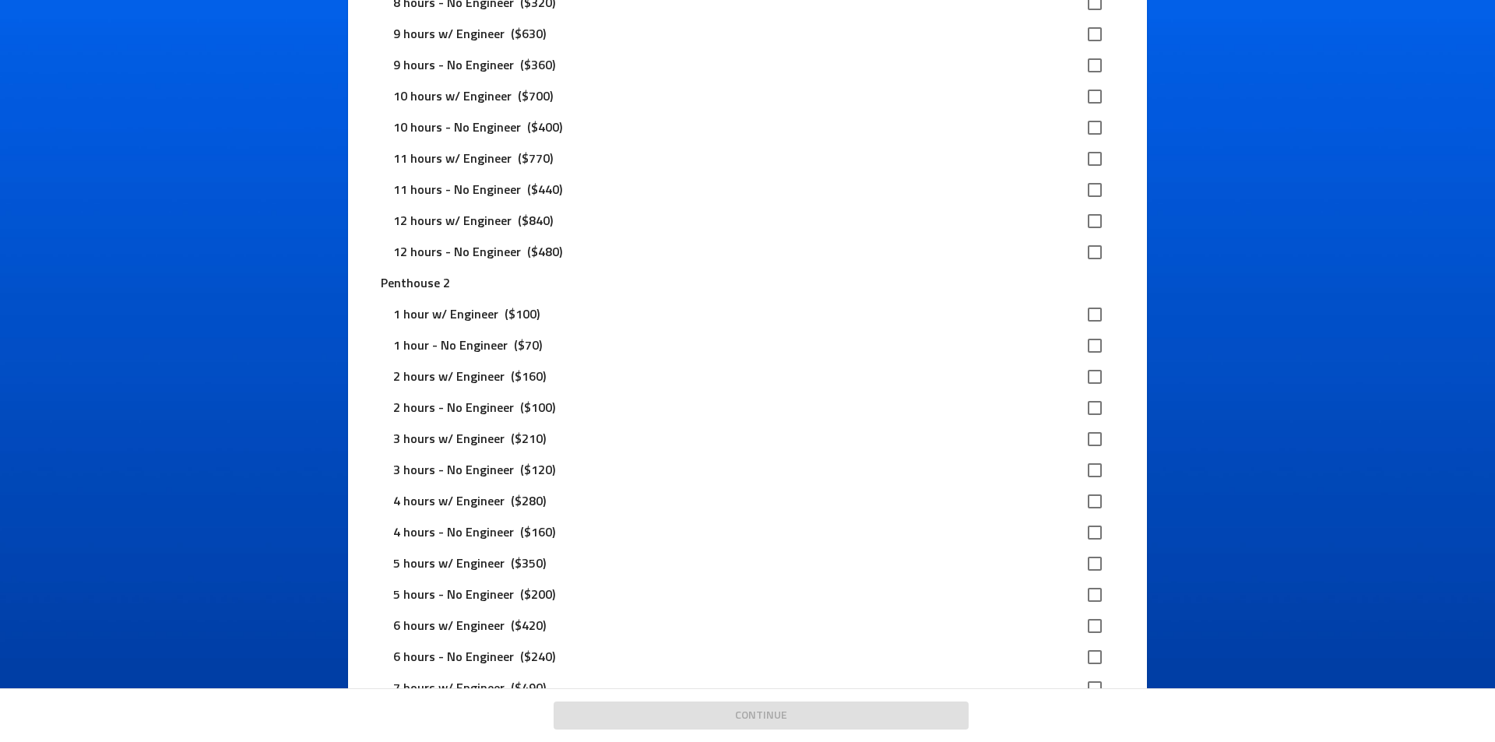
scroll to position [934, 0]
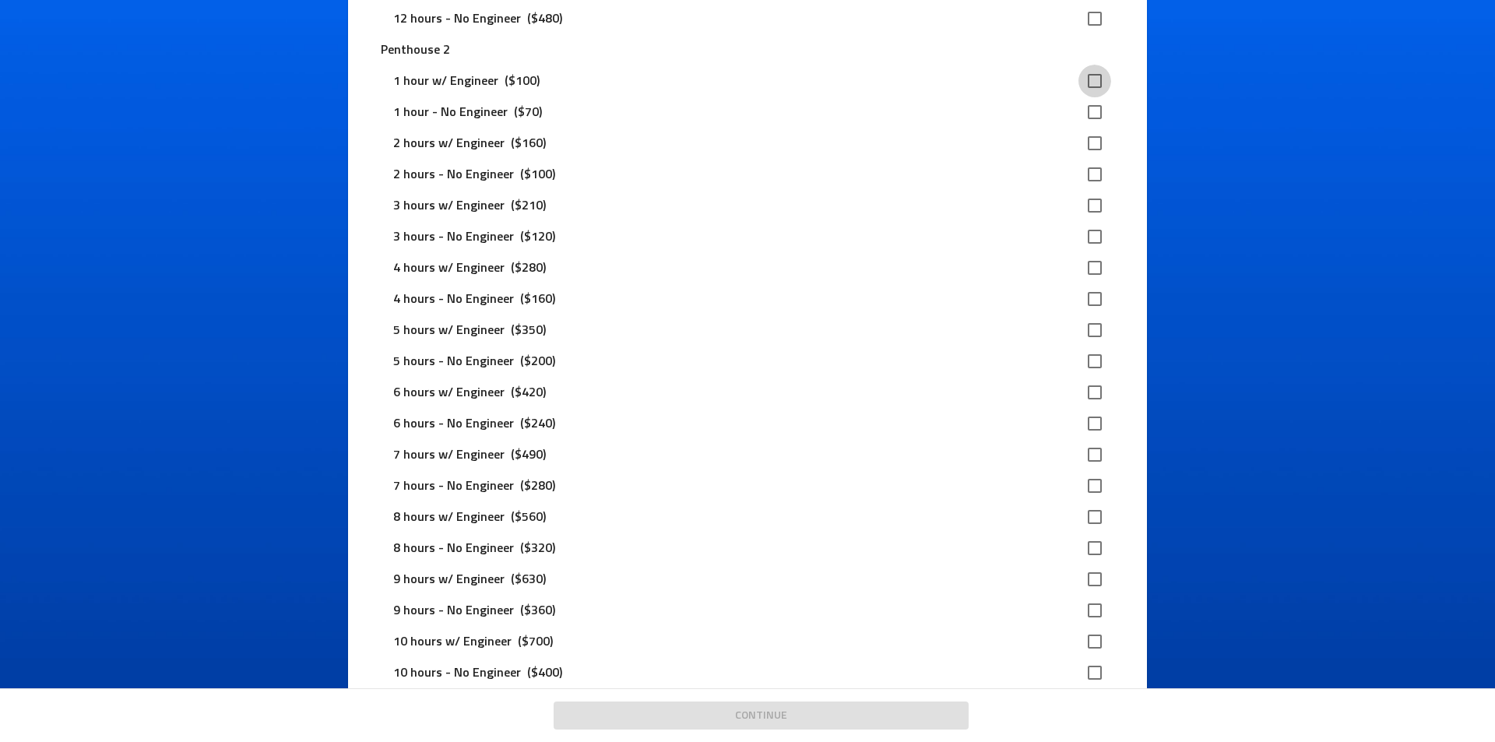
click at [1095, 80] on input "checkbox" at bounding box center [1094, 81] width 33 height 33
checkbox input "true"
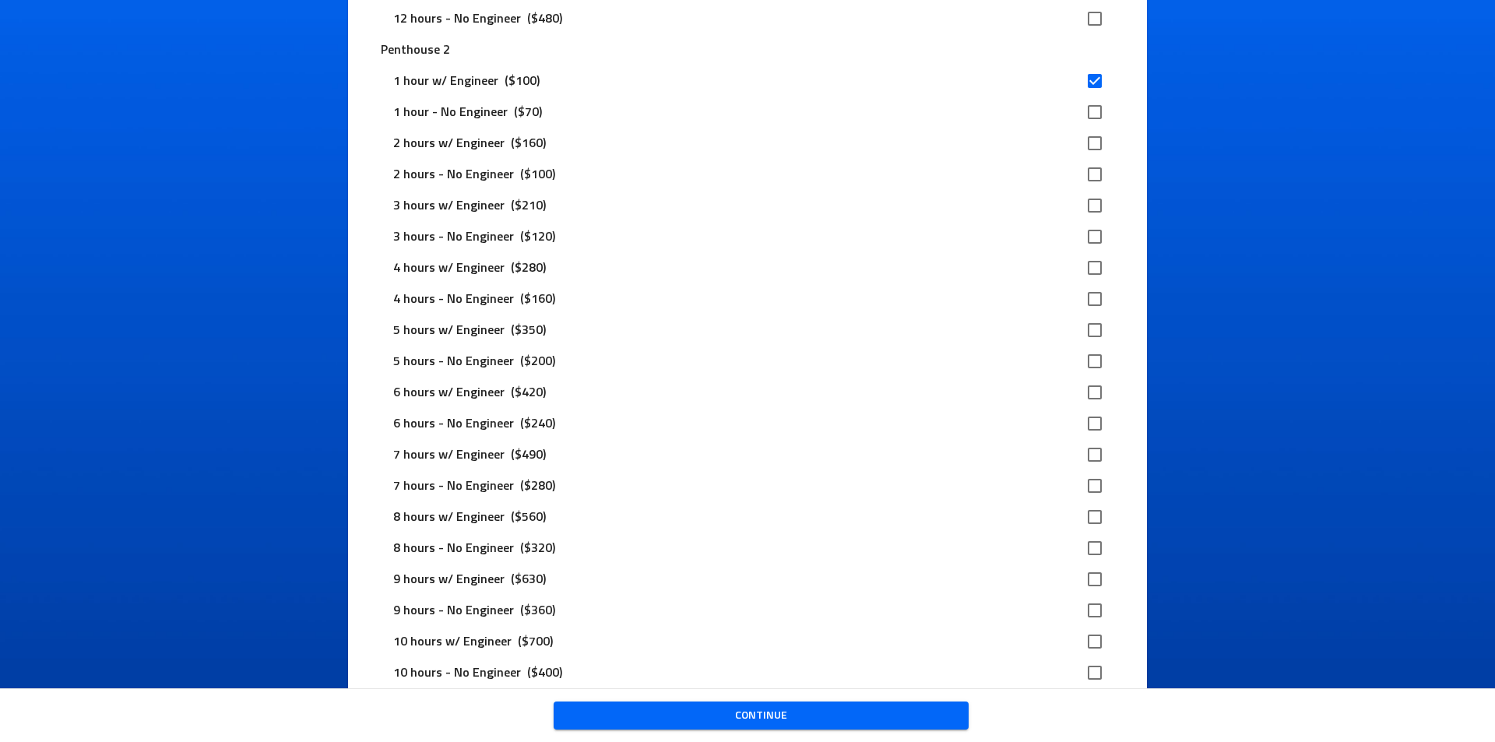
click at [796, 729] on div "Continue" at bounding box center [760, 716] width 415 height 54
click at [796, 724] on span "Continue" at bounding box center [761, 715] width 390 height 19
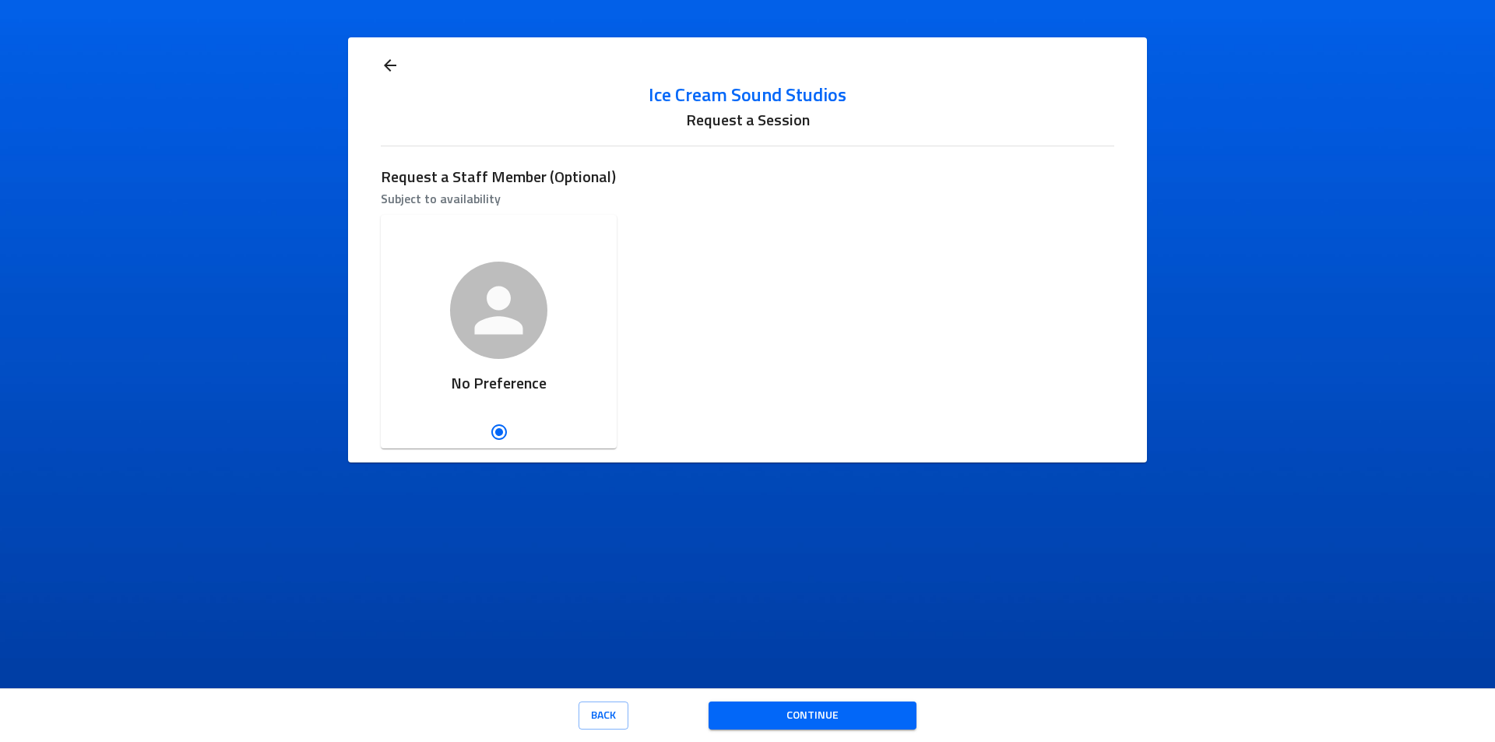
scroll to position [0, 0]
click at [785, 729] on div "Continue" at bounding box center [812, 716] width 208 height 54
click at [792, 722] on span "Continue" at bounding box center [812, 715] width 183 height 19
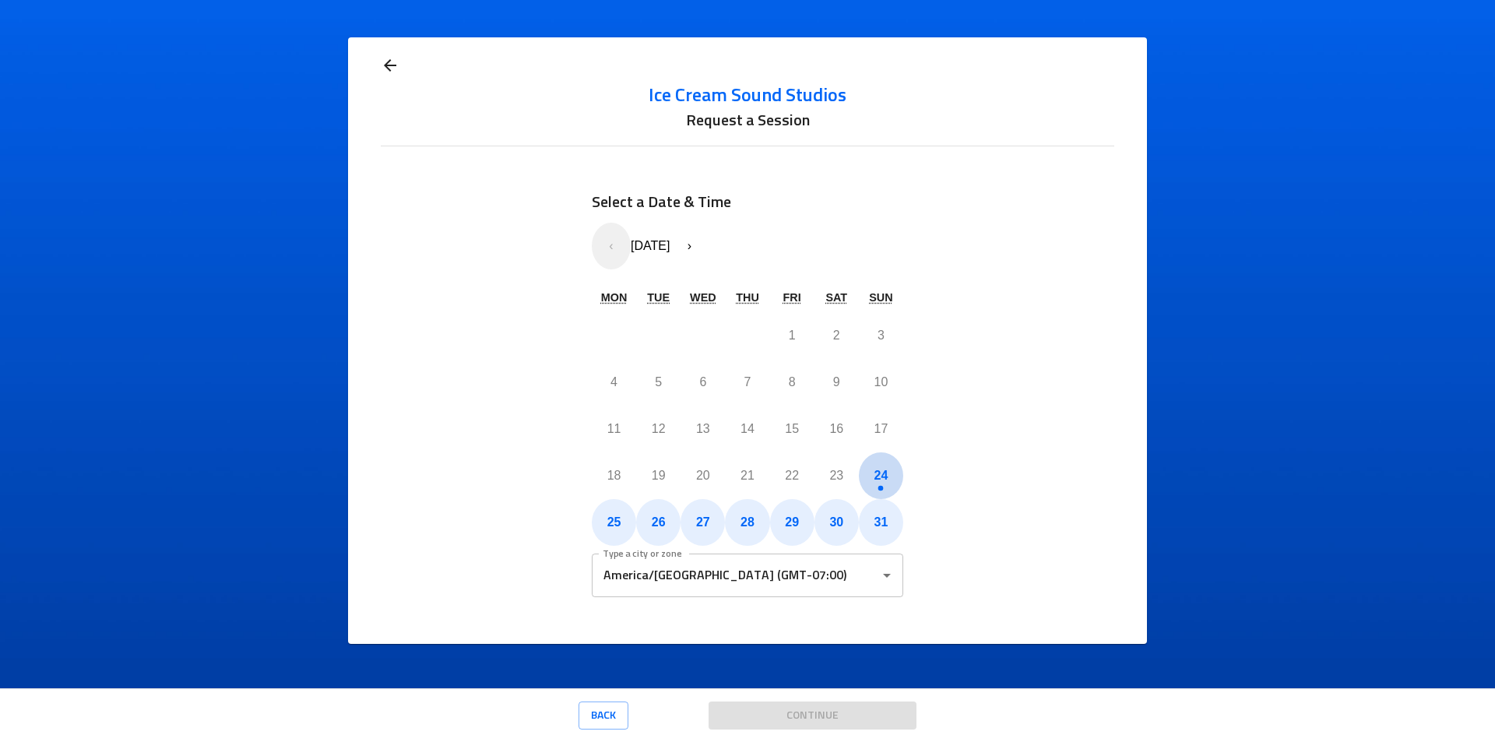
click at [883, 476] on abbr "24" at bounding box center [881, 475] width 14 height 13
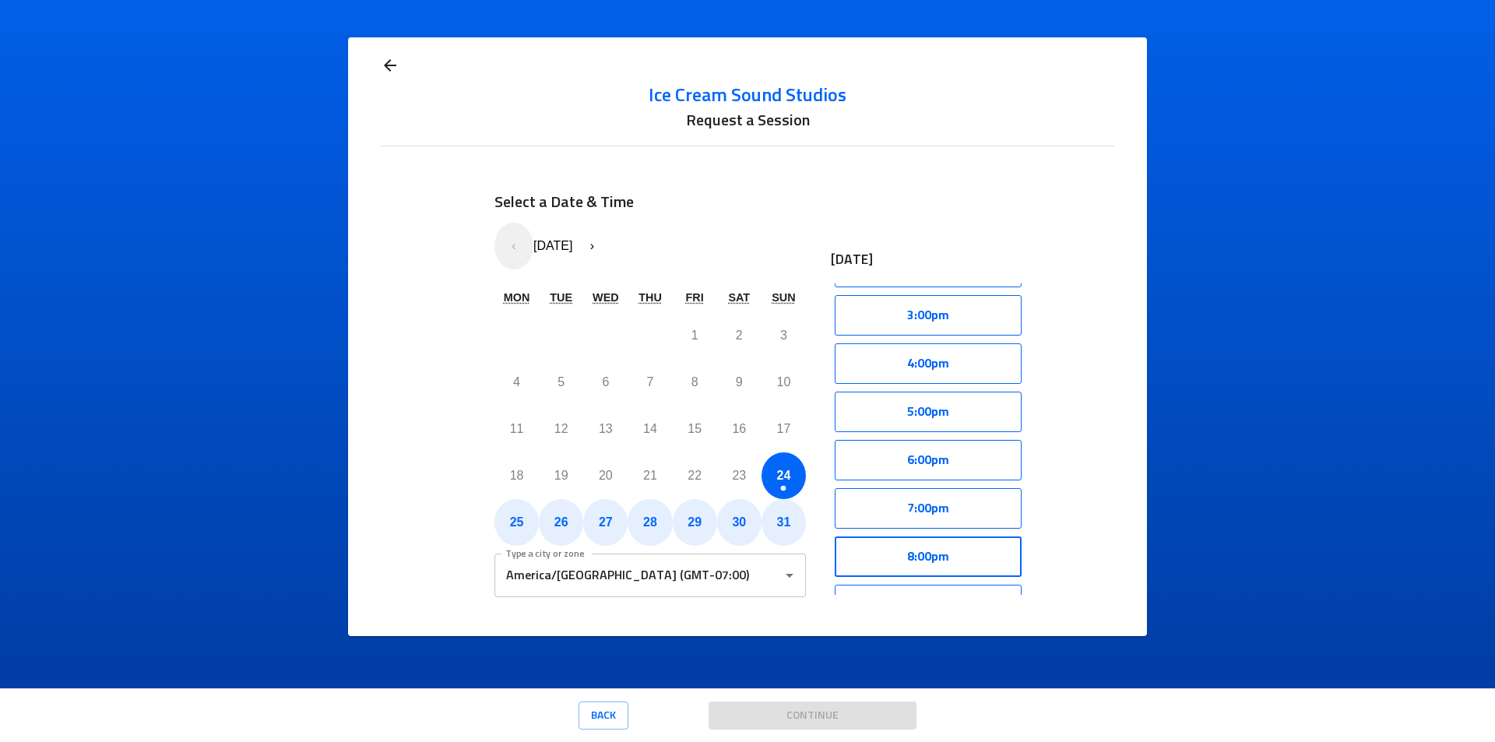
scroll to position [78, 0]
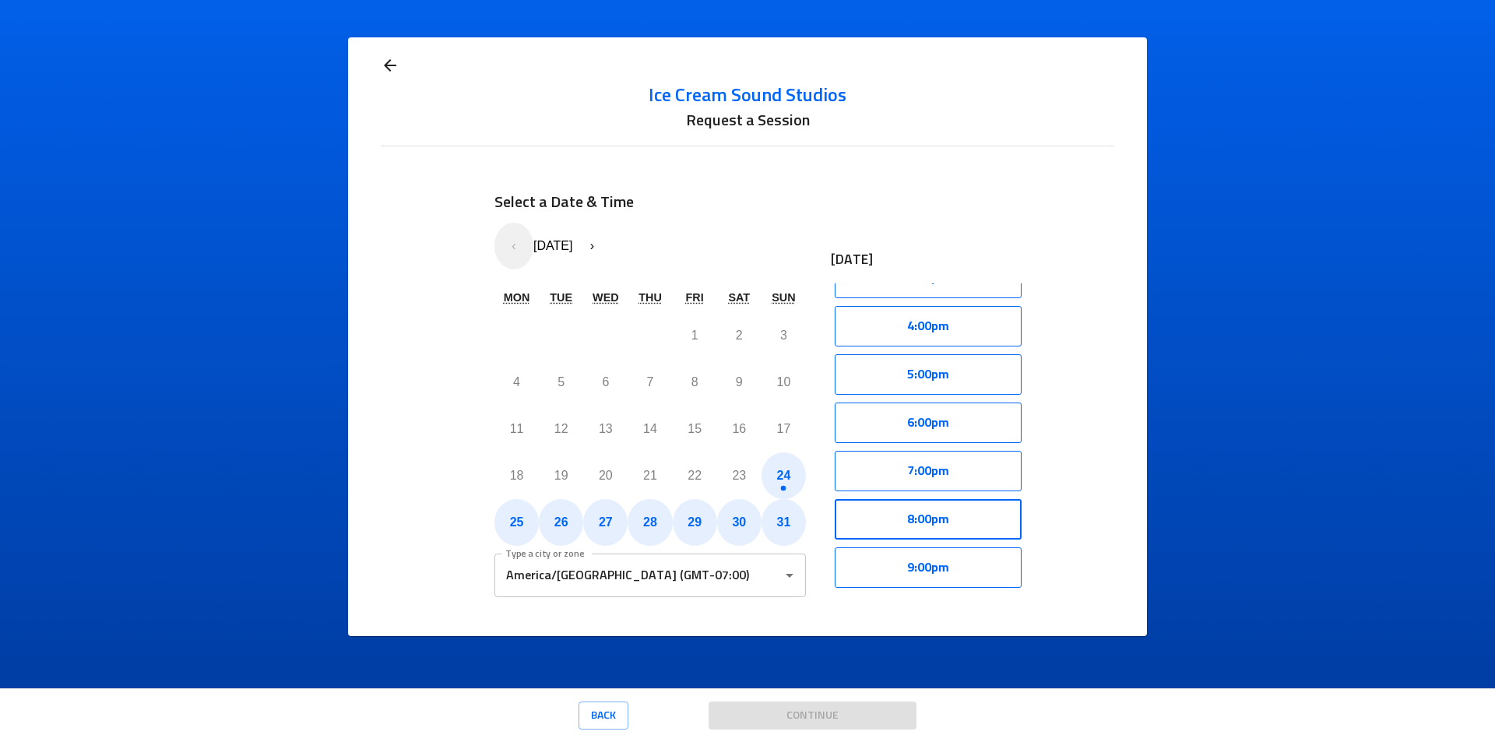
click at [945, 529] on button "8:00pm" at bounding box center [927, 519] width 187 height 40
click at [975, 517] on button "Select" at bounding box center [977, 519] width 89 height 40
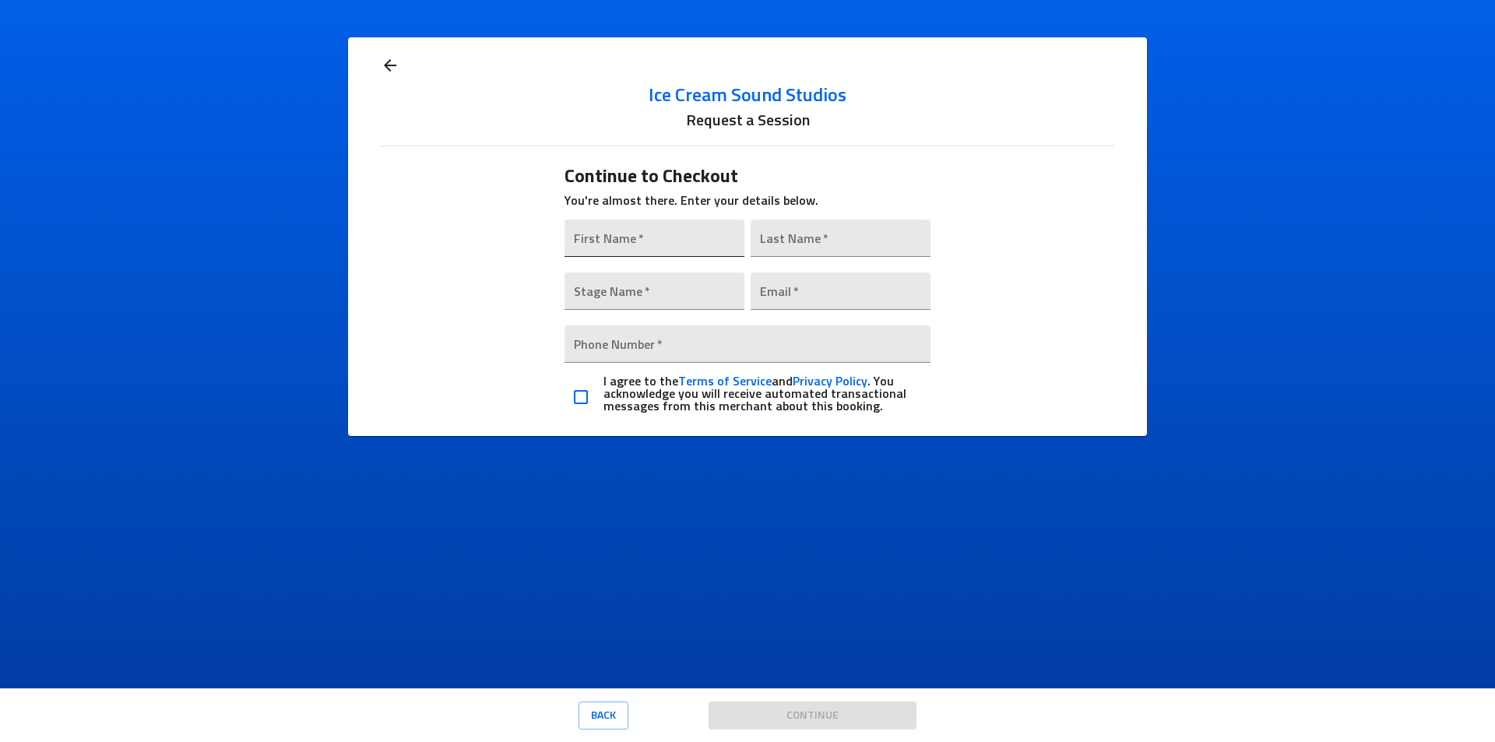
click at [627, 249] on input "text" at bounding box center [654, 238] width 180 height 37
type input "[PERSON_NAME]"
type input "Storms"
click at [649, 296] on input "text" at bounding box center [654, 290] width 180 height 37
type input "Glorio.Lavish"
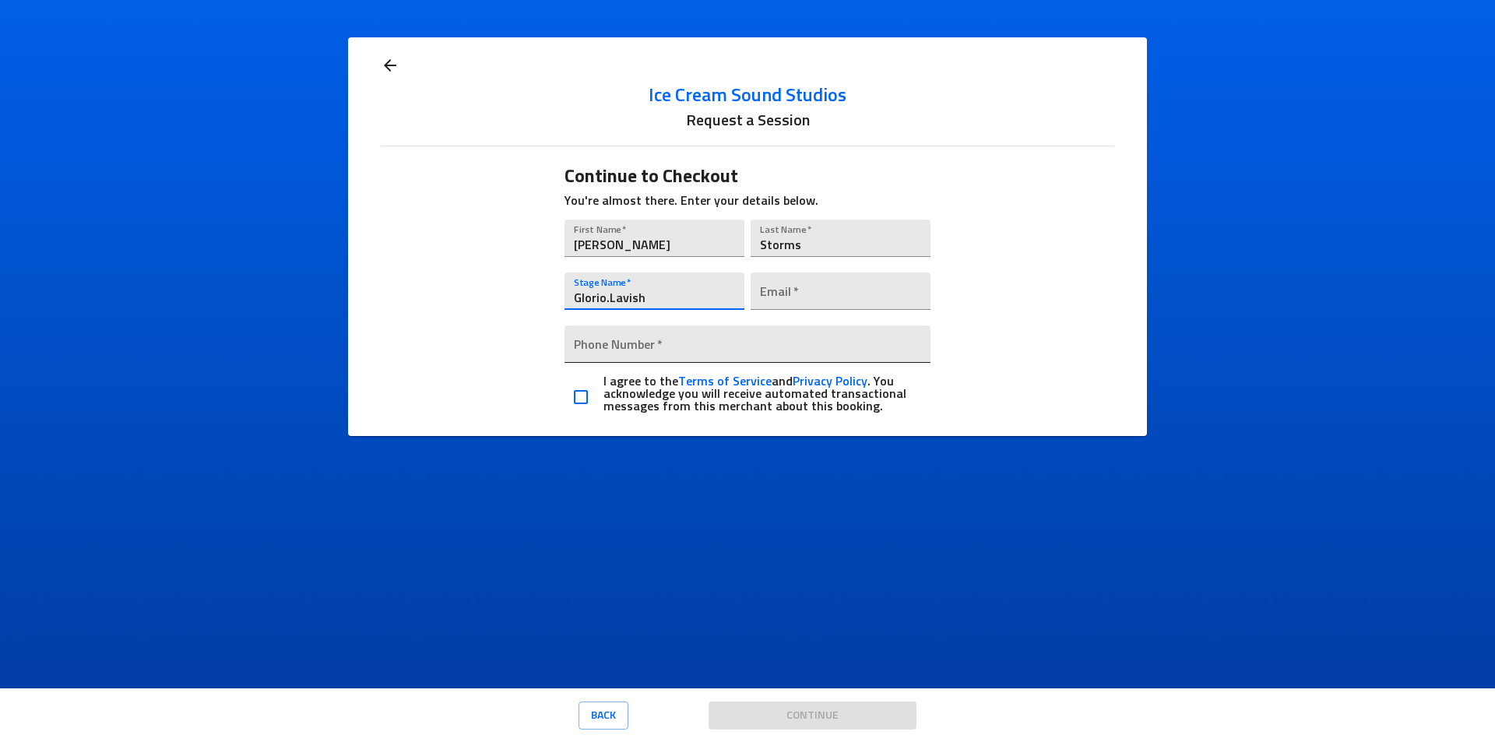
click at [785, 295] on input "email" at bounding box center [840, 290] width 180 height 37
drag, startPoint x: 924, startPoint y: 297, endPoint x: 747, endPoint y: 283, distance: 178.1
click at [747, 283] on div "Email   * Lavishglobalrecording@gmail.com" at bounding box center [840, 289] width 186 height 53
type input "[EMAIL_ADDRESS][DOMAIN_NAME]"
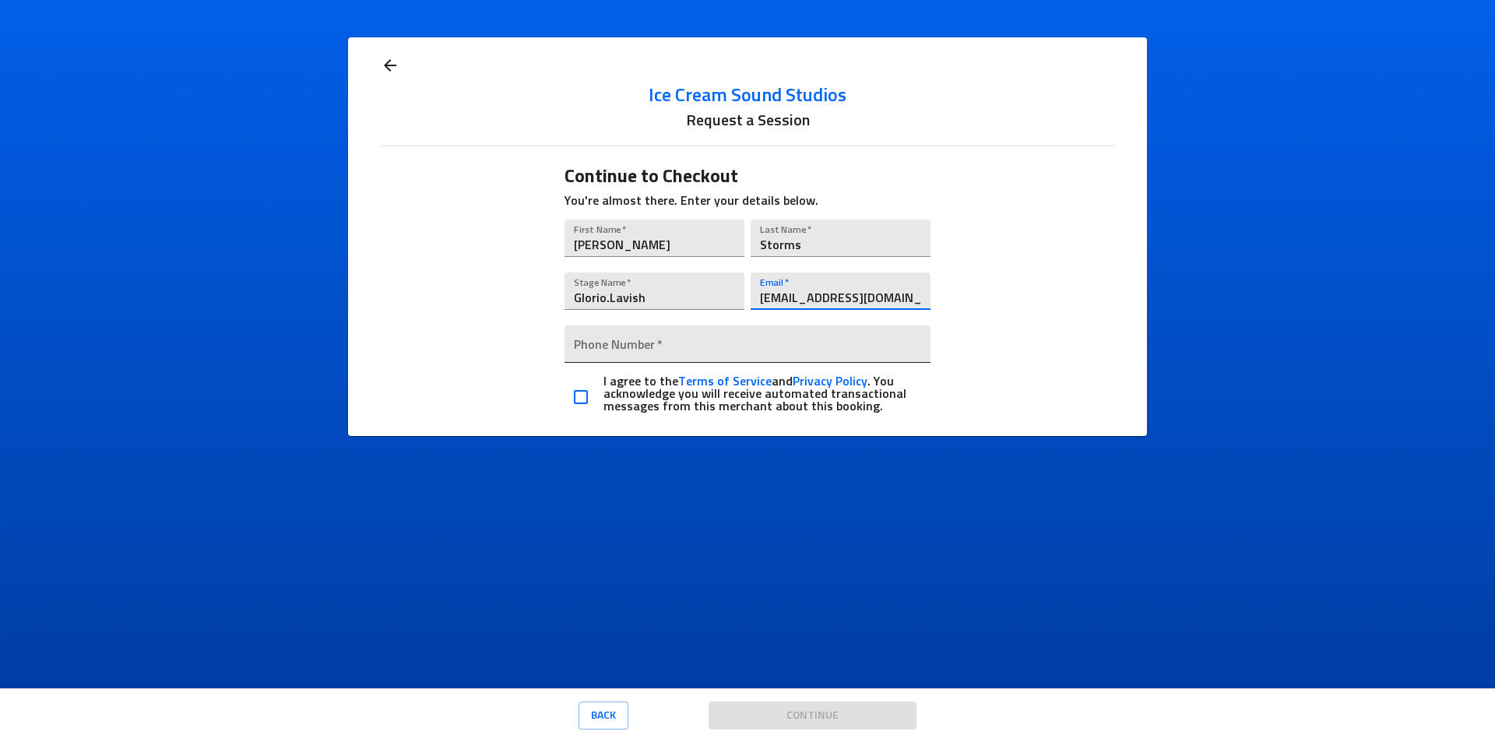
click at [733, 332] on input "tel" at bounding box center [747, 343] width 367 height 37
type input "[PHONE_NUMBER]"
click at [1035, 322] on div "Continue to Checkout You're almost there. Enter your details below. First Name …" at bounding box center [747, 300] width 733 height 271
click at [577, 383] on input "checkbox" at bounding box center [580, 397] width 33 height 33
checkbox input "true"
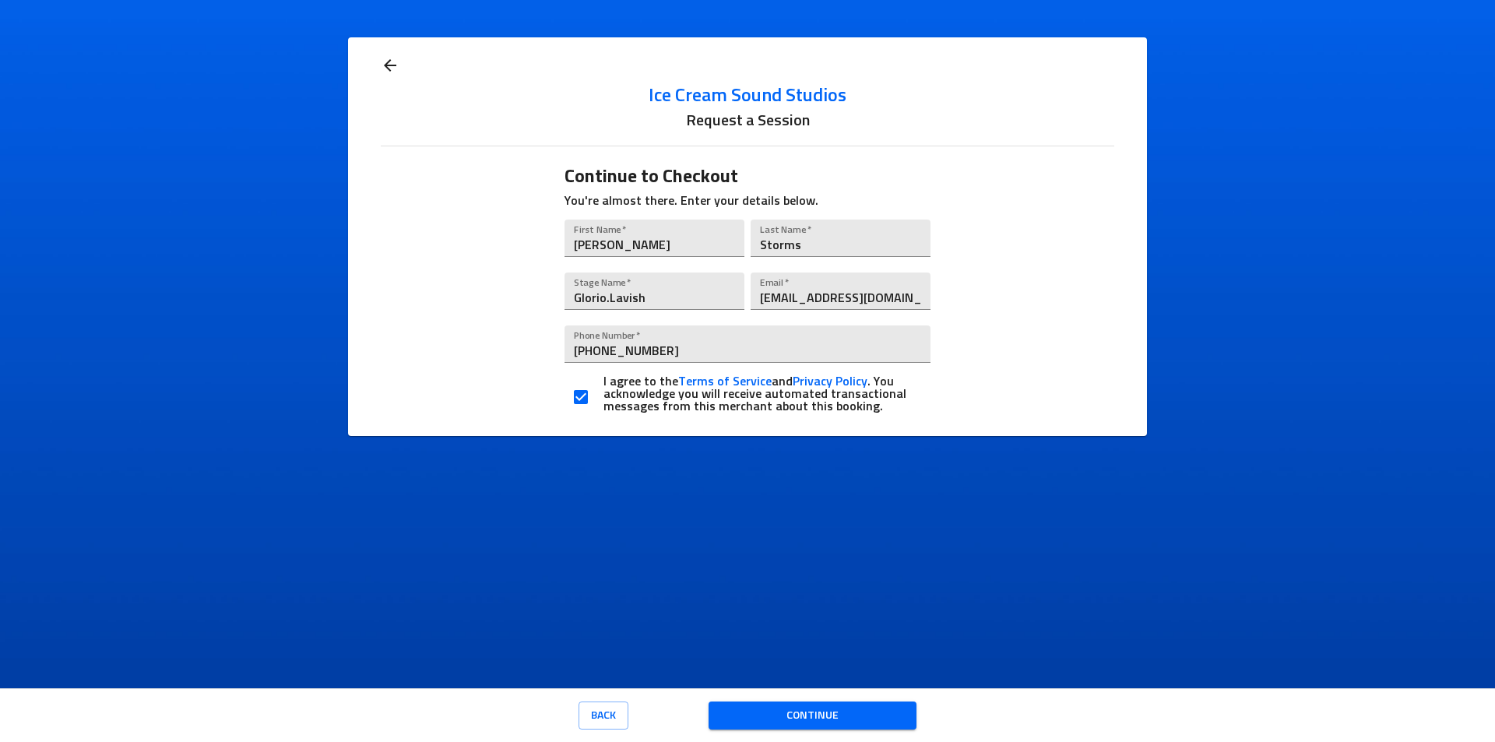
click at [884, 716] on span "Continue" at bounding box center [812, 715] width 183 height 19
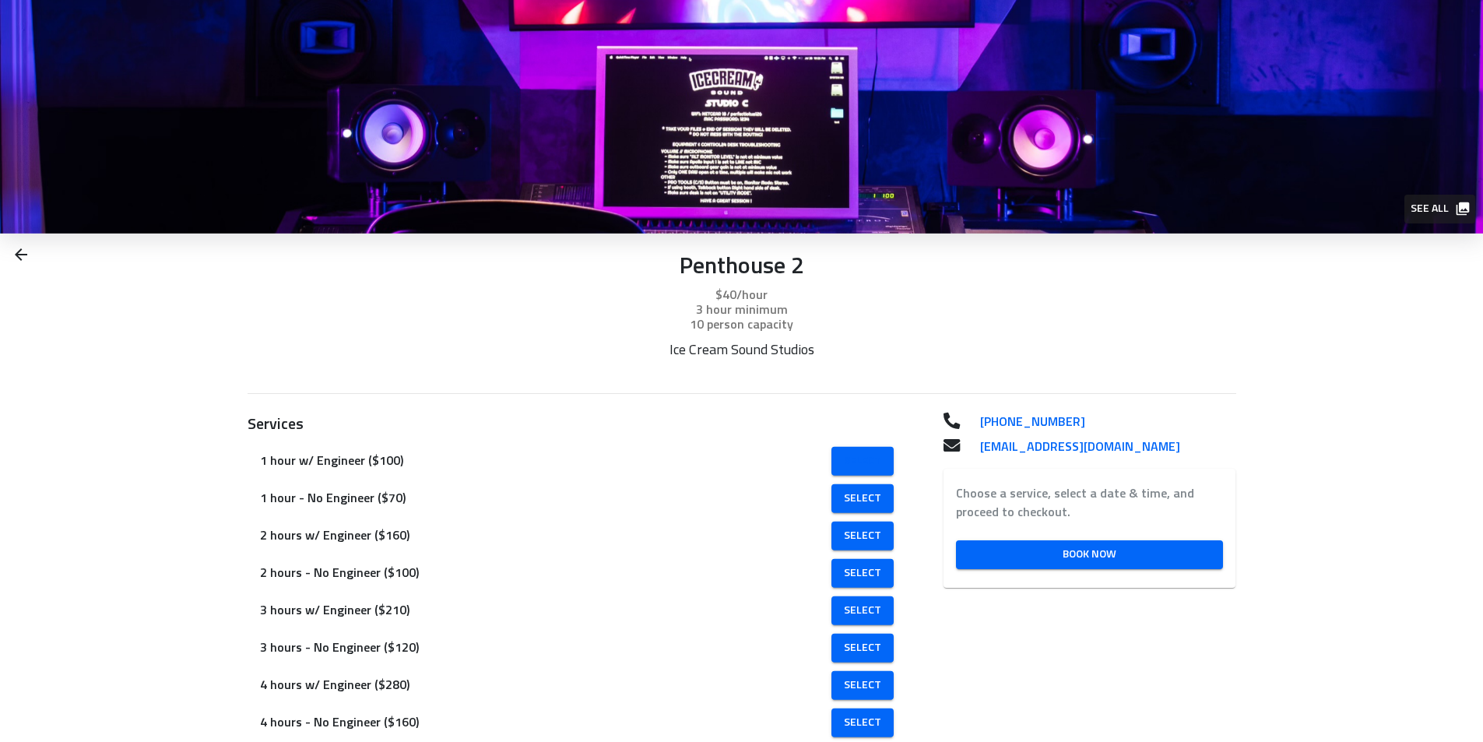
click at [831, 471] on link "Select" at bounding box center [862, 461] width 62 height 29
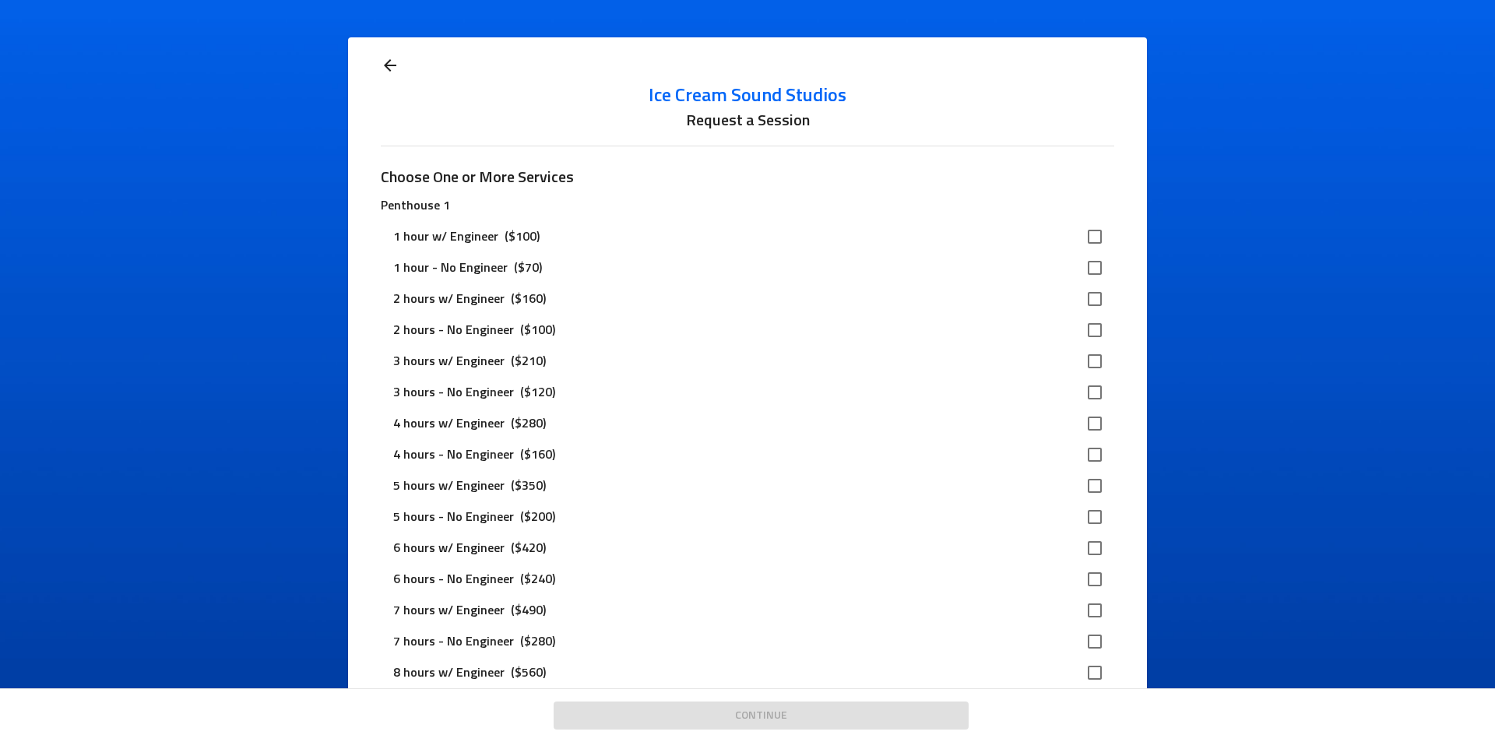
click at [1094, 234] on input "checkbox" at bounding box center [1094, 236] width 33 height 33
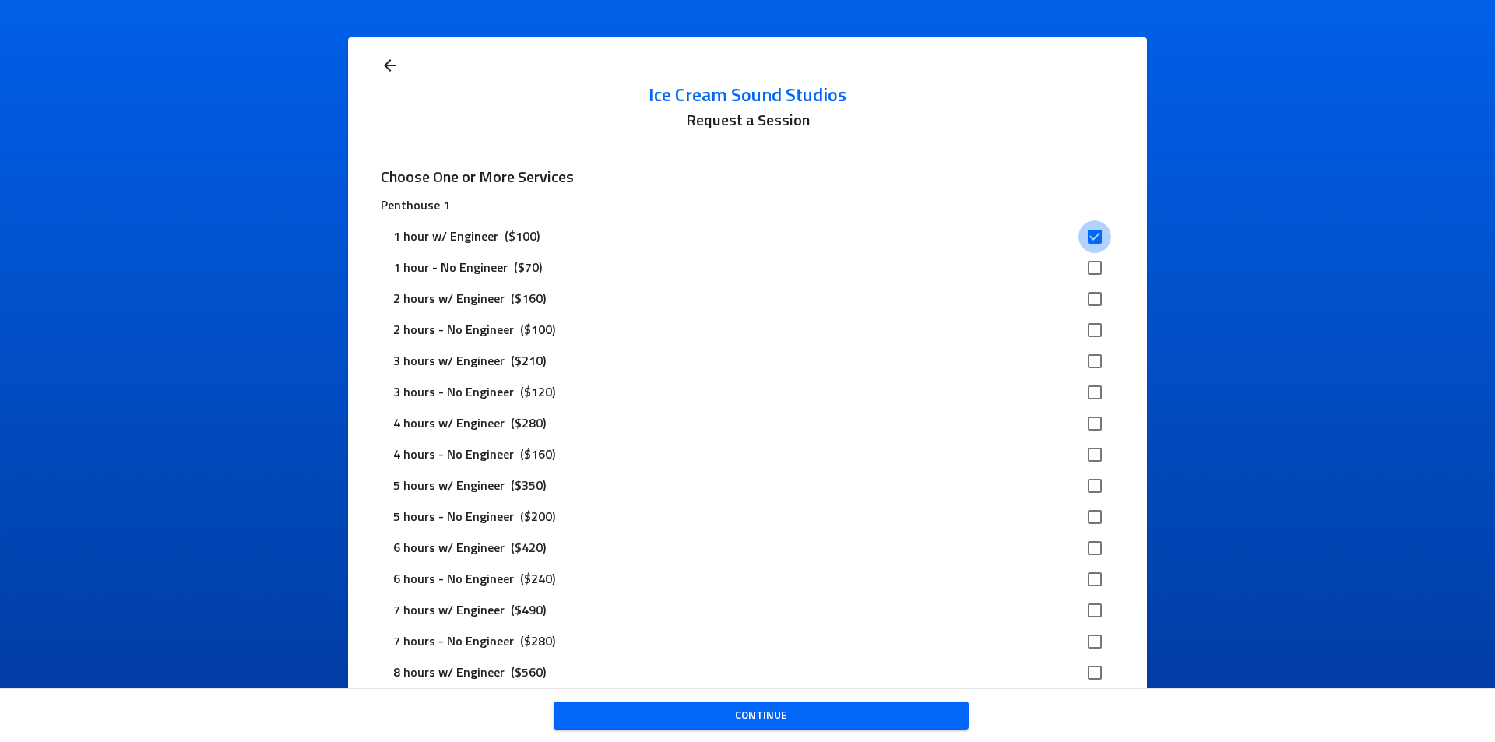
click at [1091, 235] on input "checkbox" at bounding box center [1094, 236] width 33 height 33
checkbox input "false"
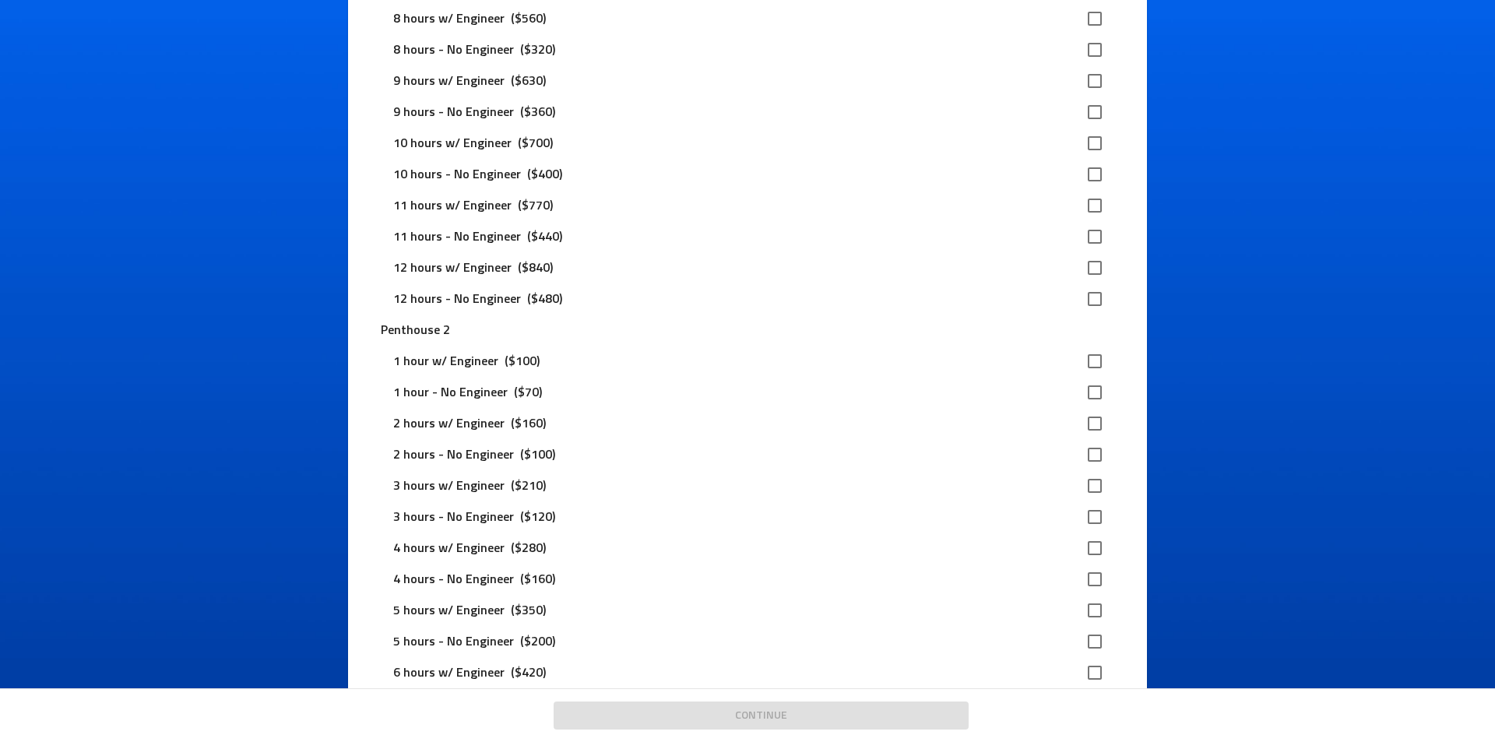
scroll to position [856, 0]
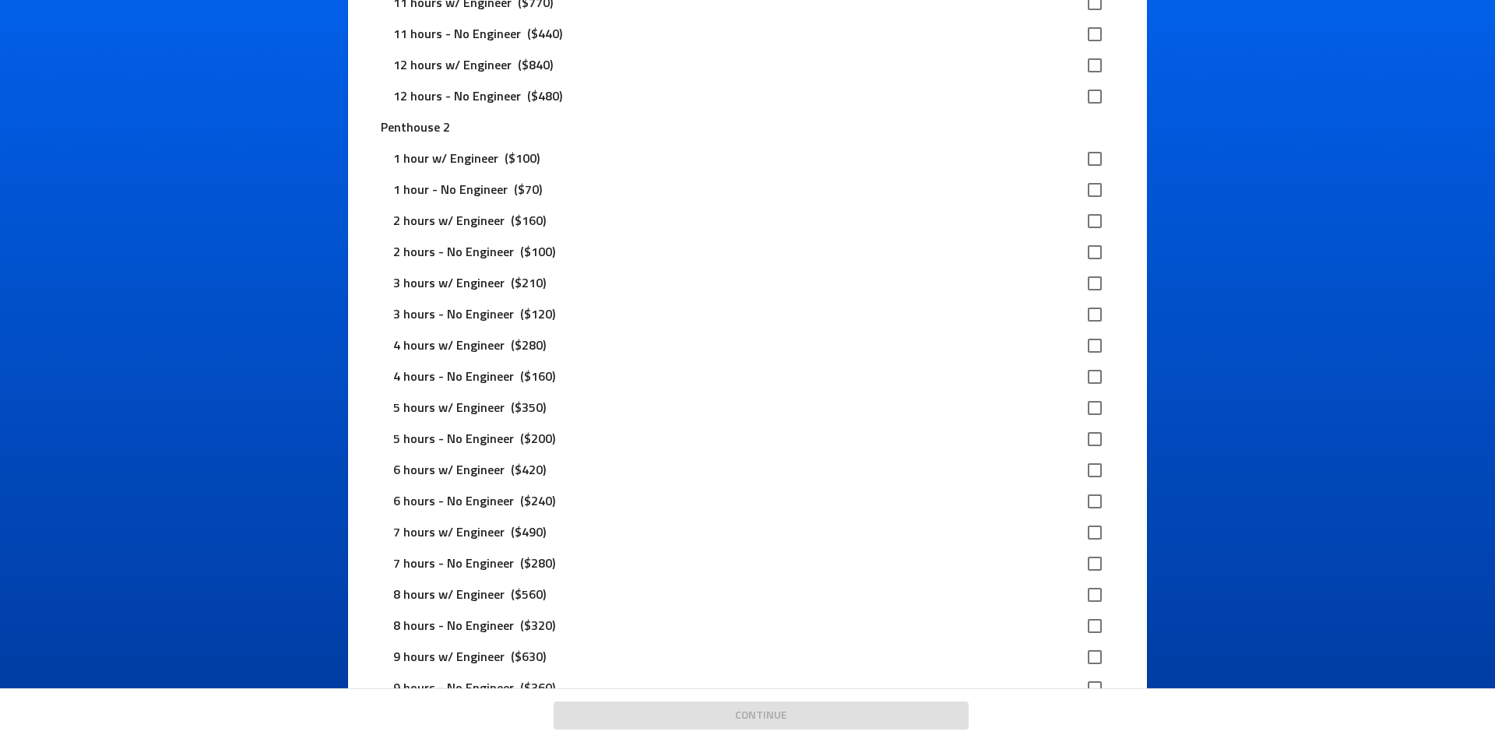
click at [1092, 154] on input "checkbox" at bounding box center [1094, 158] width 33 height 33
checkbox input "true"
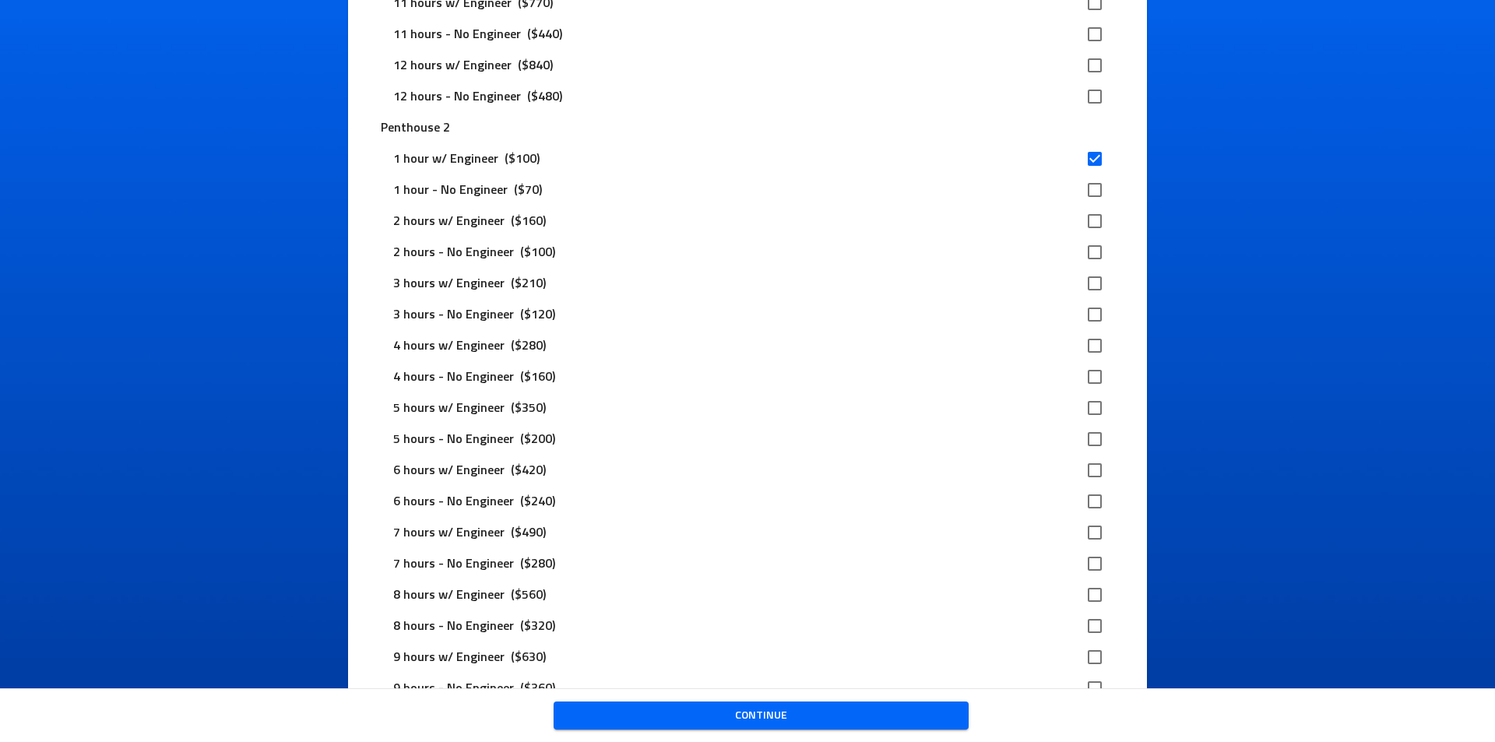
click at [784, 721] on span "Continue" at bounding box center [761, 715] width 390 height 19
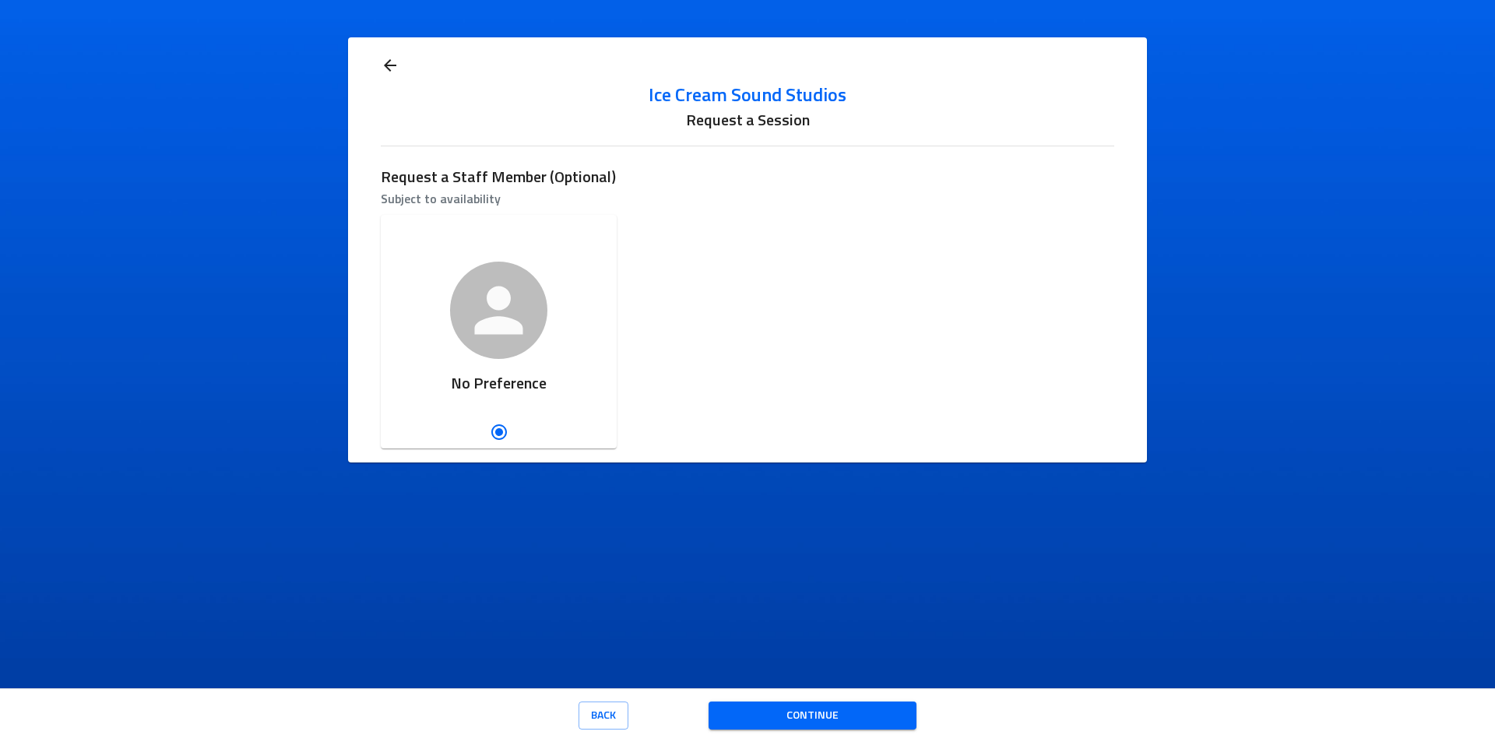
scroll to position [0, 0]
click at [863, 706] on span "Continue" at bounding box center [812, 715] width 183 height 19
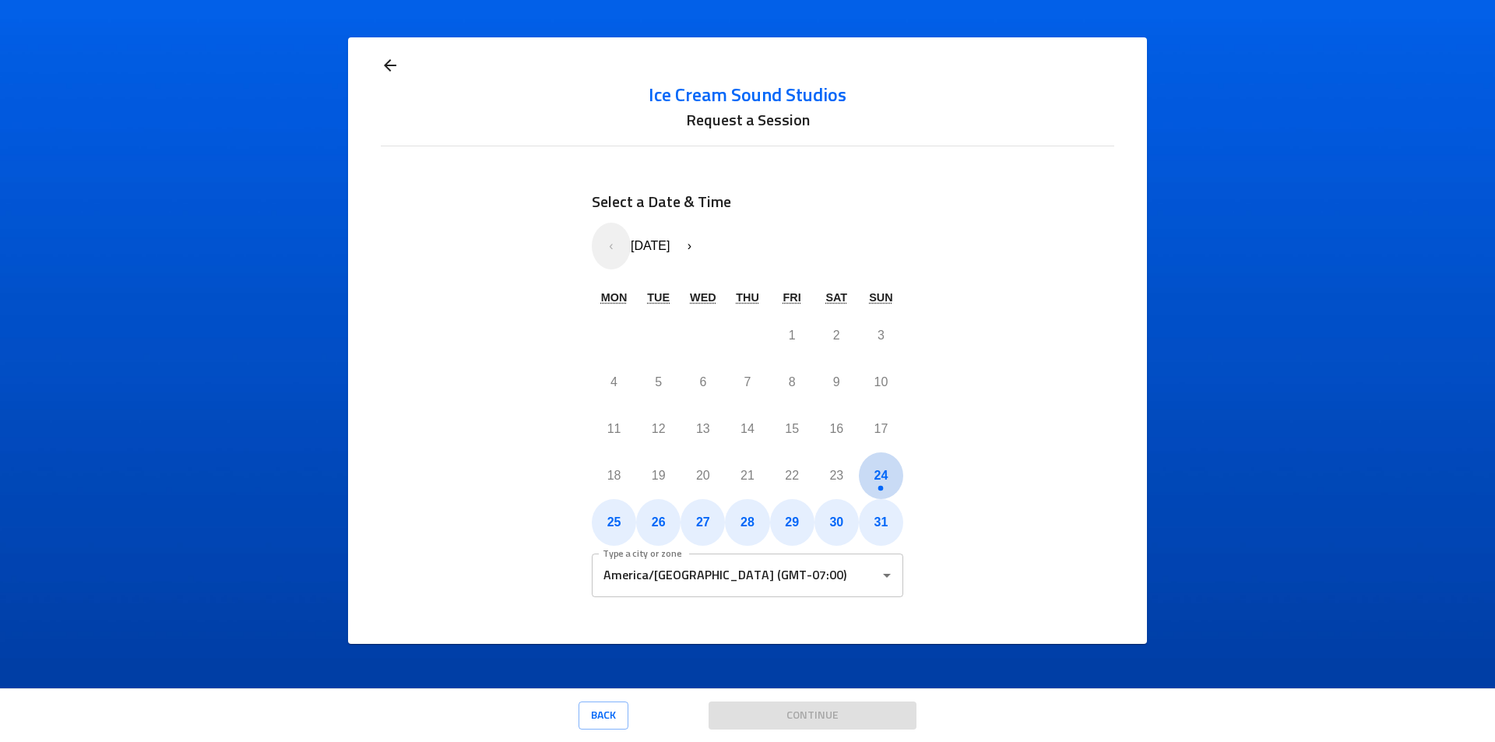
click at [891, 478] on button "24" at bounding box center [881, 475] width 44 height 47
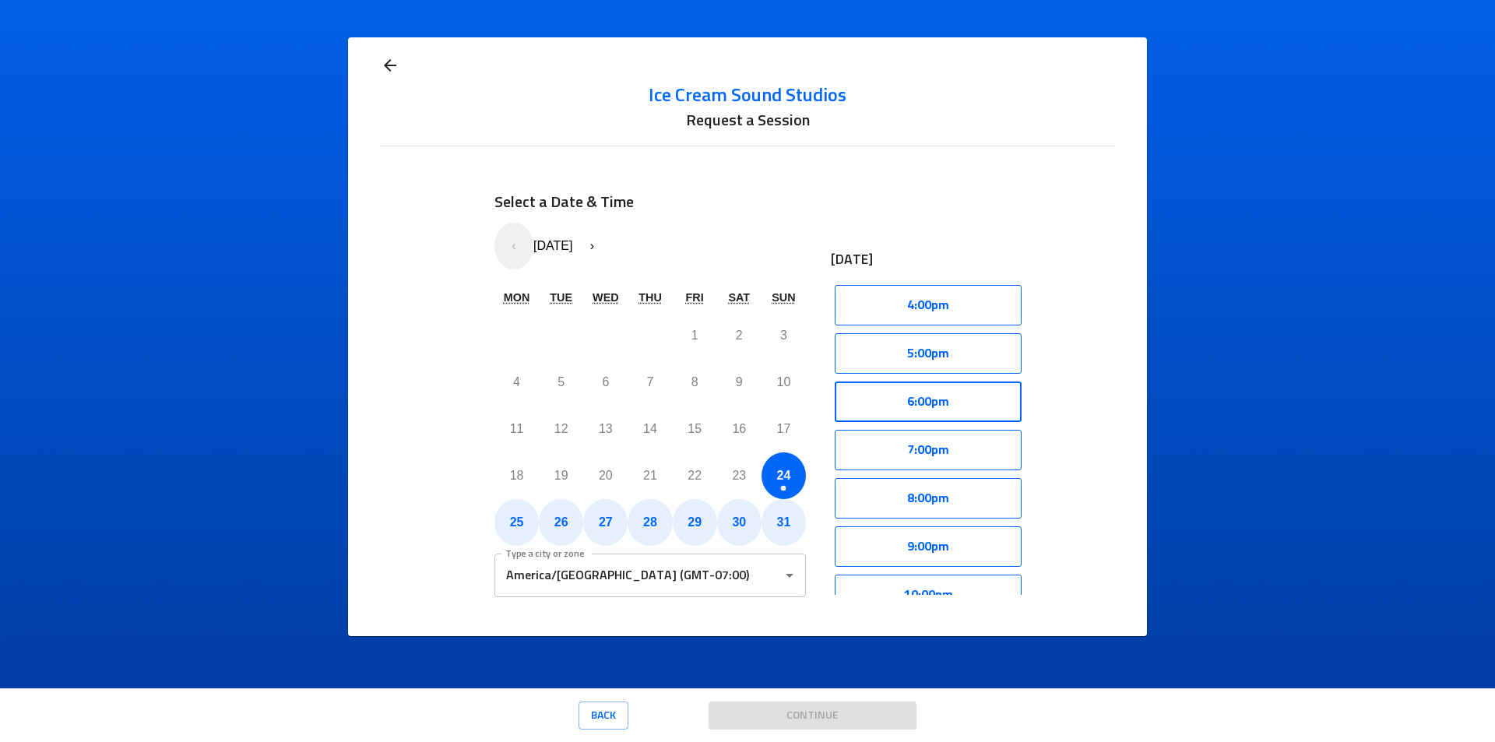
scroll to position [234, 0]
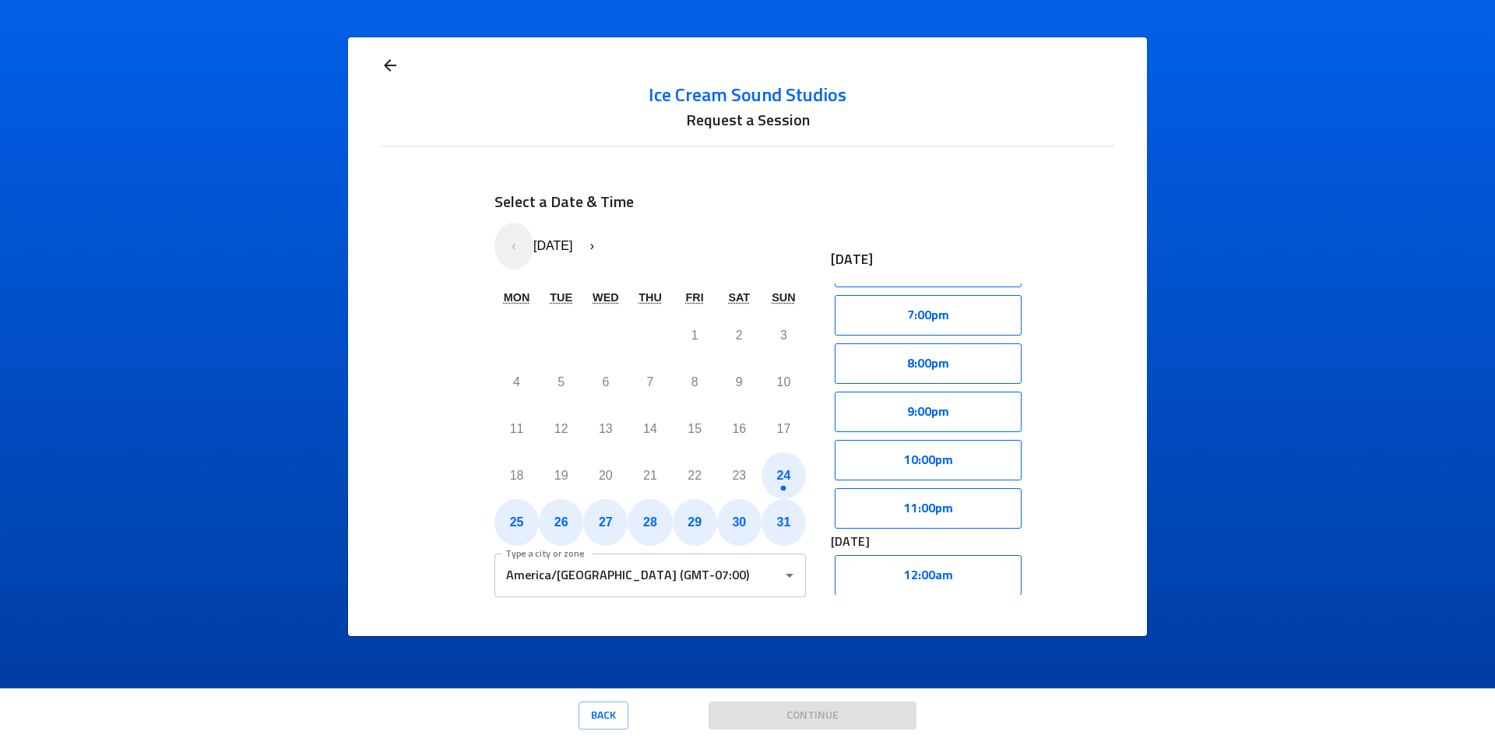
click at [920, 379] on button "8:00pm" at bounding box center [927, 363] width 187 height 40
click at [974, 367] on button "Select" at bounding box center [977, 363] width 89 height 40
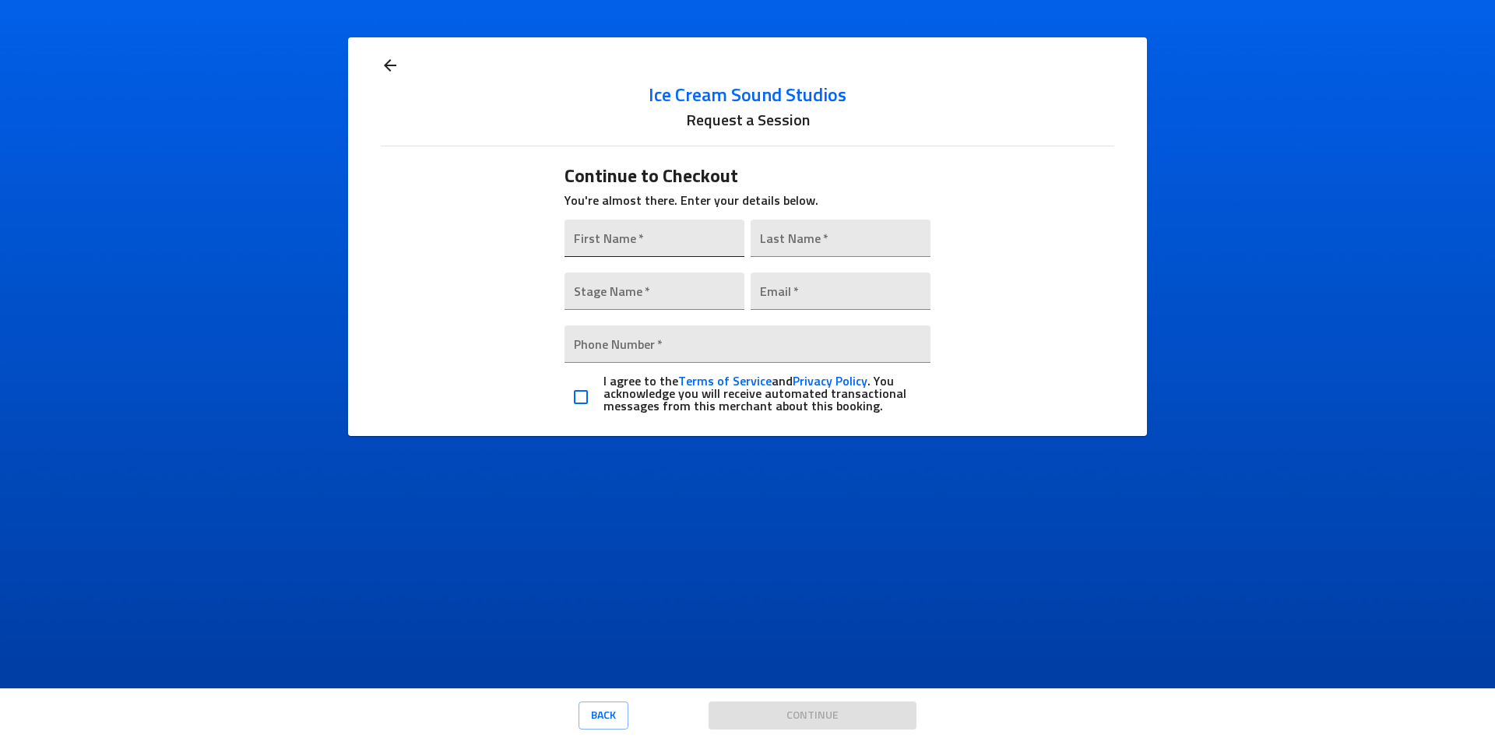
click at [624, 247] on input "text" at bounding box center [654, 238] width 180 height 37
type input "[PERSON_NAME]"
type input "Storms"
type input "Glorio.lavish"
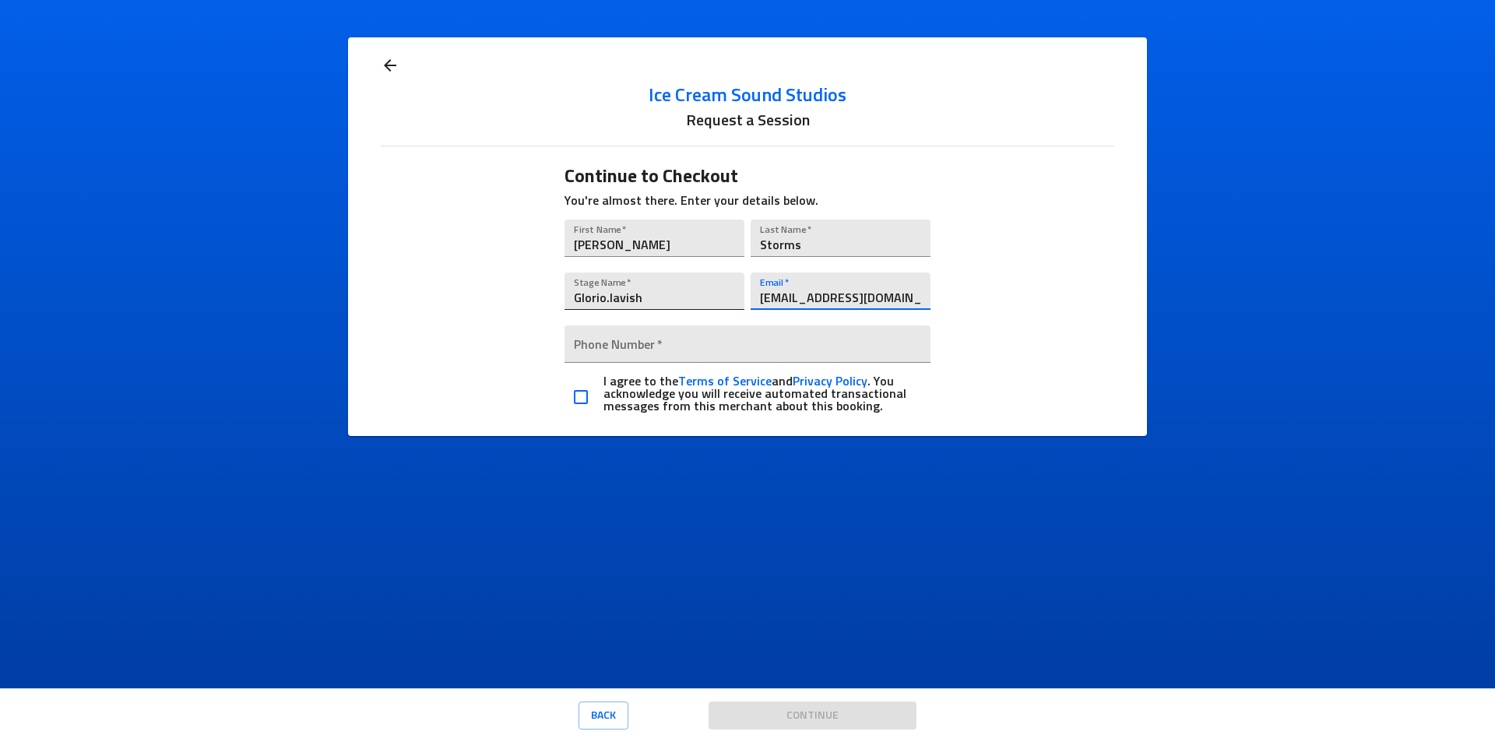
drag, startPoint x: 926, startPoint y: 299, endPoint x: 734, endPoint y: 306, distance: 191.6
click at [734, 306] on div "First Name   * [PERSON_NAME] Last Name   * Storms Stage Name   * Glorio.lavish …" at bounding box center [747, 317] width 373 height 215
type input "[EMAIL_ADDRESS][DOMAIN_NAME]"
click at [720, 340] on input "tel" at bounding box center [747, 343] width 367 height 37
type input "[PHONE_NUMBER]"
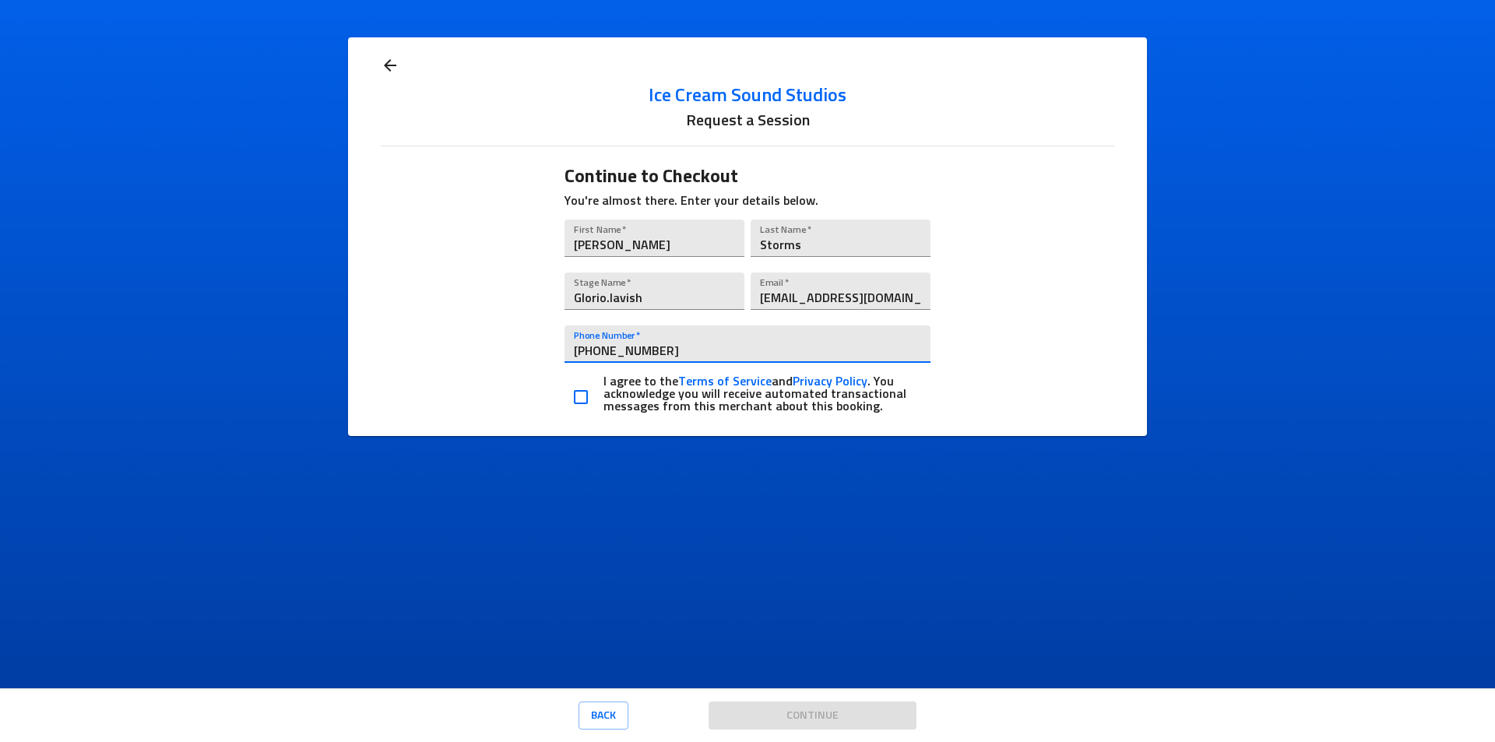
drag, startPoint x: 583, startPoint y: 386, endPoint x: 580, endPoint y: 395, distance: 9.1
click at [582, 385] on input "checkbox" at bounding box center [580, 397] width 33 height 33
checkbox input "true"
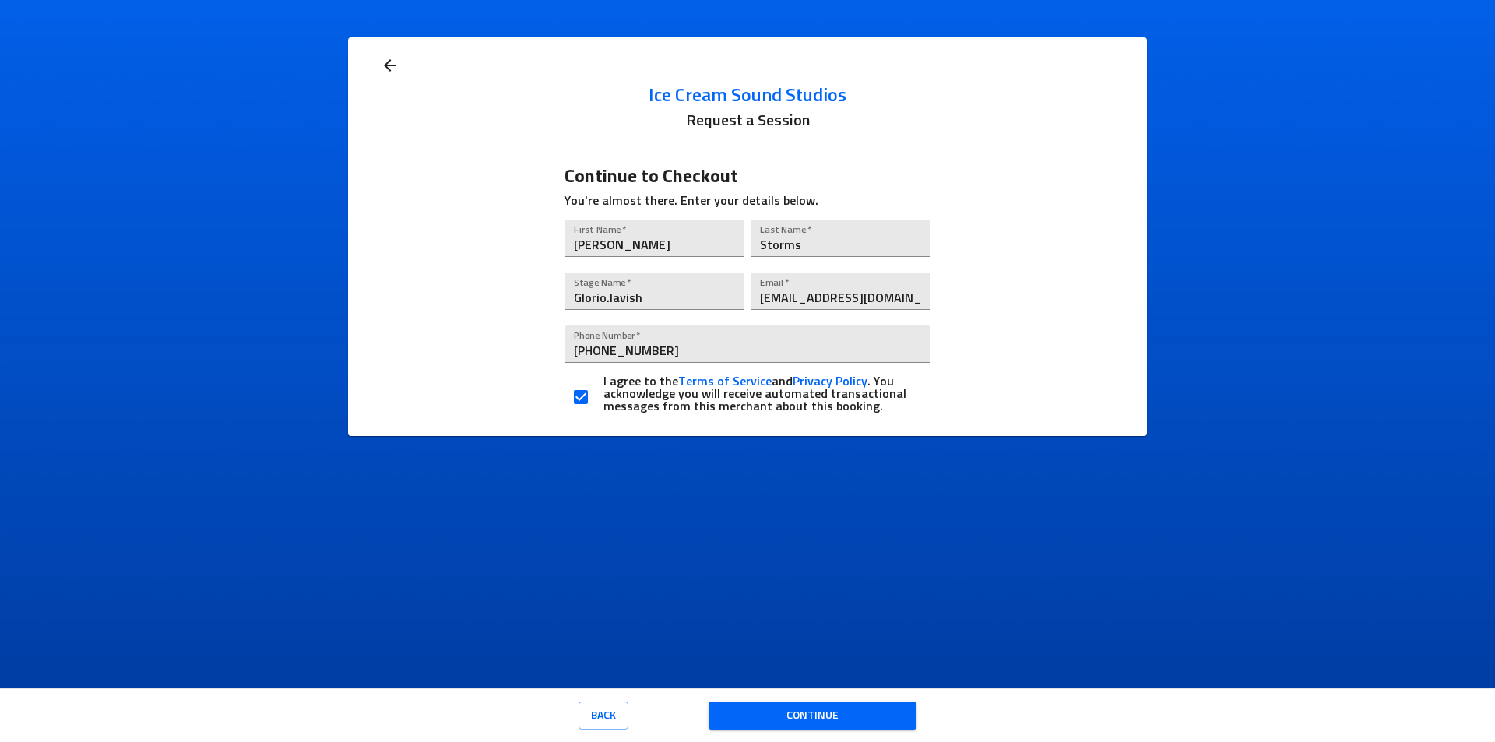
click at [819, 731] on div "Continue" at bounding box center [812, 716] width 208 height 54
click at [825, 715] on span "Continue" at bounding box center [812, 715] width 183 height 19
